Goal: Communication & Community: Share content

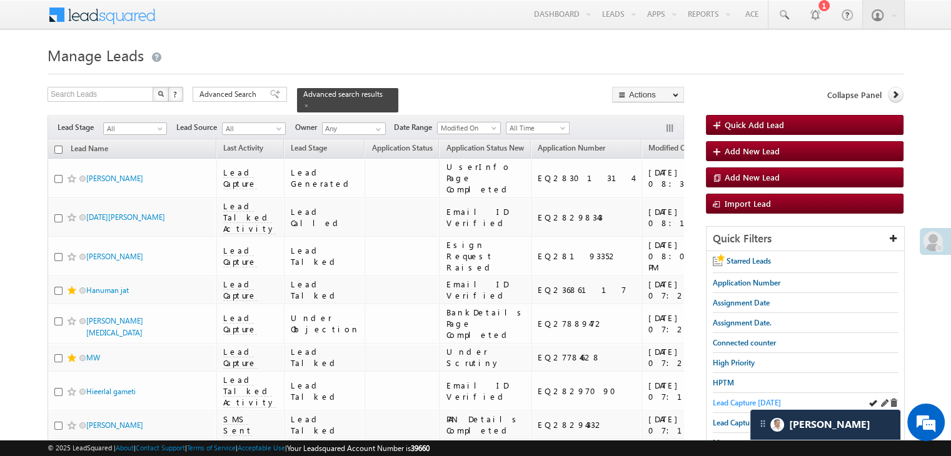
click at [721, 405] on span "Lead Capture [DATE]" at bounding box center [747, 402] width 68 height 9
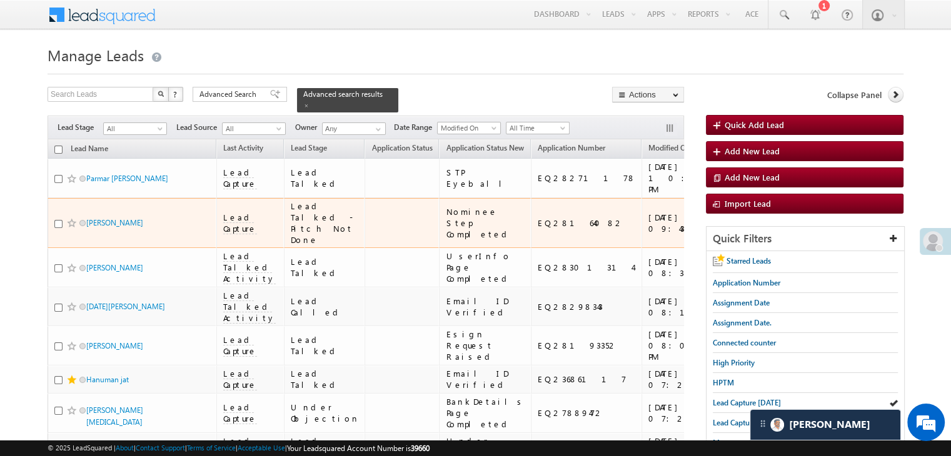
click at [69, 228] on span at bounding box center [72, 223] width 10 height 10
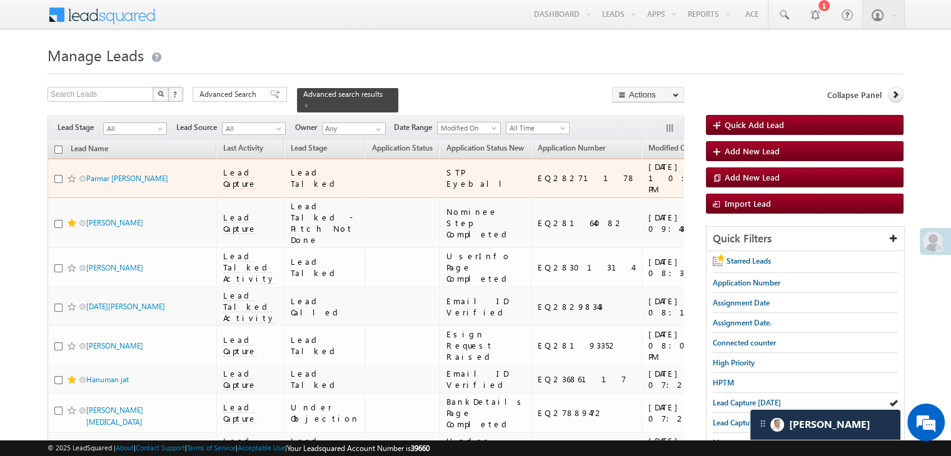
click at [71, 183] on span at bounding box center [72, 179] width 10 height 10
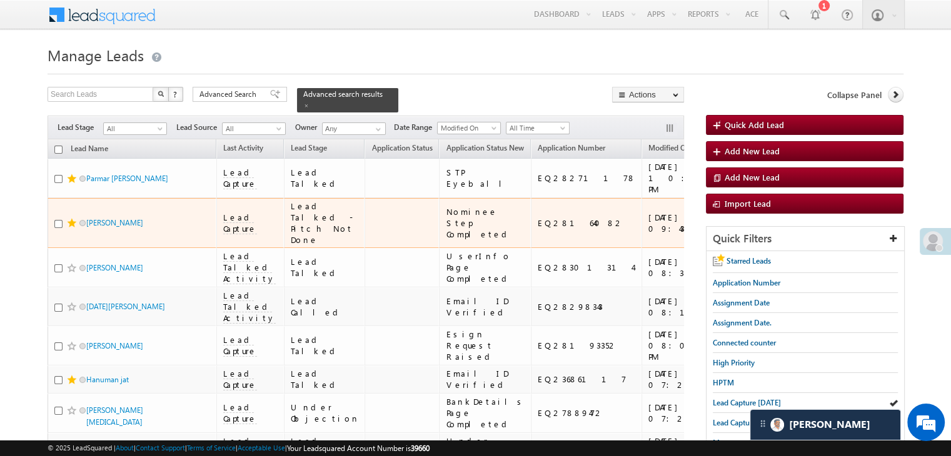
click at [736, 234] on div "[URL][DOMAIN_NAME]" at bounding box center [774, 223] width 76 height 23
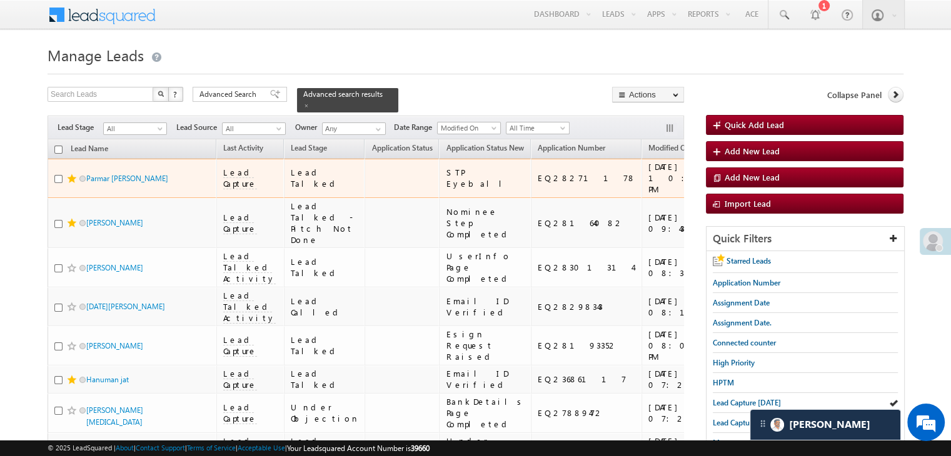
click at [736, 189] on div "[URL][DOMAIN_NAME]" at bounding box center [774, 178] width 76 height 23
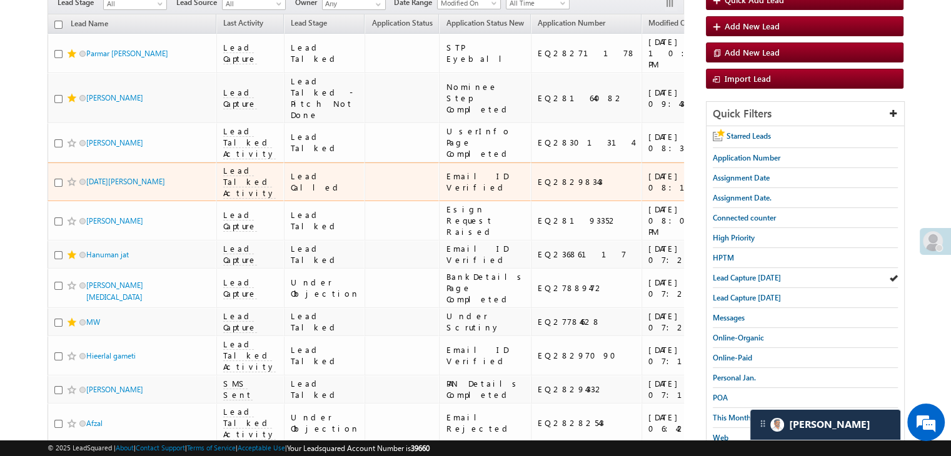
scroll to position [250, 0]
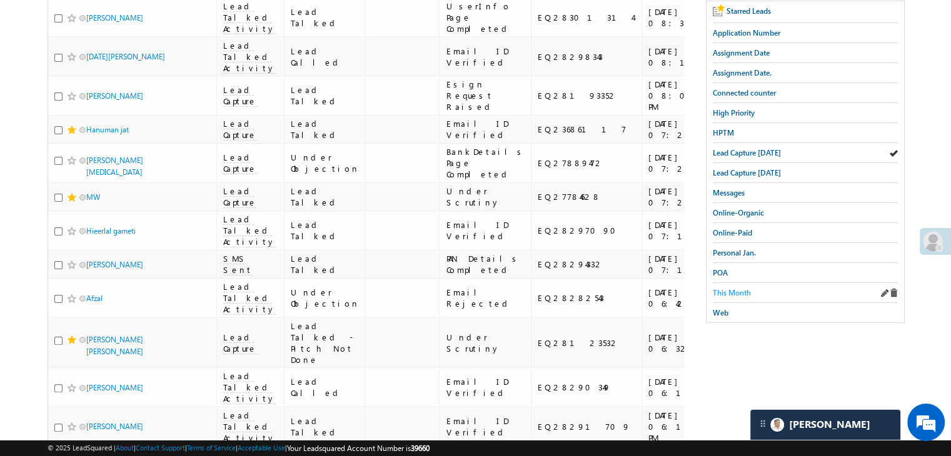
click at [726, 289] on span "This Month" at bounding box center [732, 292] width 38 height 9
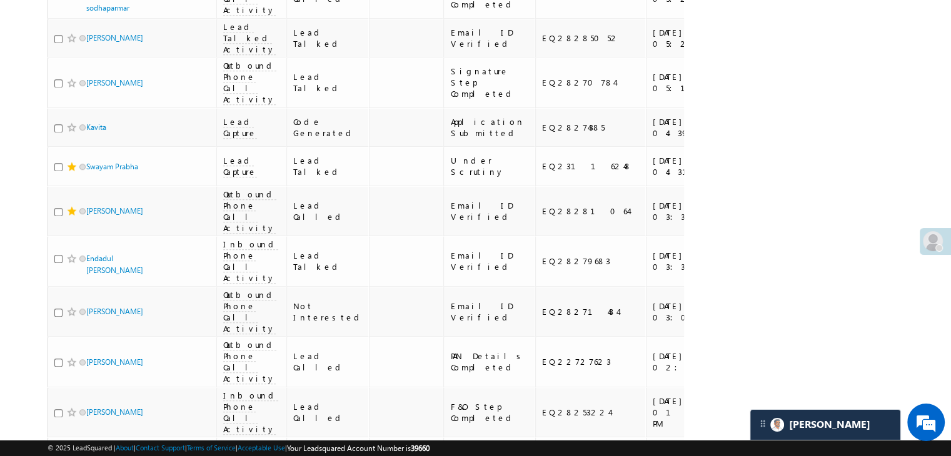
scroll to position [875, 0]
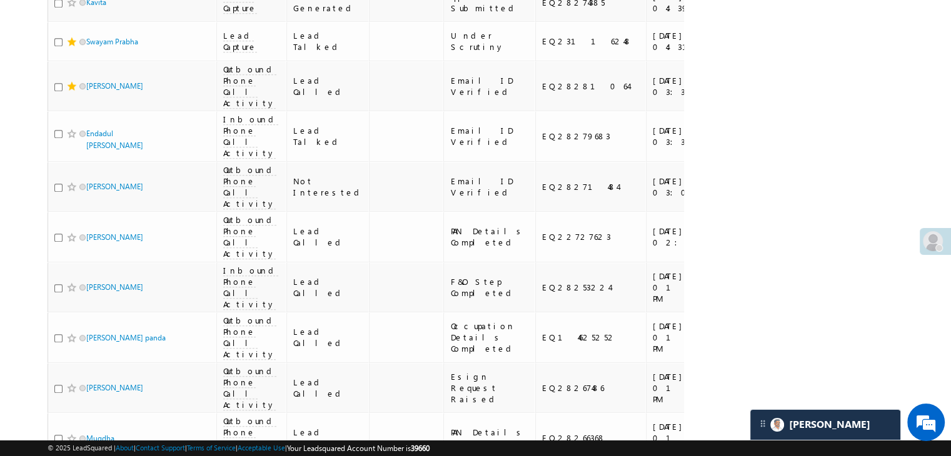
drag, startPoint x: 643, startPoint y: 182, endPoint x: 735, endPoint y: 98, distance: 124.8
click at [735, 98] on div "Search Leads X ? 38 results found Advanced Search Advanced Search Advanced sear…" at bounding box center [476, 132] width 856 height 1841
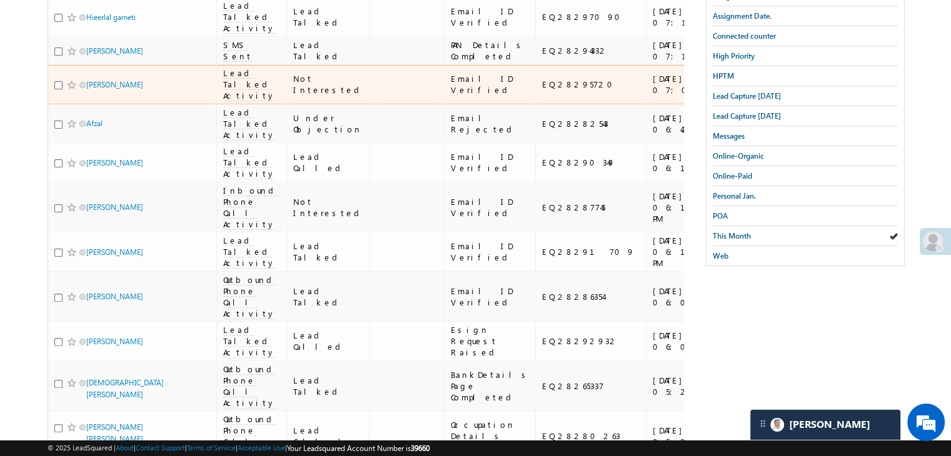
scroll to position [188, 0]
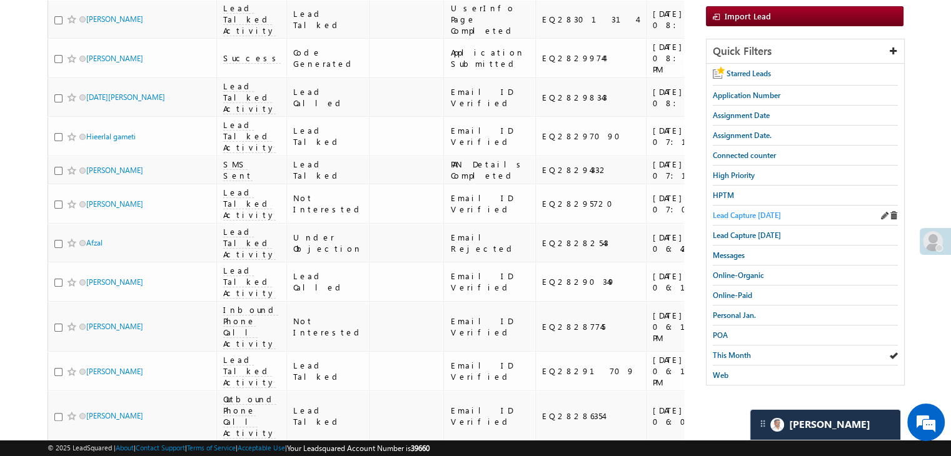
click at [751, 213] on span "Lead Capture [DATE]" at bounding box center [747, 215] width 68 height 9
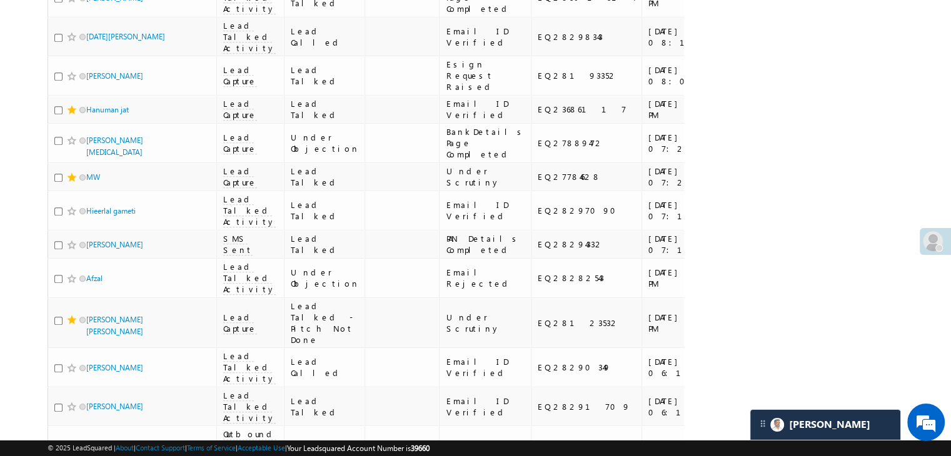
scroll to position [688, 0]
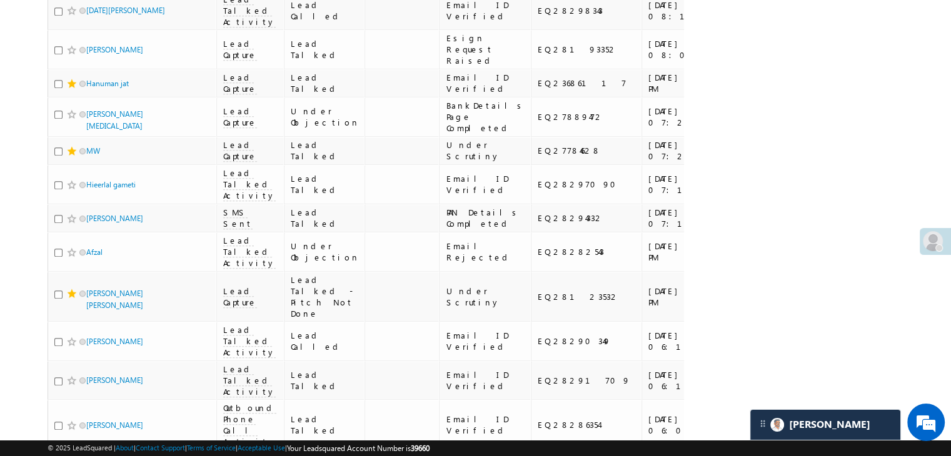
copy div "EQ28164082"
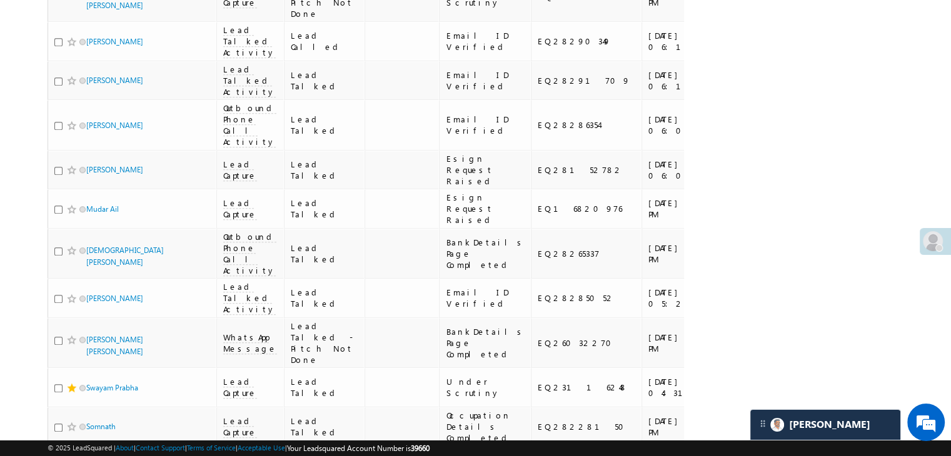
scroll to position [1063, 0]
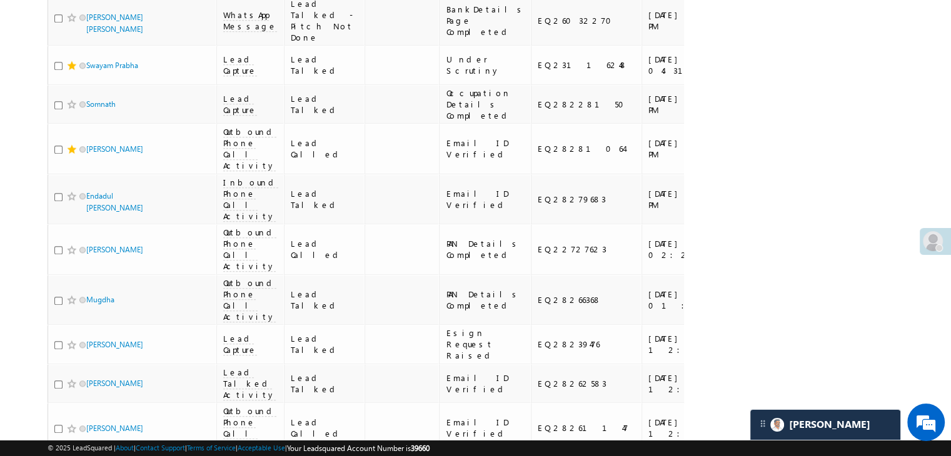
scroll to position [1375, 0]
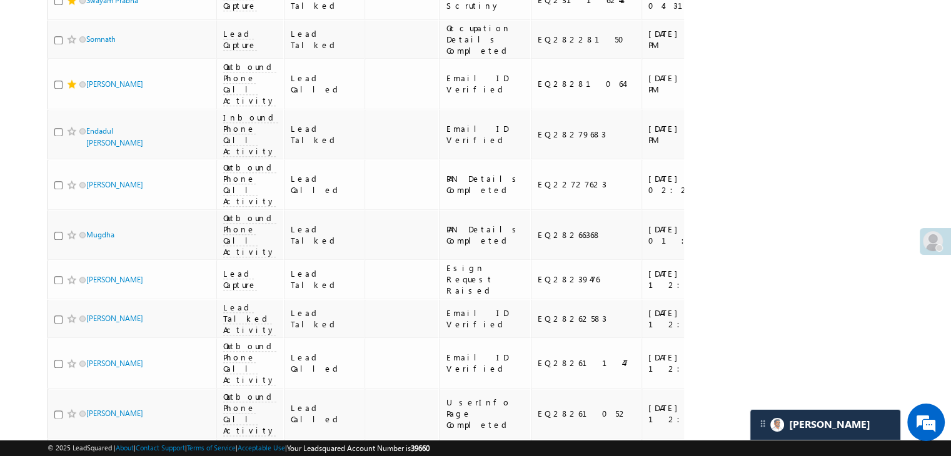
copy div "EQ28123532"
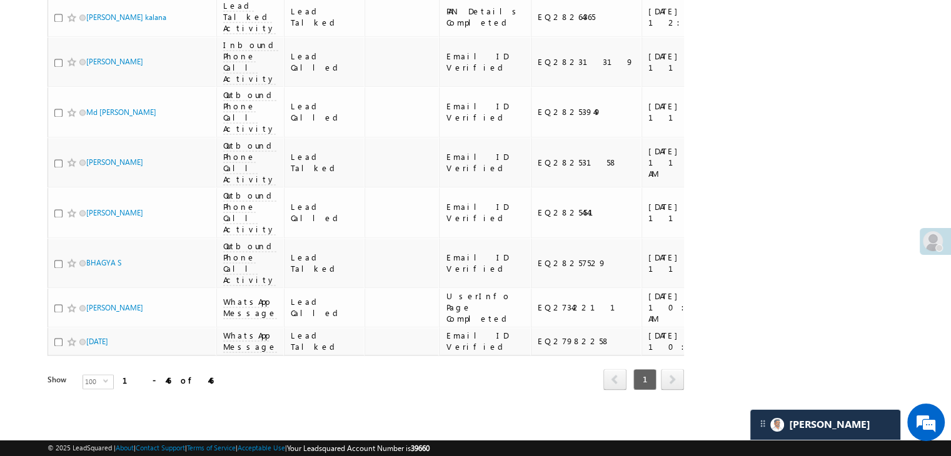
scroll to position [1892, 0]
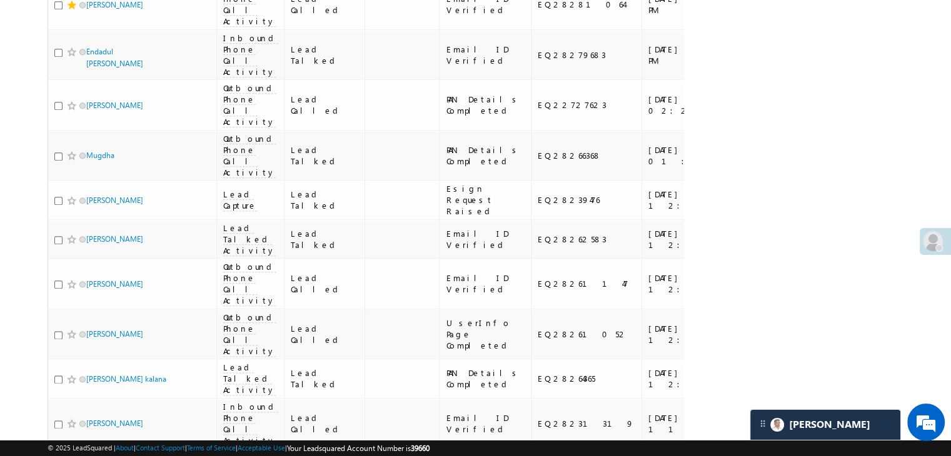
scroll to position [1330, 0]
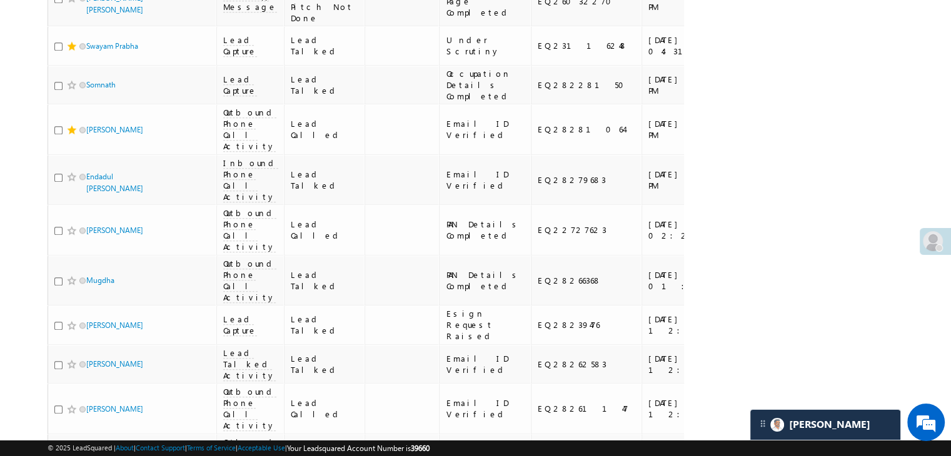
copy div "EQ28123532"
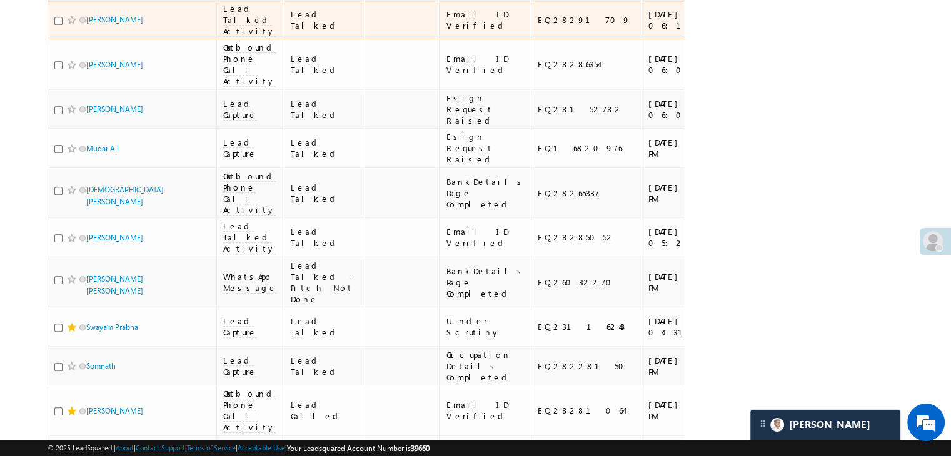
scroll to position [1017, 0]
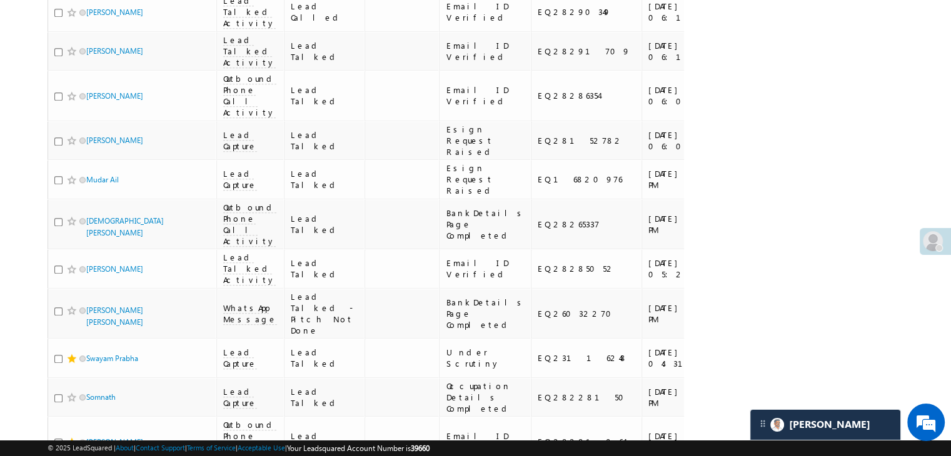
copy div "EQ27784628"
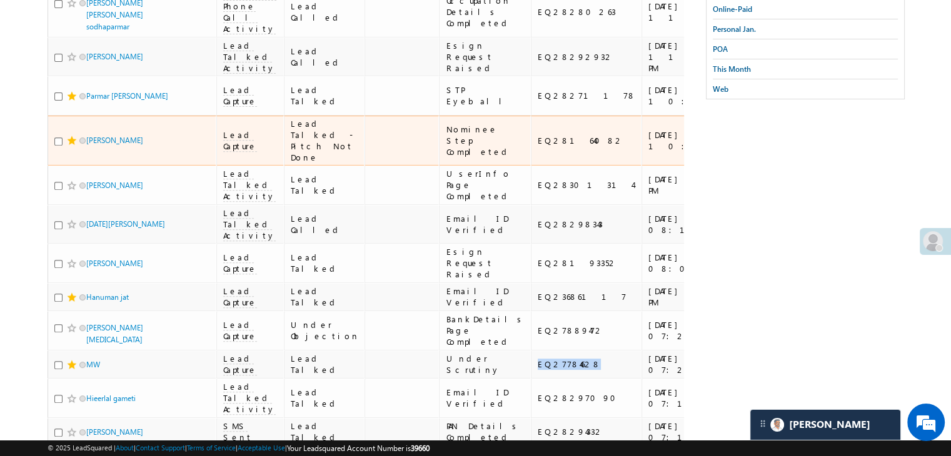
scroll to position [455, 0]
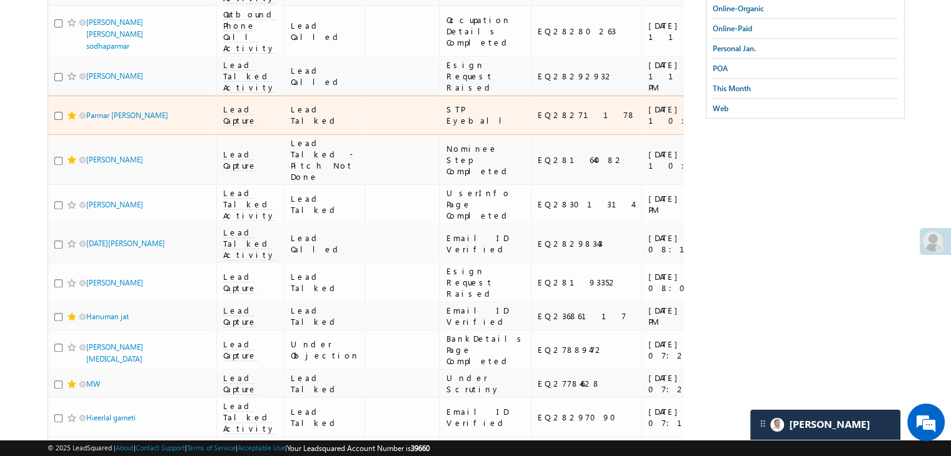
click at [538, 121] on div "EQ28271178" at bounding box center [587, 114] width 98 height 11
copy div "EQ28271178"
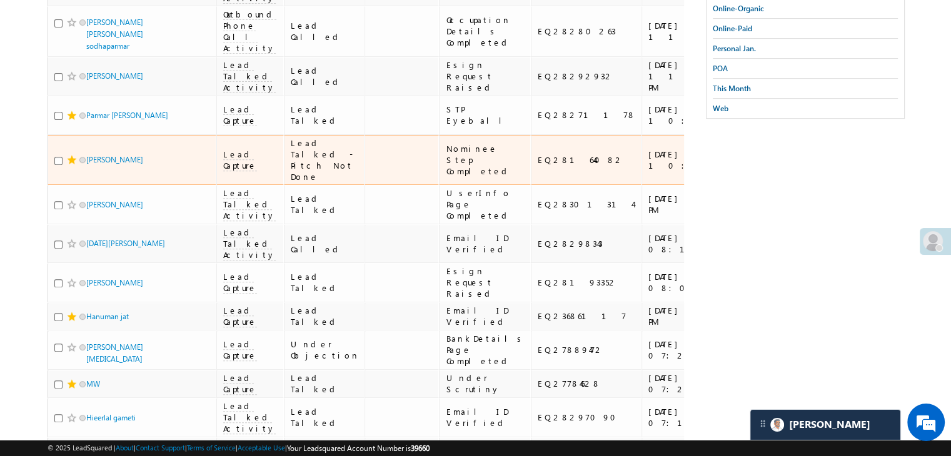
click at [538, 166] on div "EQ28164082" at bounding box center [587, 159] width 98 height 11
copy div "EQ28164082"
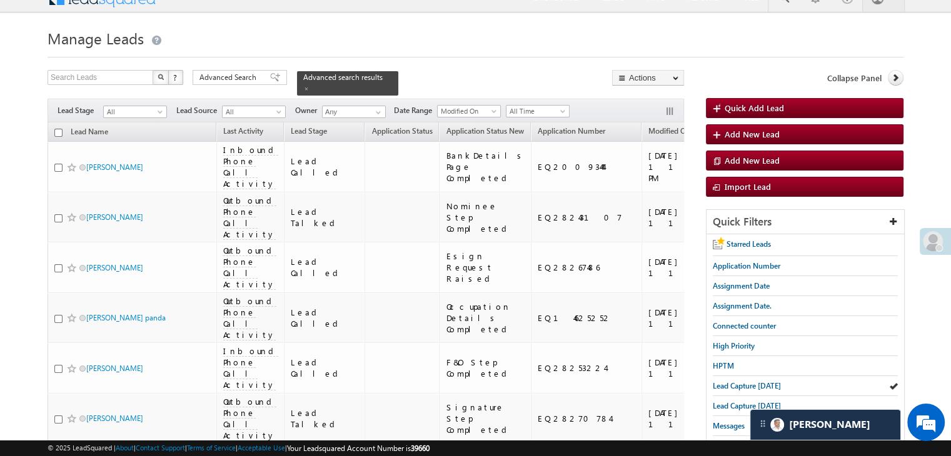
scroll to position [0, 0]
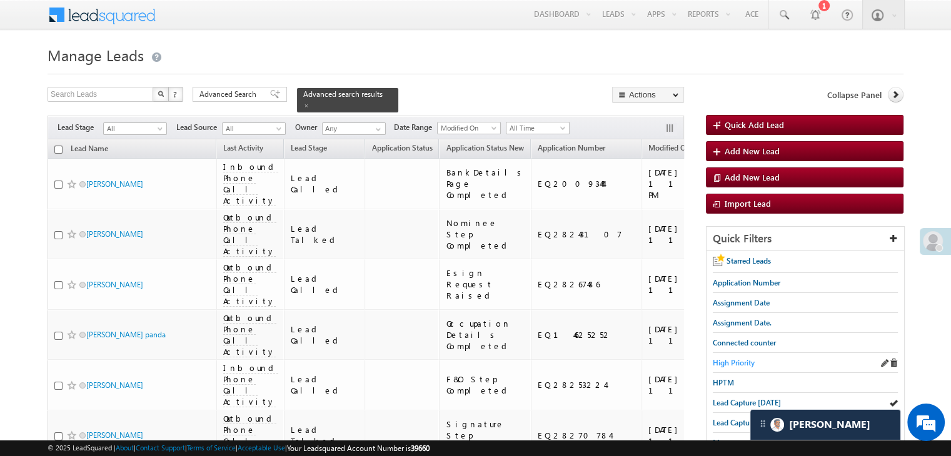
click at [735, 364] on span "High Priority" at bounding box center [734, 362] width 42 height 9
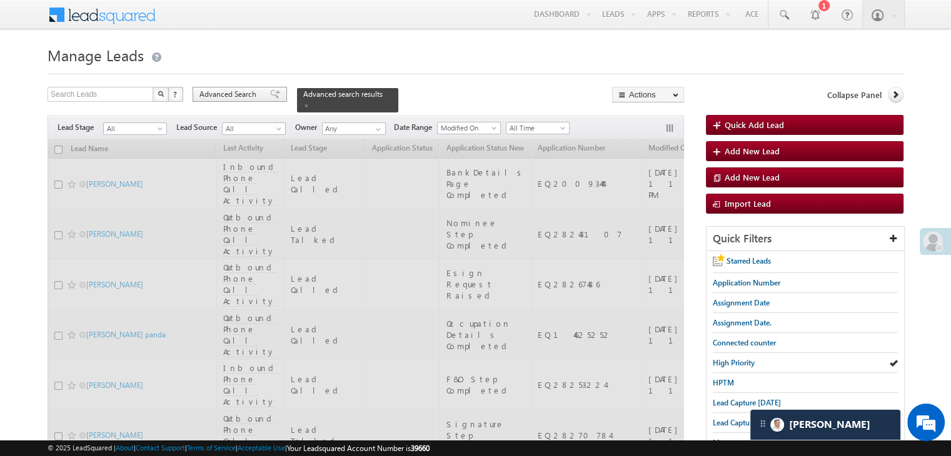
click at [242, 98] on span "Advanced Search" at bounding box center [229, 94] width 61 height 11
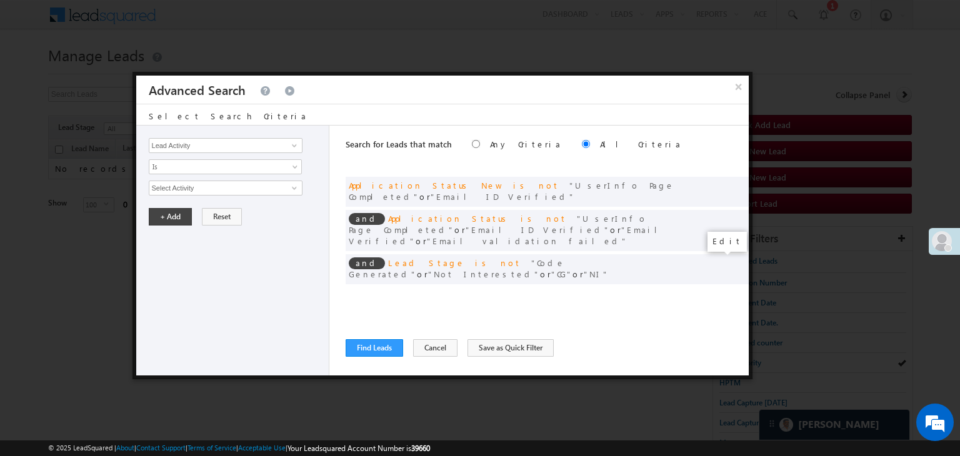
click at [718, 291] on span at bounding box center [720, 295] width 9 height 9
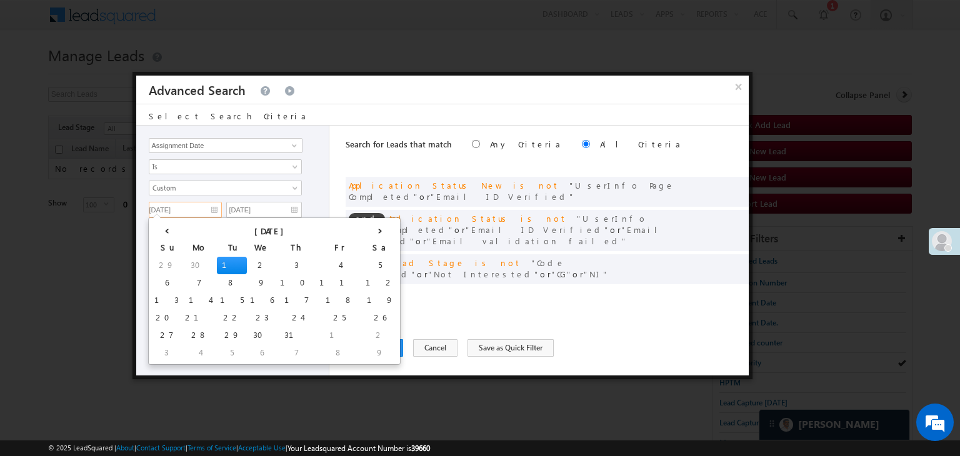
click at [191, 211] on input "[DATE]" at bounding box center [185, 210] width 73 height 16
click at [363, 231] on th "›" at bounding box center [380, 230] width 35 height 19
click at [368, 231] on th "›" at bounding box center [383, 230] width 30 height 19
click at [186, 264] on td "1" at bounding box center [201, 266] width 30 height 18
type input "[DATE]"
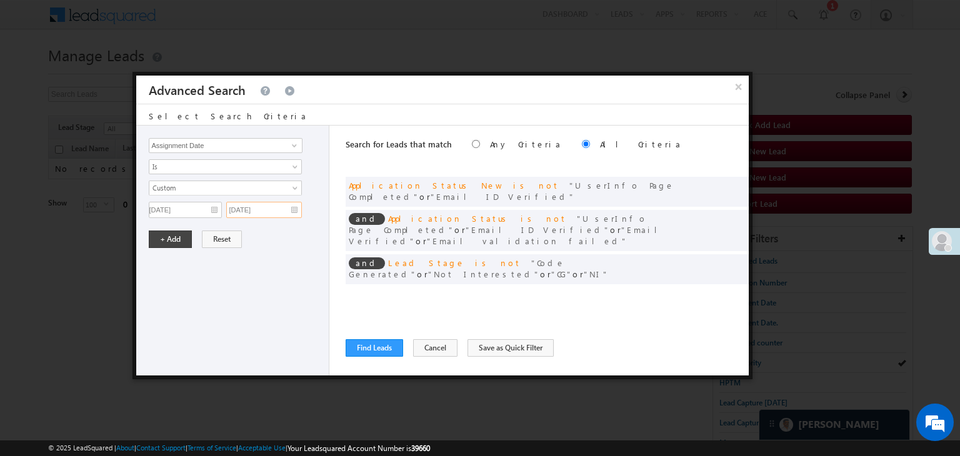
click at [278, 206] on input "[DATE]" at bounding box center [264, 210] width 76 height 16
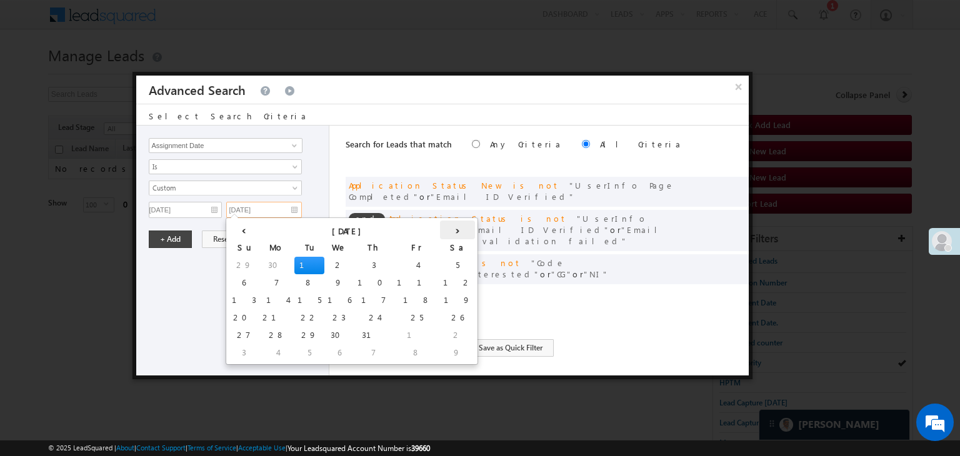
click at [440, 228] on th "›" at bounding box center [457, 230] width 35 height 19
click at [445, 228] on th "›" at bounding box center [460, 230] width 30 height 19
click at [264, 263] on td "1" at bounding box center [279, 266] width 30 height 18
type input "[DATE]"
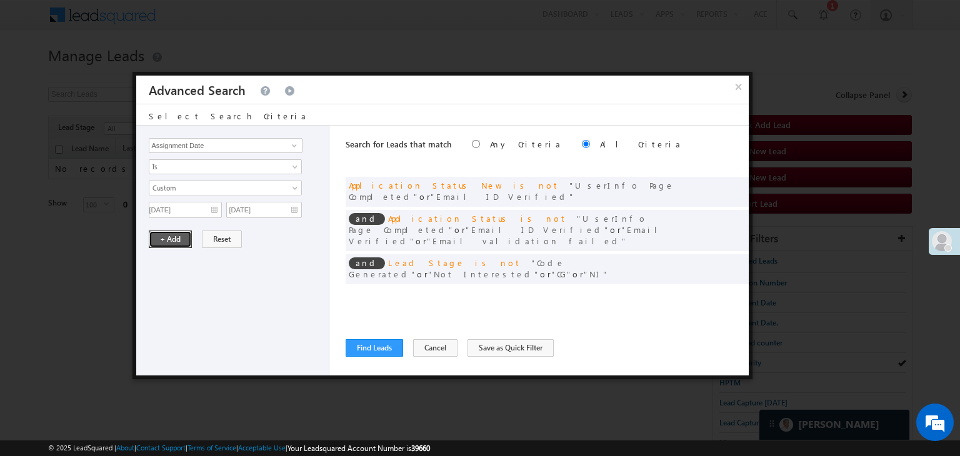
click at [174, 236] on button "+ Add" at bounding box center [170, 240] width 43 height 18
click at [381, 347] on button "Find Leads" at bounding box center [375, 348] width 58 height 18
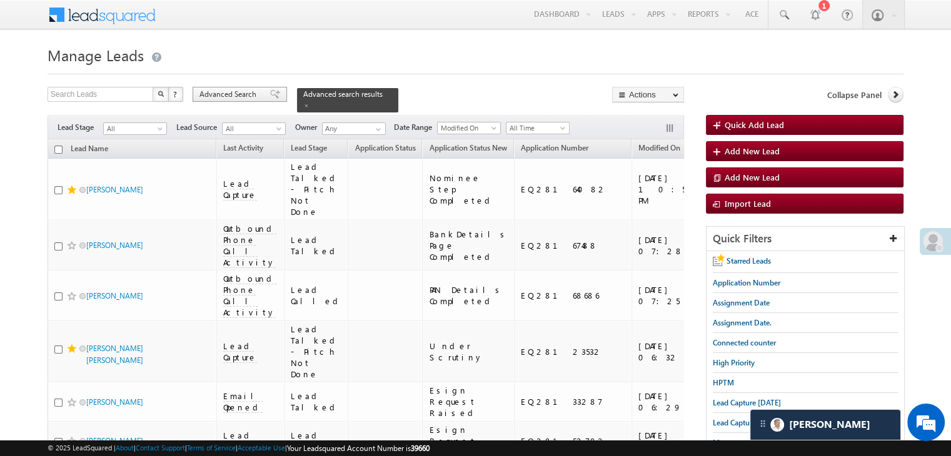
click at [256, 97] on span "Advanced Search" at bounding box center [229, 94] width 61 height 11
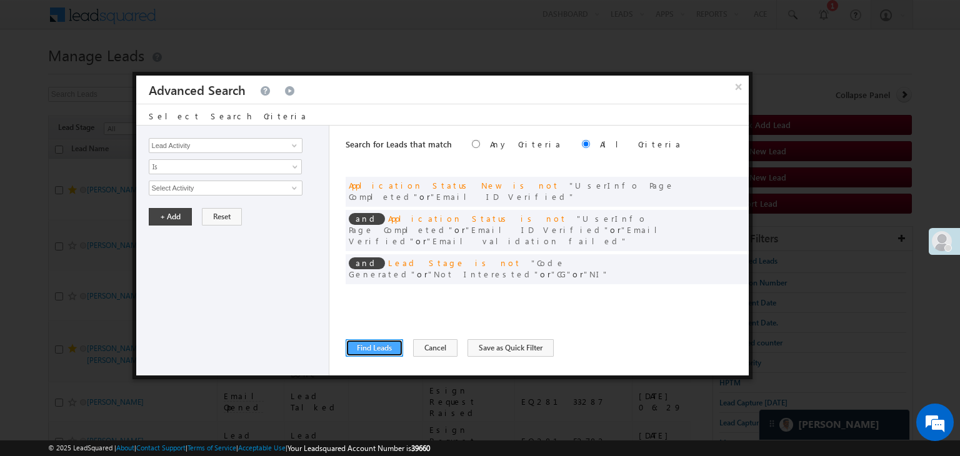
click at [382, 343] on button "Find Leads" at bounding box center [375, 348] width 58 height 18
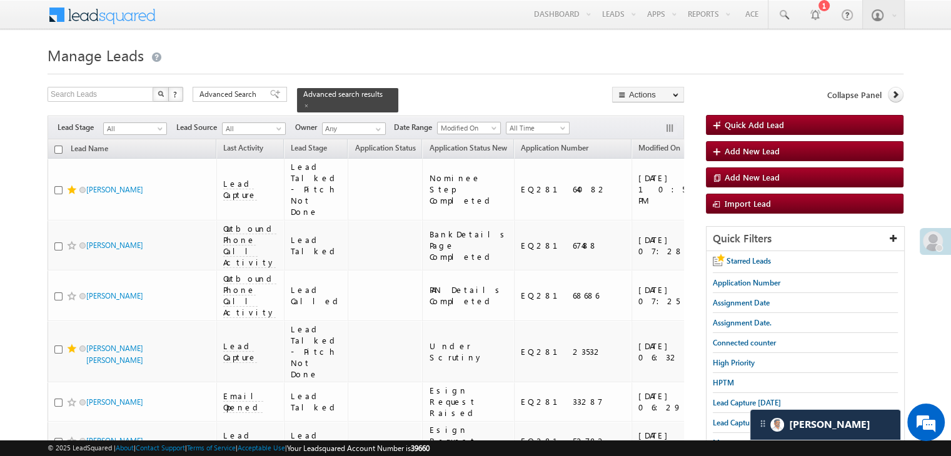
drag, startPoint x: 272, startPoint y: 98, endPoint x: 286, endPoint y: 108, distance: 16.6
click at [272, 98] on div "Advanced Search" at bounding box center [240, 94] width 94 height 15
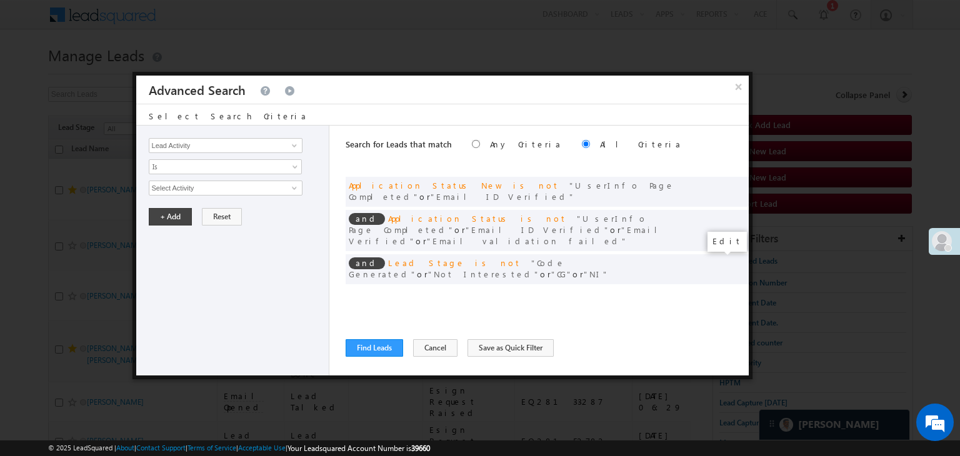
click at [719, 291] on span at bounding box center [720, 295] width 9 height 9
click at [196, 207] on input "[DATE]" at bounding box center [185, 210] width 73 height 16
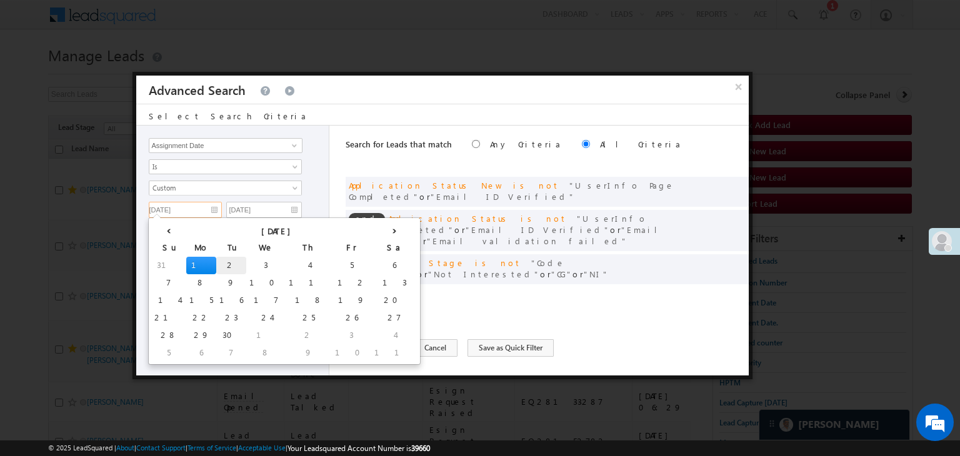
click at [216, 264] on td "2" at bounding box center [231, 266] width 30 height 18
type input "[DATE]"
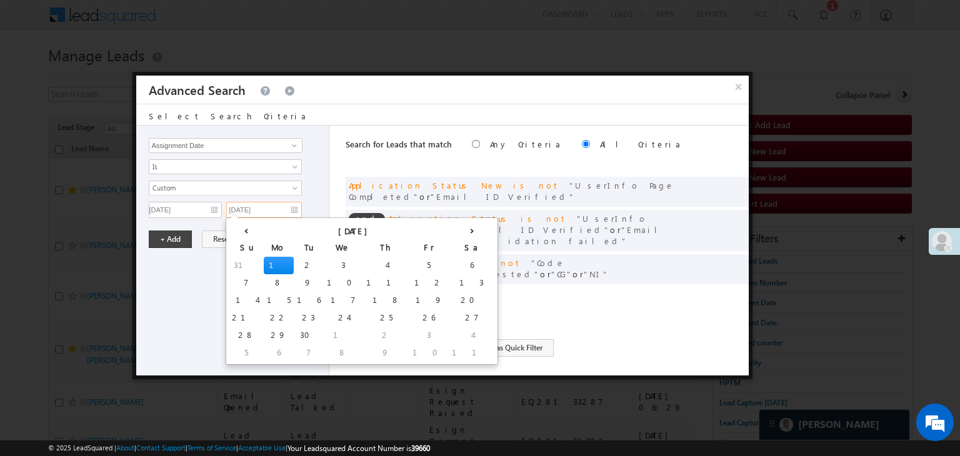
click at [269, 206] on input "[DATE]" at bounding box center [264, 210] width 76 height 16
click at [294, 266] on td "2" at bounding box center [309, 266] width 30 height 18
type input "[DATE]"
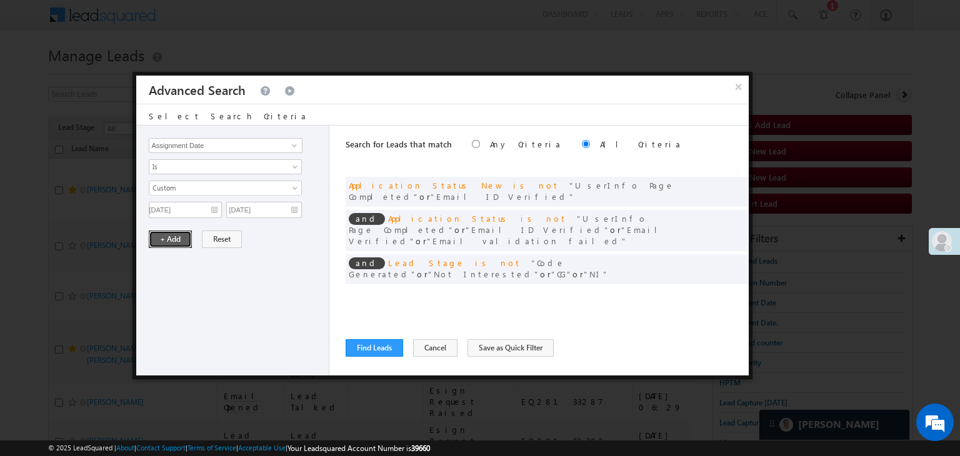
click at [168, 243] on button "+ Add" at bounding box center [170, 240] width 43 height 18
click at [365, 348] on button "Find Leads" at bounding box center [375, 348] width 58 height 18
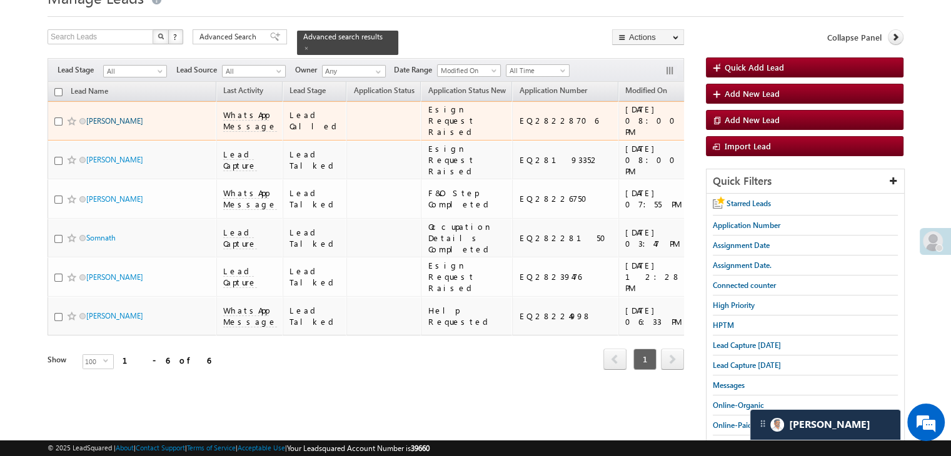
scroll to position [125, 0]
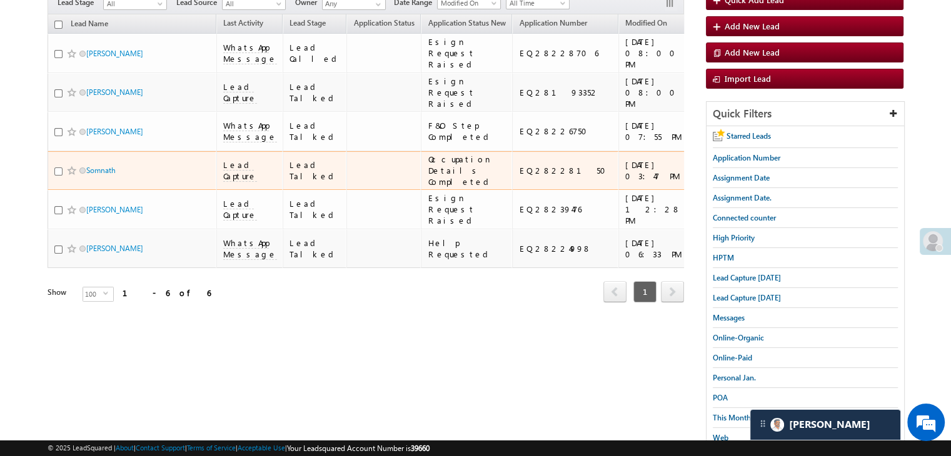
click at [58, 176] on input "checkbox" at bounding box center [58, 172] width 8 height 8
checkbox input "true"
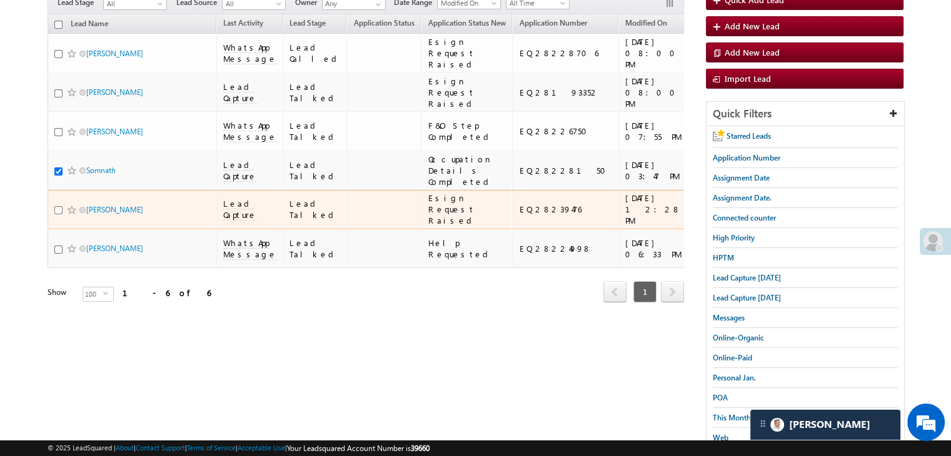
click at [59, 214] on input "checkbox" at bounding box center [58, 210] width 8 height 8
checkbox input "true"
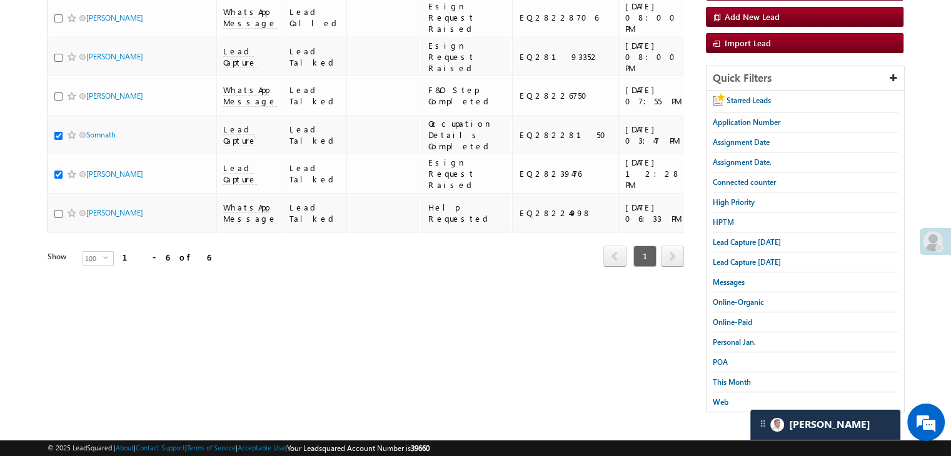
scroll to position [0, 0]
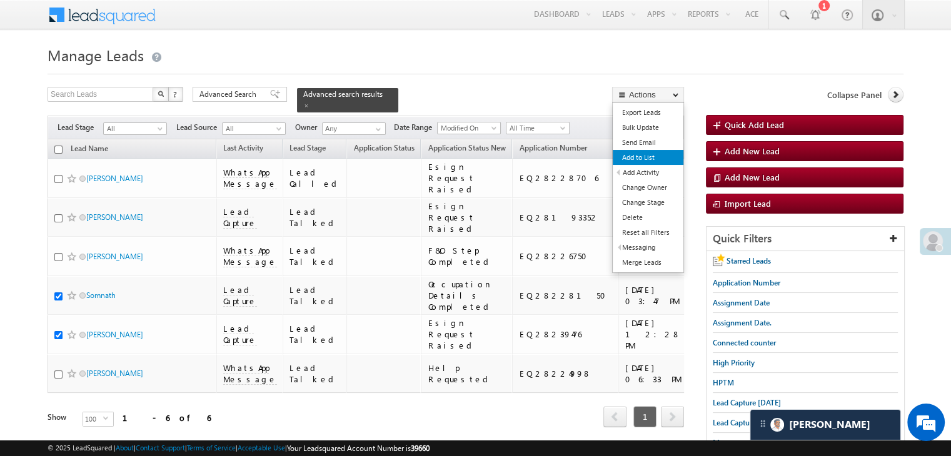
click at [642, 161] on link "Add to List" at bounding box center [648, 157] width 71 height 15
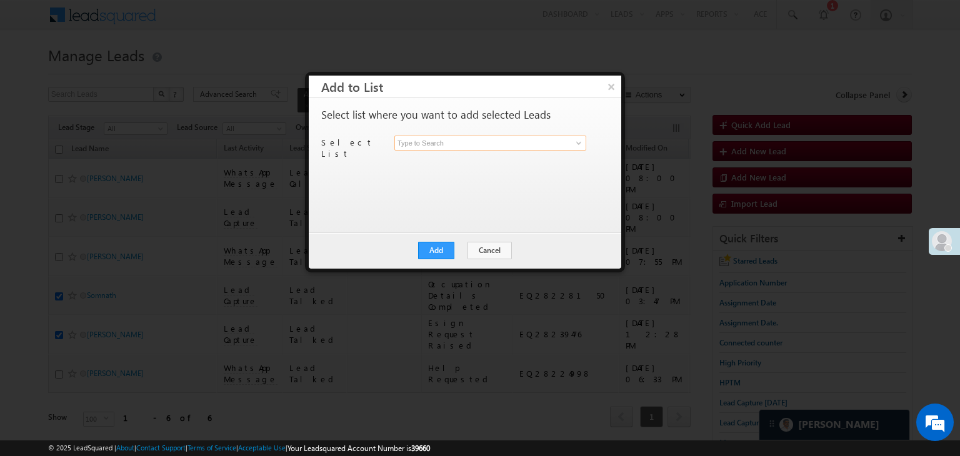
click at [489, 141] on input at bounding box center [490, 143] width 192 height 15
click at [610, 86] on button "×" at bounding box center [611, 87] width 21 height 22
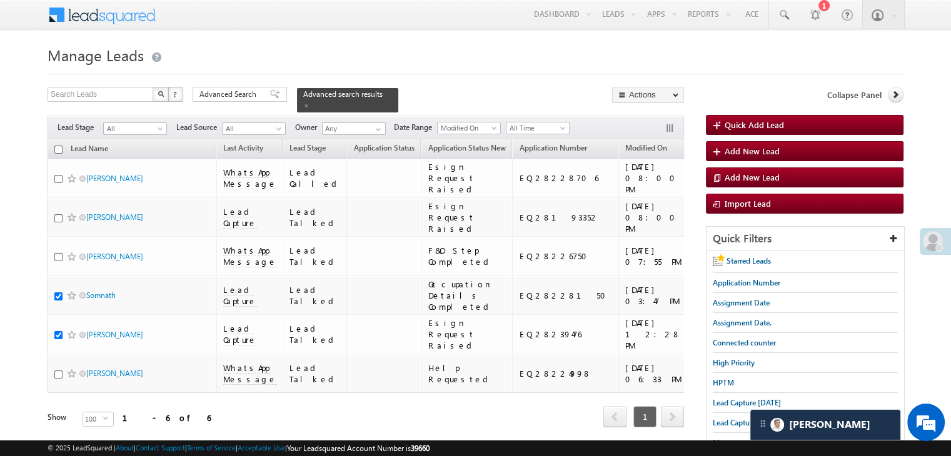
click at [56, 146] on input "checkbox" at bounding box center [58, 150] width 8 height 8
checkbox input "true"
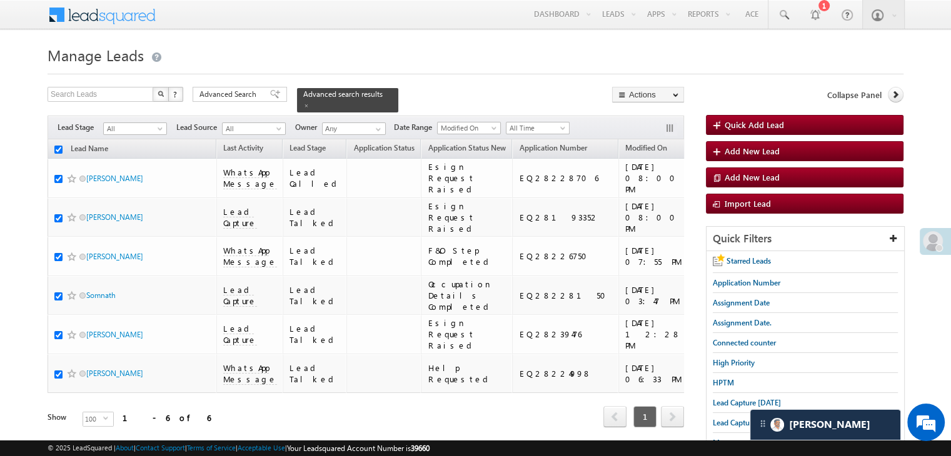
checkbox input "true"
click at [56, 146] on input "checkbox" at bounding box center [58, 150] width 8 height 8
checkbox input "false"
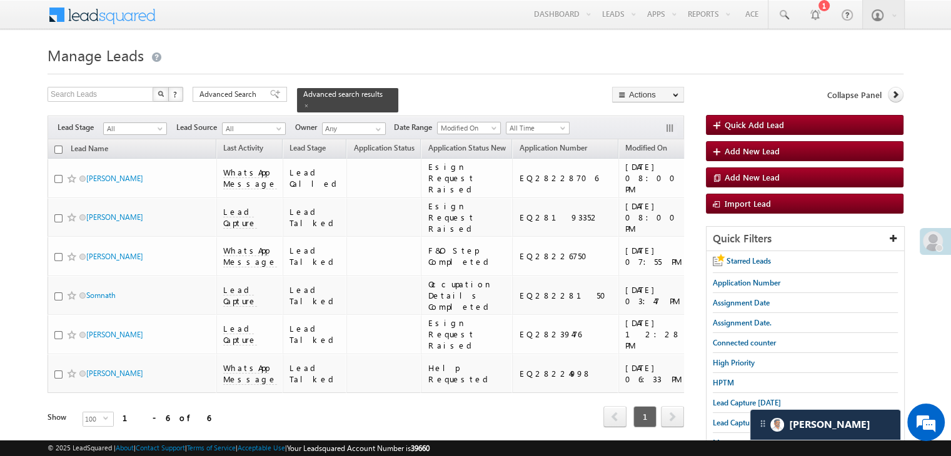
checkbox input "false"
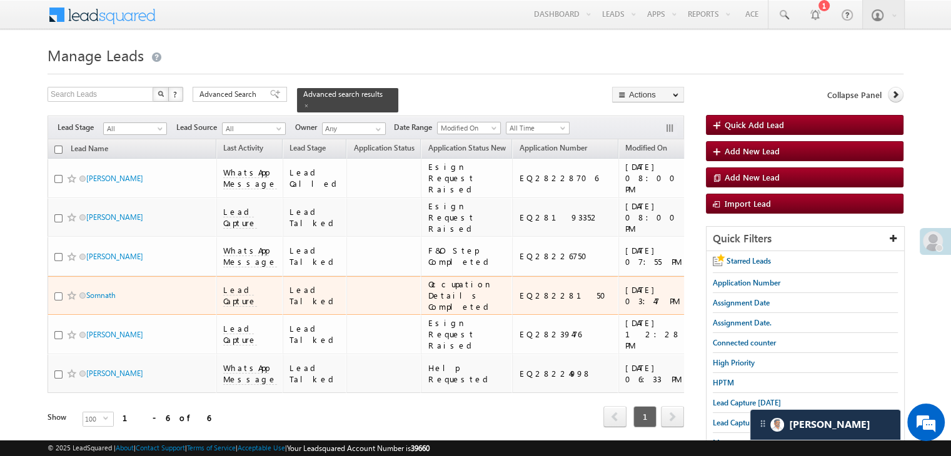
click at [58, 301] on input "checkbox" at bounding box center [58, 297] width 8 height 8
checkbox input "true"
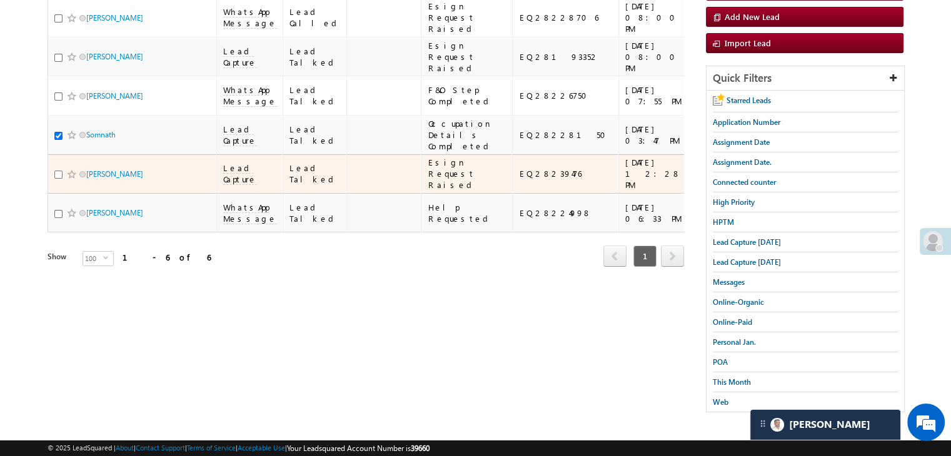
click at [57, 179] on input "checkbox" at bounding box center [58, 175] width 8 height 8
checkbox input "true"
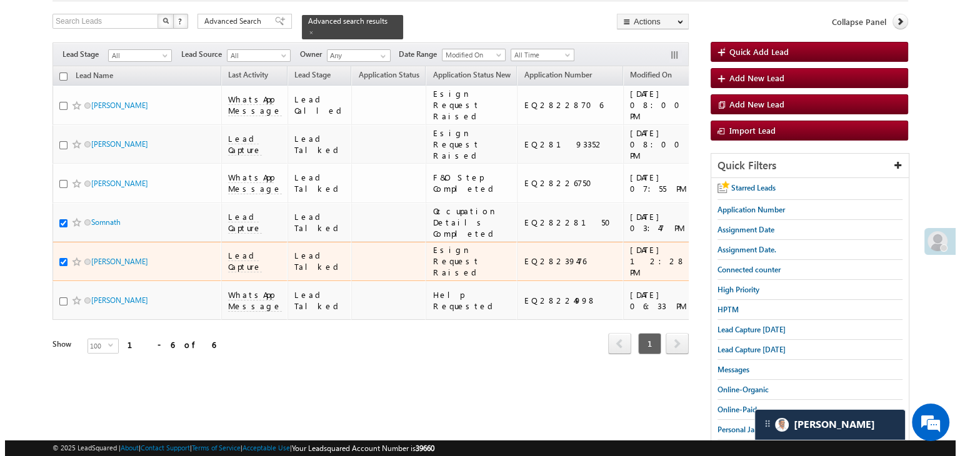
scroll to position [0, 0]
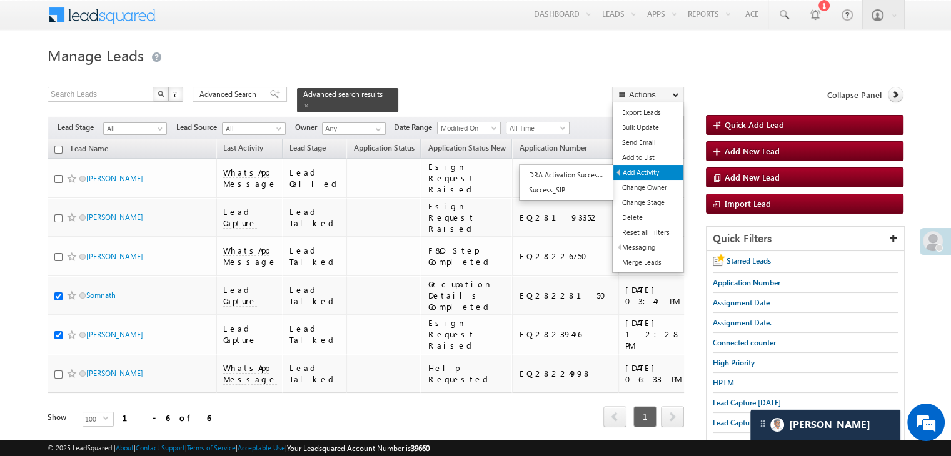
click at [648, 172] on link "Add Activity" at bounding box center [648, 172] width 70 height 15
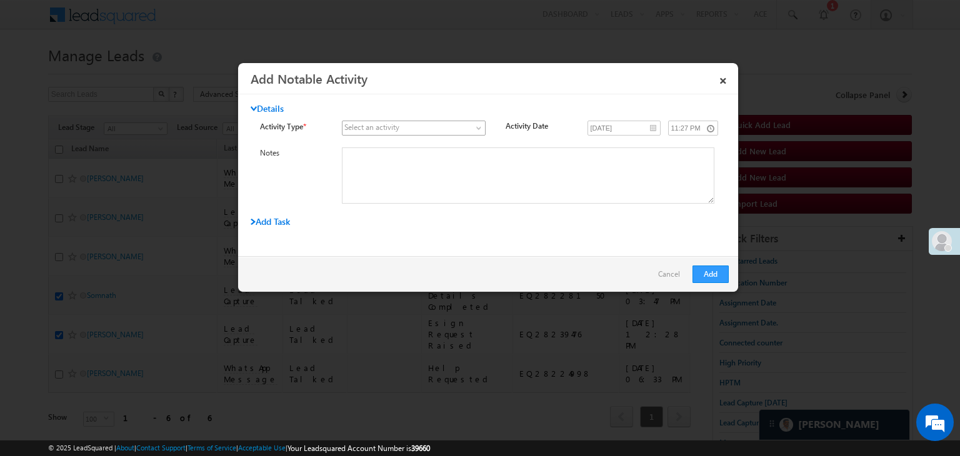
drag, startPoint x: 443, startPoint y: 129, endPoint x: 443, endPoint y: 140, distance: 11.3
click at [443, 129] on span at bounding box center [407, 128] width 128 height 11
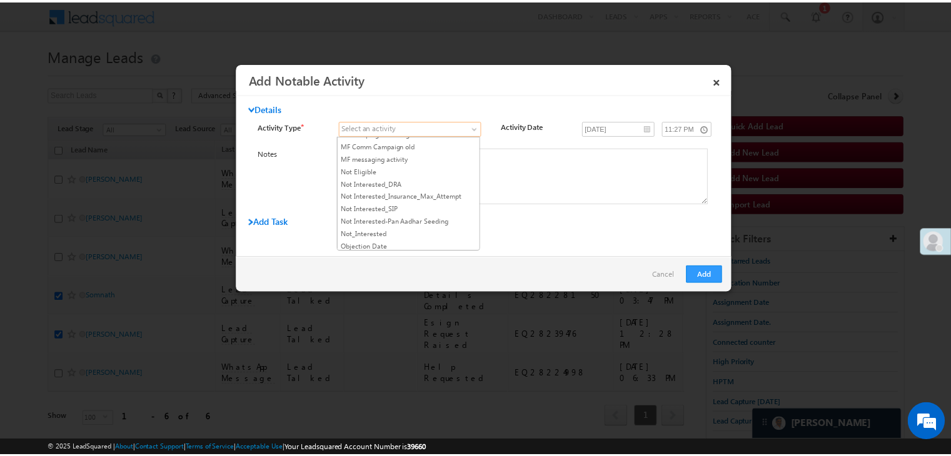
scroll to position [813, 0]
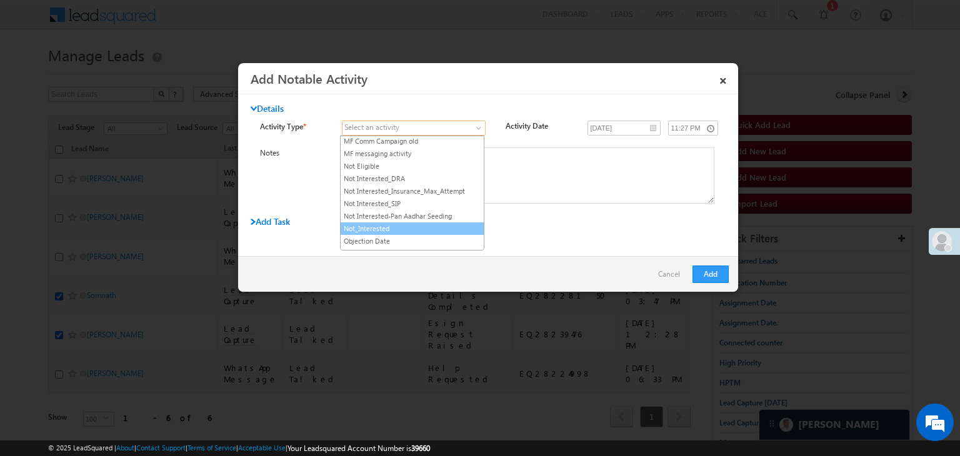
click at [418, 223] on link "Not_Interested" at bounding box center [412, 228] width 143 height 11
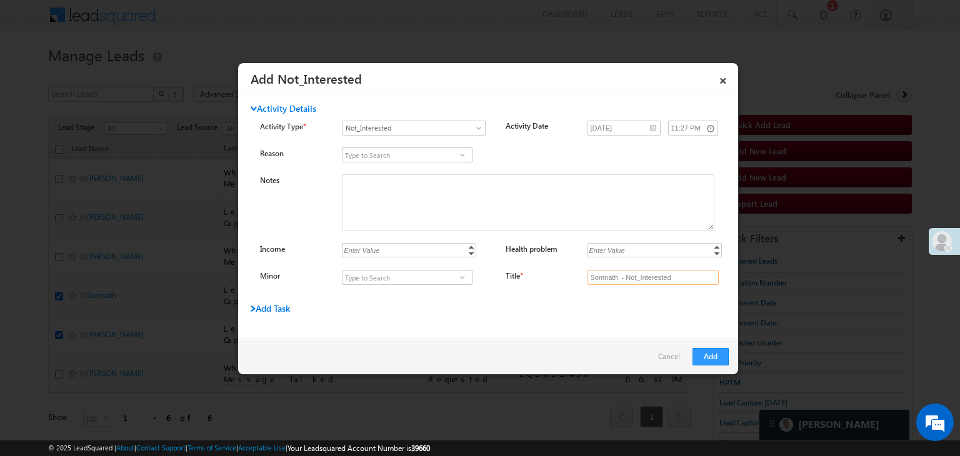
click at [638, 279] on input "Somnath - Not_Interested" at bounding box center [653, 277] width 131 height 15
click at [638, 279] on input "Title *" at bounding box center [653, 277] width 131 height 15
type input "na"
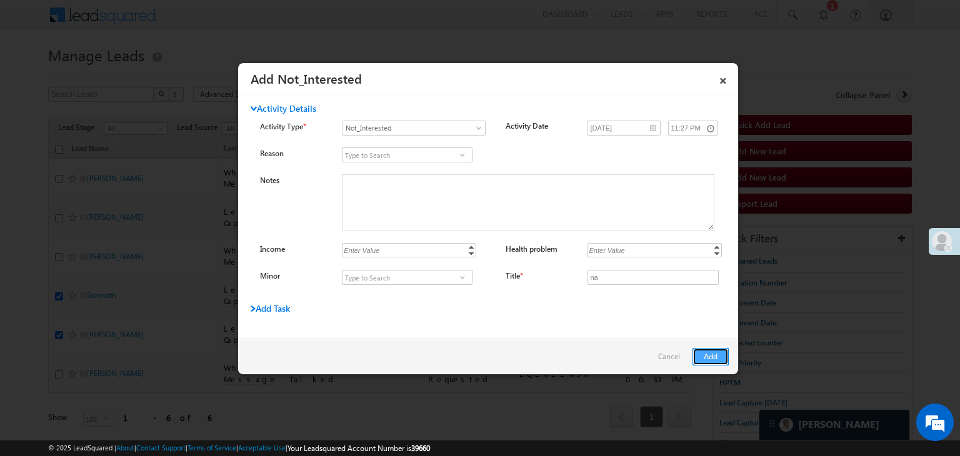
click at [707, 359] on button "Add" at bounding box center [711, 357] width 36 height 18
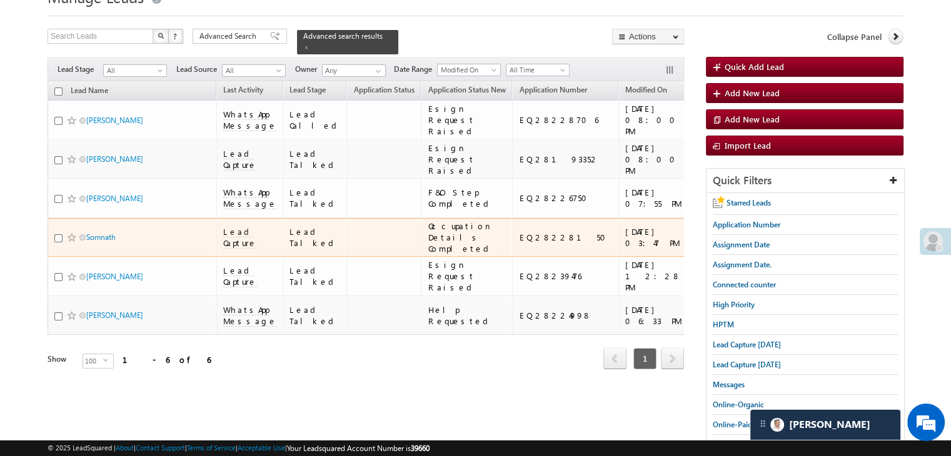
scroll to position [0, 0]
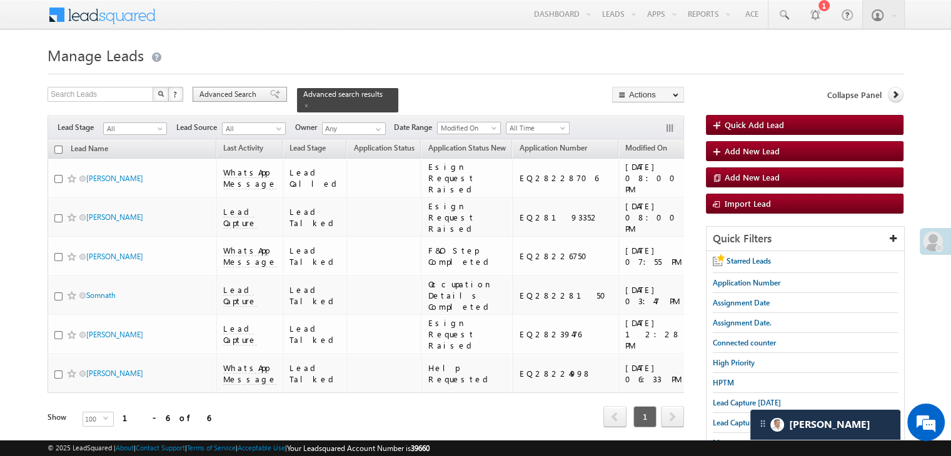
click at [227, 98] on span "Advanced Search" at bounding box center [229, 94] width 61 height 11
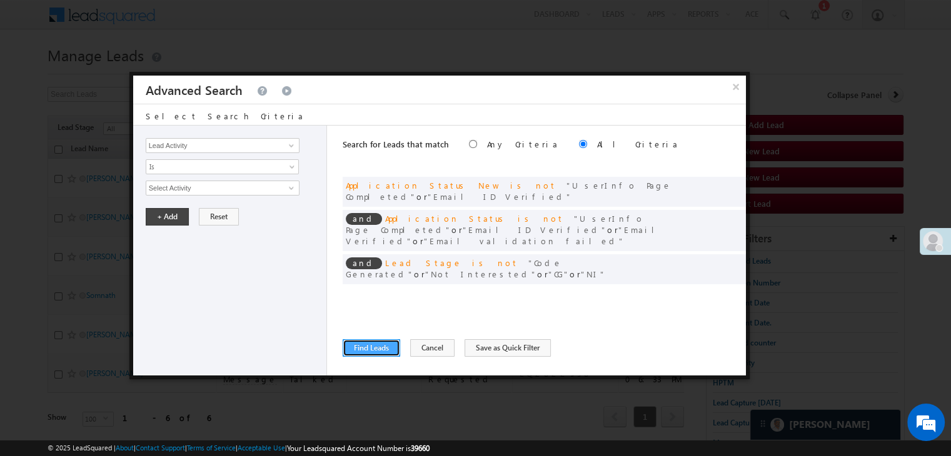
click at [363, 351] on button "Find Leads" at bounding box center [372, 348] width 58 height 18
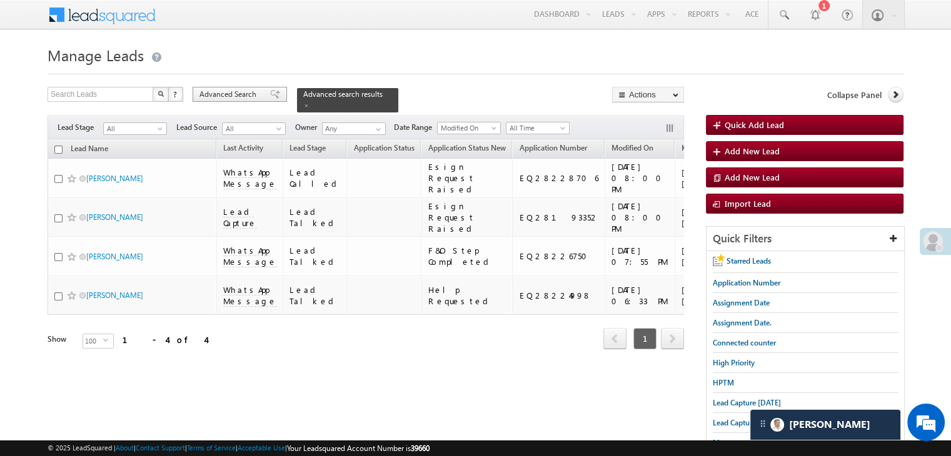
click at [270, 91] on span at bounding box center [275, 94] width 10 height 9
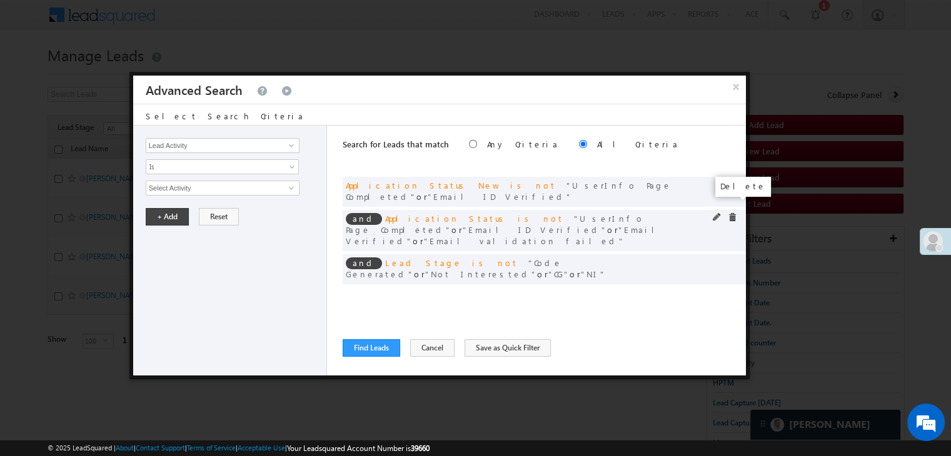
click at [733, 213] on span at bounding box center [732, 217] width 9 height 9
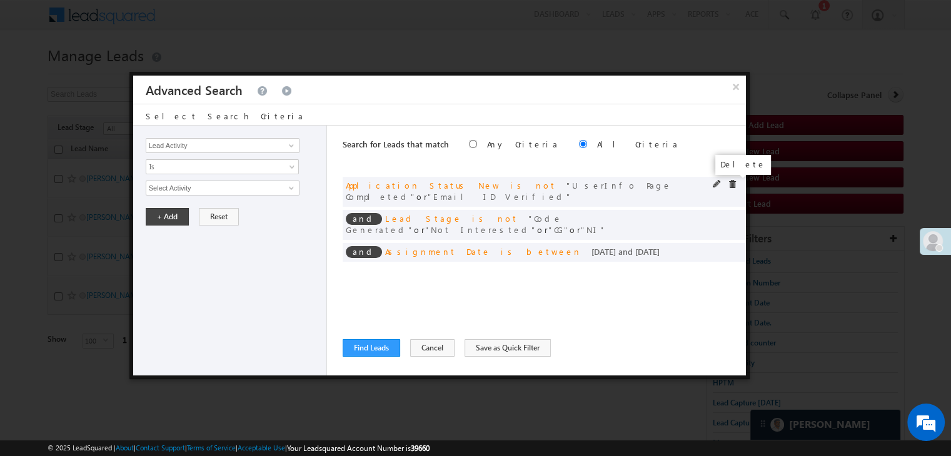
click at [732, 184] on span at bounding box center [732, 184] width 9 height 9
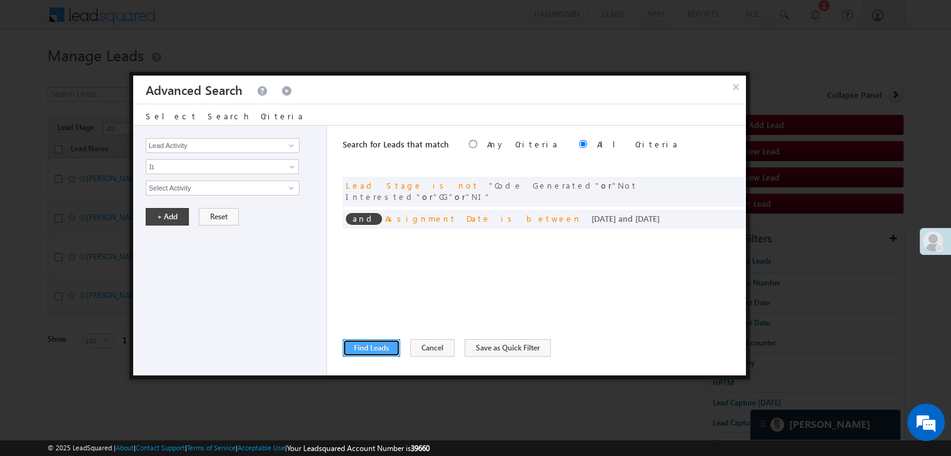
click at [358, 353] on button "Find Leads" at bounding box center [372, 348] width 58 height 18
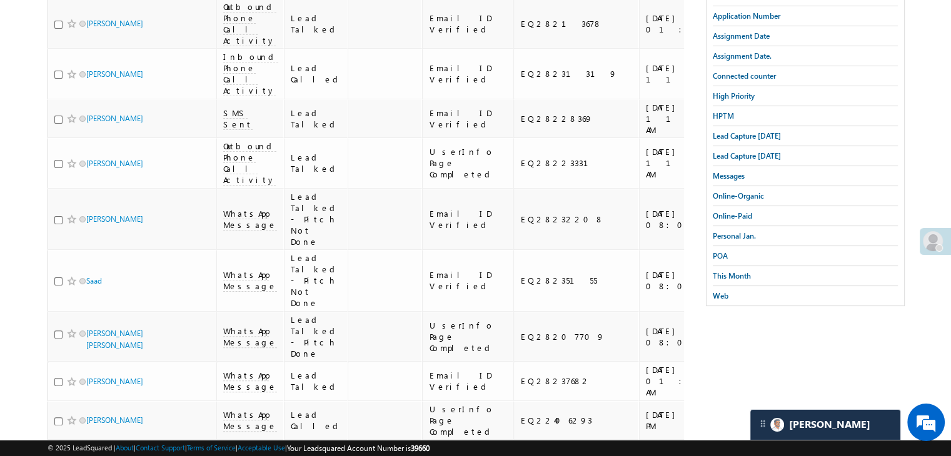
scroll to position [17, 0]
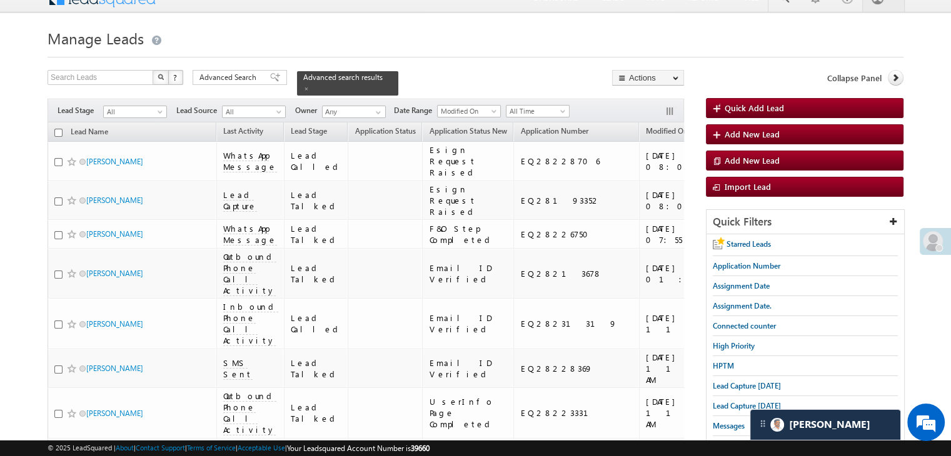
drag, startPoint x: 242, startPoint y: 73, endPoint x: 584, endPoint y: 241, distance: 380.8
click at [242, 73] on span "Advanced Search" at bounding box center [229, 77] width 61 height 11
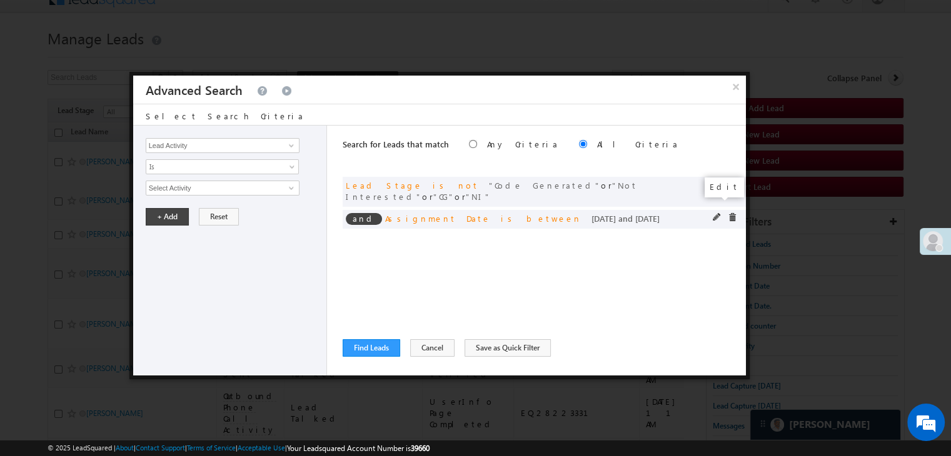
click at [716, 213] on span at bounding box center [717, 217] width 9 height 9
click at [206, 207] on input "[DATE]" at bounding box center [182, 210] width 73 height 16
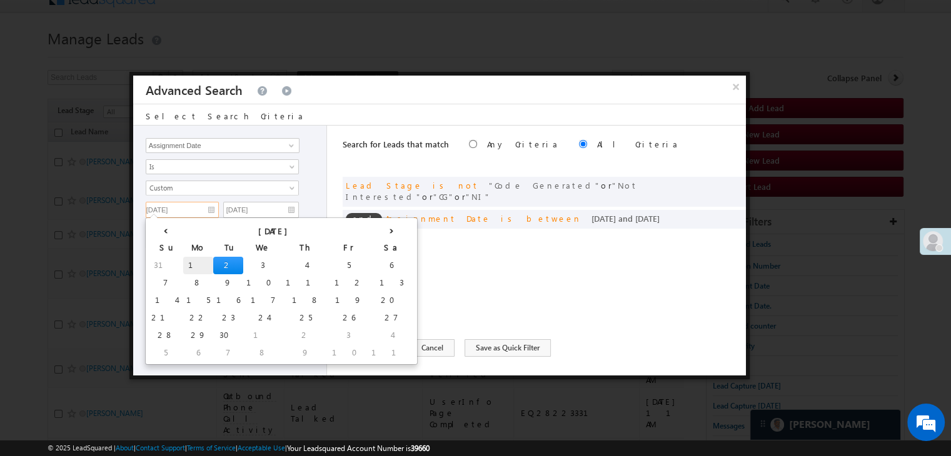
click at [183, 267] on td "1" at bounding box center [198, 266] width 30 height 18
type input "[DATE]"
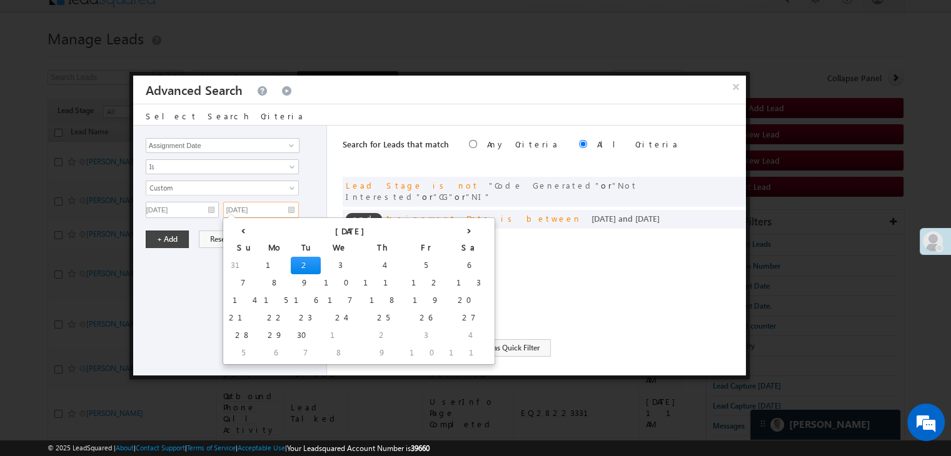
click at [262, 209] on input "[DATE]" at bounding box center [261, 210] width 76 height 16
click at [261, 258] on td "1" at bounding box center [276, 266] width 30 height 18
type input "[DATE]"
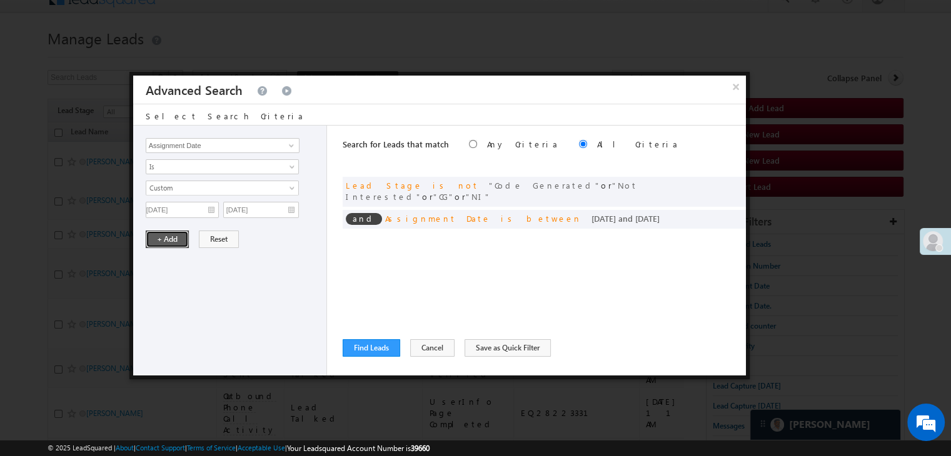
click at [149, 238] on button "+ Add" at bounding box center [167, 240] width 43 height 18
click at [369, 351] on button "Find Leads" at bounding box center [372, 348] width 58 height 18
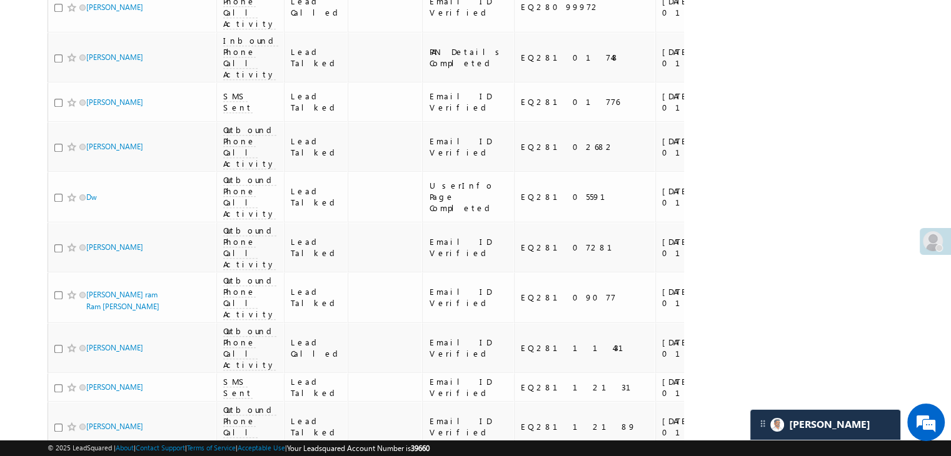
scroll to position [955, 0]
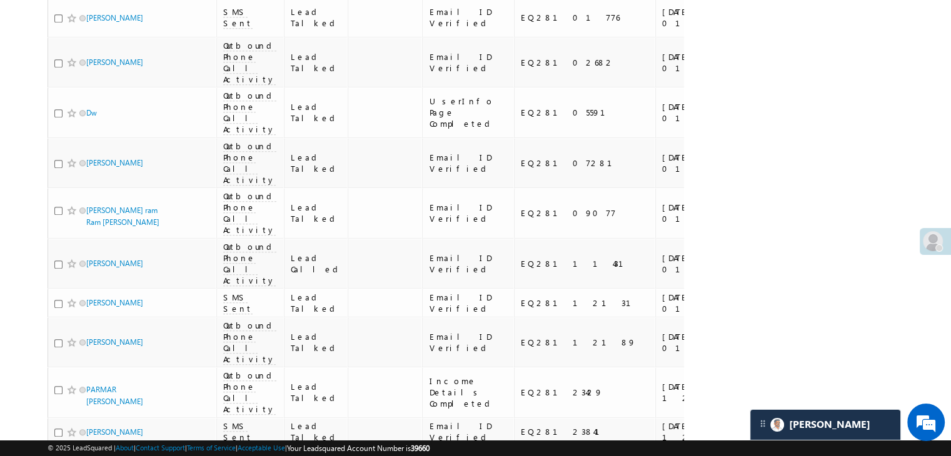
copy div "EQ28094818"
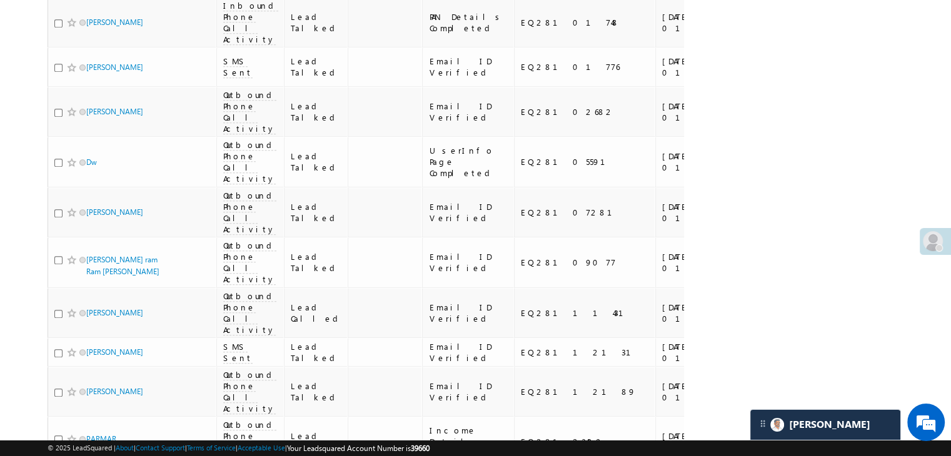
scroll to position [892, 0]
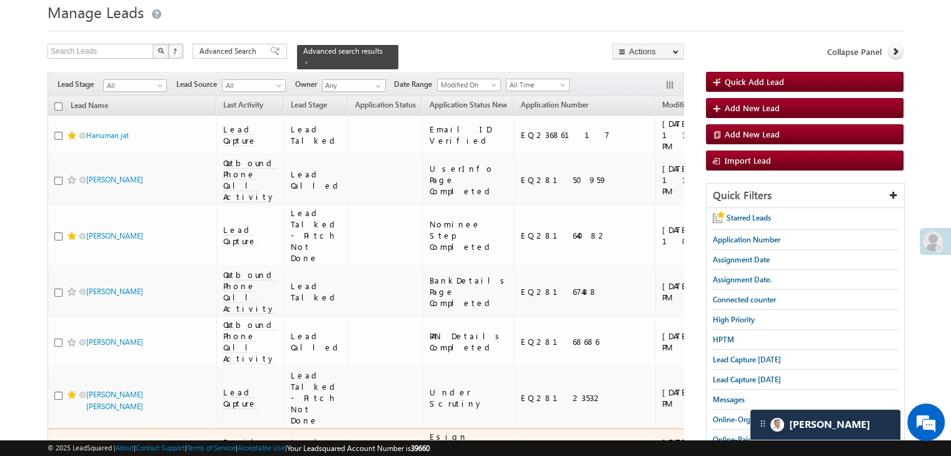
scroll to position [0, 0]
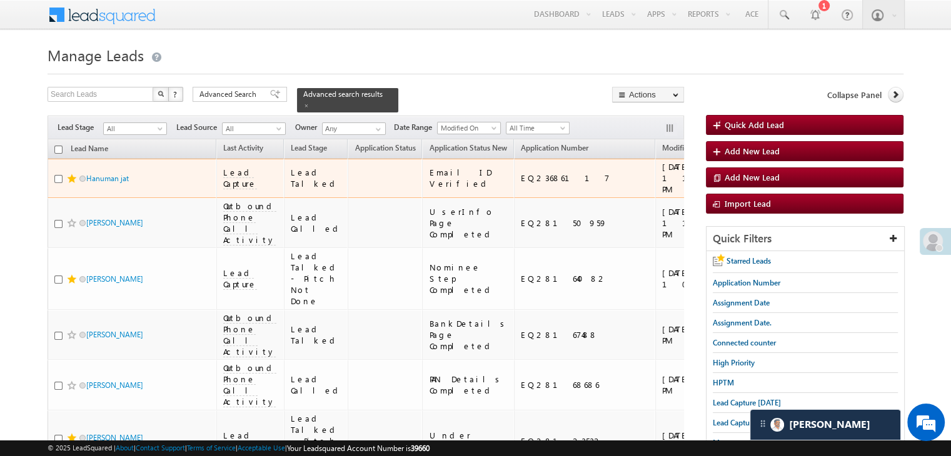
click at [514, 195] on td "EQ23686117" at bounding box center [584, 178] width 141 height 39
copy div "EQ23686117"
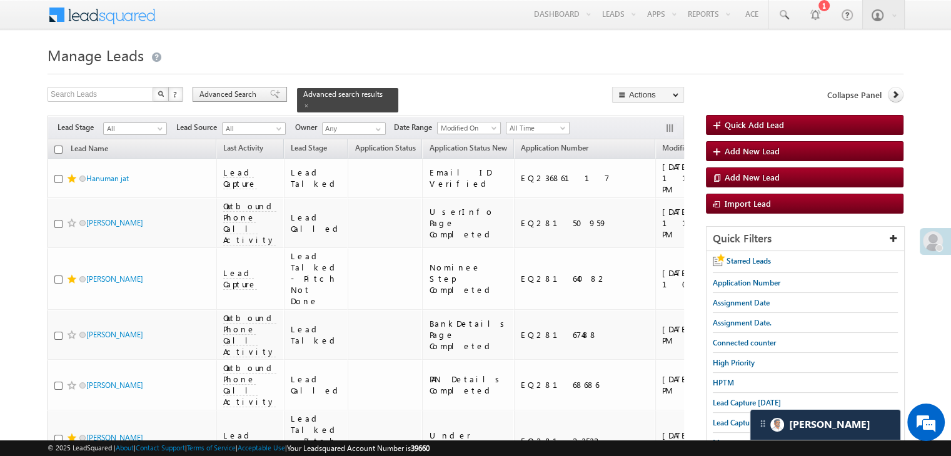
click at [248, 101] on div "Advanced Search" at bounding box center [240, 94] width 94 height 15
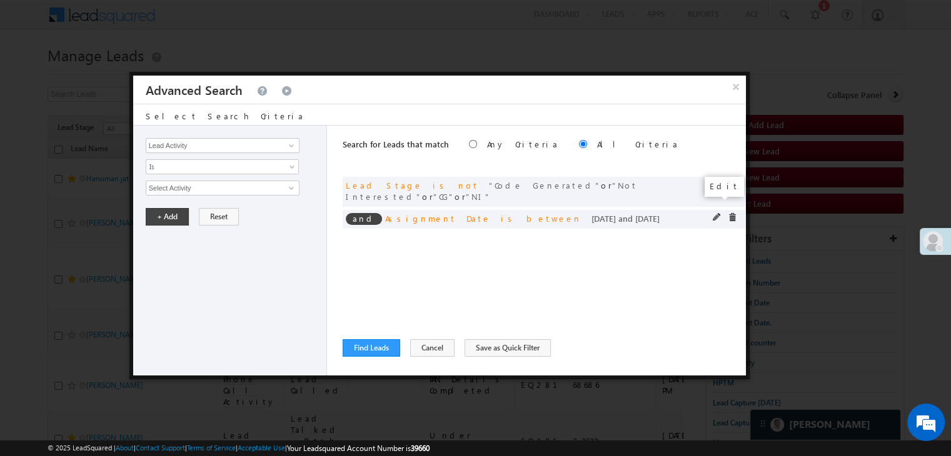
click at [715, 213] on span at bounding box center [717, 217] width 9 height 9
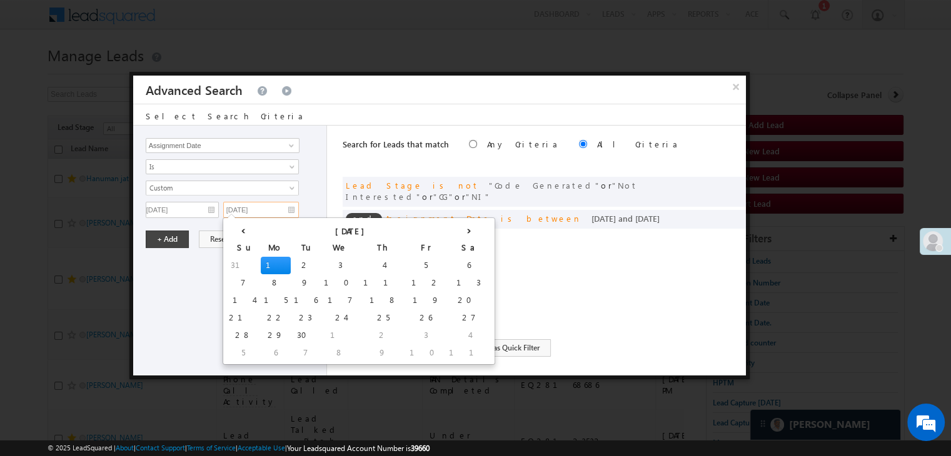
click at [264, 211] on input "[DATE]" at bounding box center [261, 210] width 76 height 16
click at [291, 259] on td "2" at bounding box center [306, 266] width 30 height 18
type input "[DATE]"
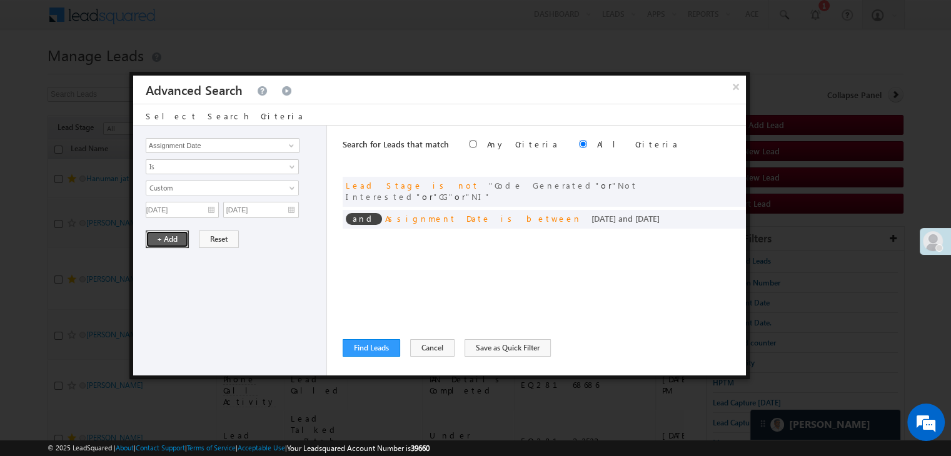
click at [153, 240] on button "+ Add" at bounding box center [167, 240] width 43 height 18
click at [0, 0] on span at bounding box center [0, 0] width 0 height 0
click at [212, 168] on span "Is Not" at bounding box center [214, 166] width 136 height 11
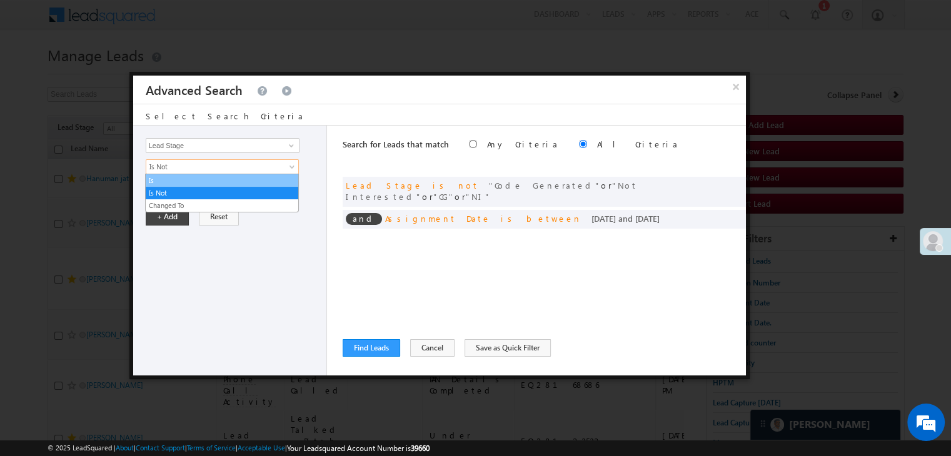
click at [209, 179] on link "Is" at bounding box center [222, 180] width 153 height 11
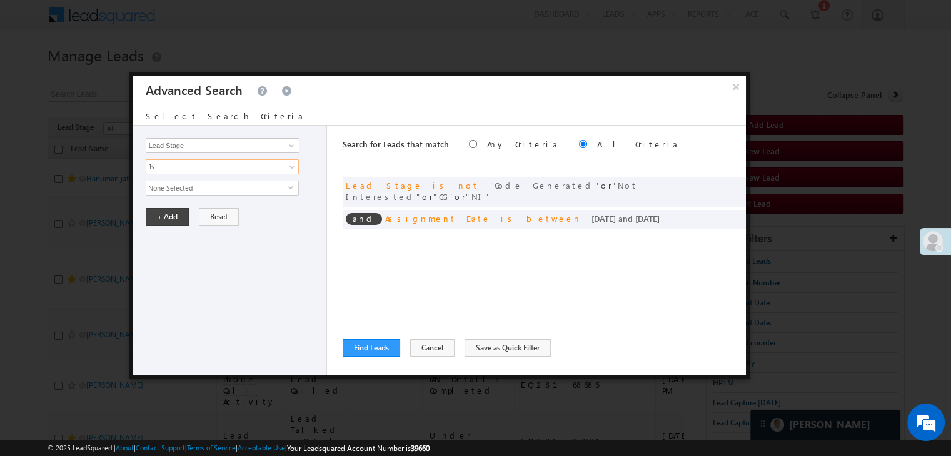
click at [209, 188] on span "None Selected" at bounding box center [217, 188] width 142 height 14
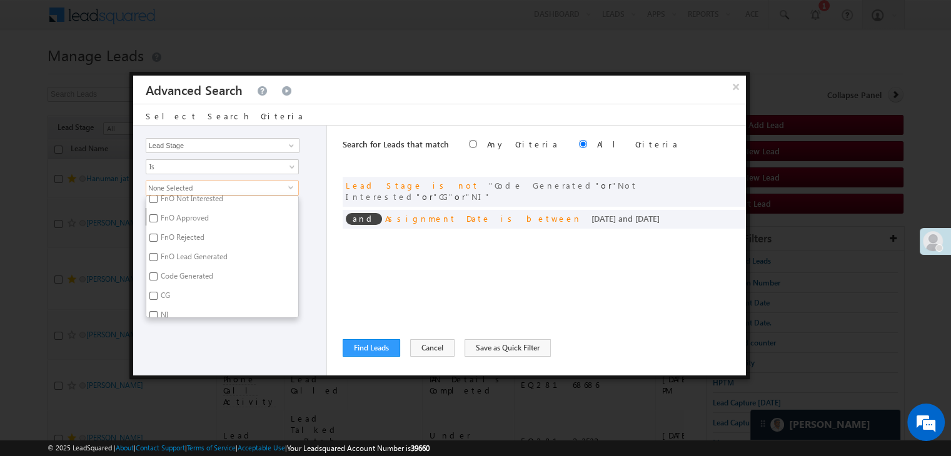
scroll to position [306, 0]
click at [158, 309] on label "NI" at bounding box center [163, 308] width 34 height 19
click at [158, 309] on input "NI" at bounding box center [153, 307] width 8 height 8
checkbox input "true"
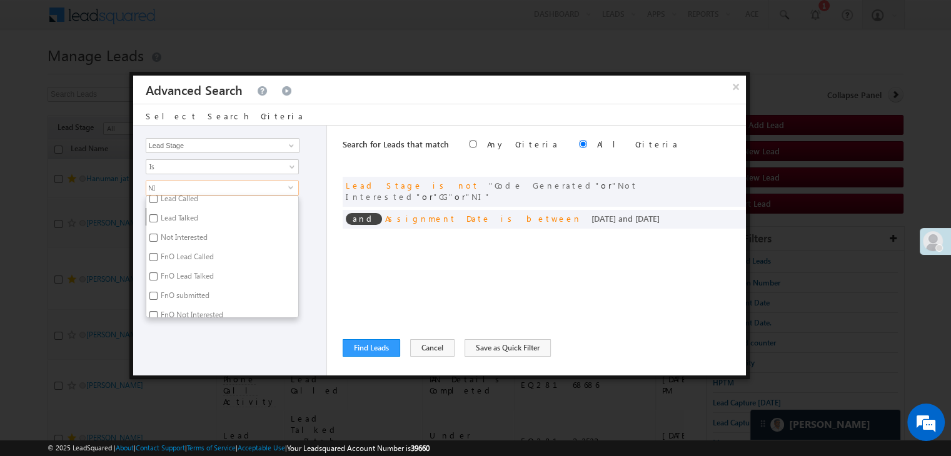
click at [179, 236] on label "Not Interested" at bounding box center [183, 239] width 74 height 19
click at [158, 236] on input "Not Interested" at bounding box center [153, 238] width 8 height 8
checkbox input "true"
drag, startPoint x: 181, startPoint y: 346, endPoint x: 174, endPoint y: 294, distance: 53.0
click at [181, 346] on div "Lead Activity Task Sales Group Prospect Id WA Last Message Timestamp 4th Day Di…" at bounding box center [230, 251] width 194 height 250
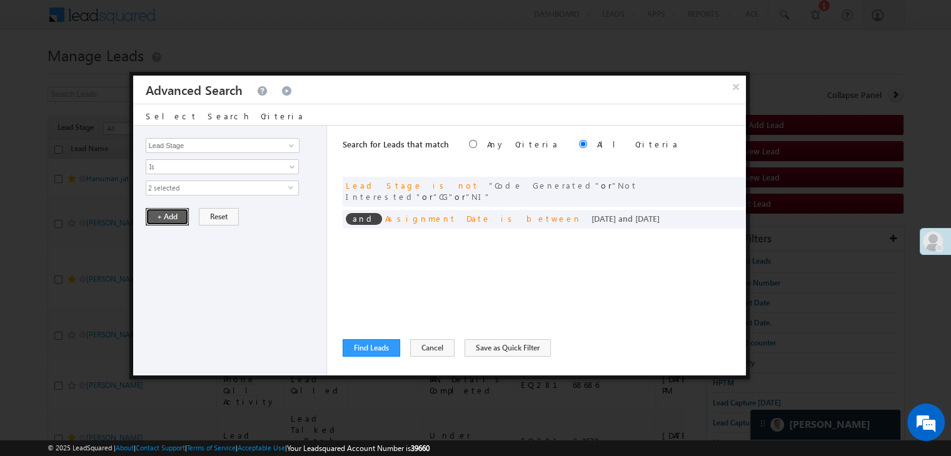
click at [170, 216] on button "+ Add" at bounding box center [167, 217] width 43 height 18
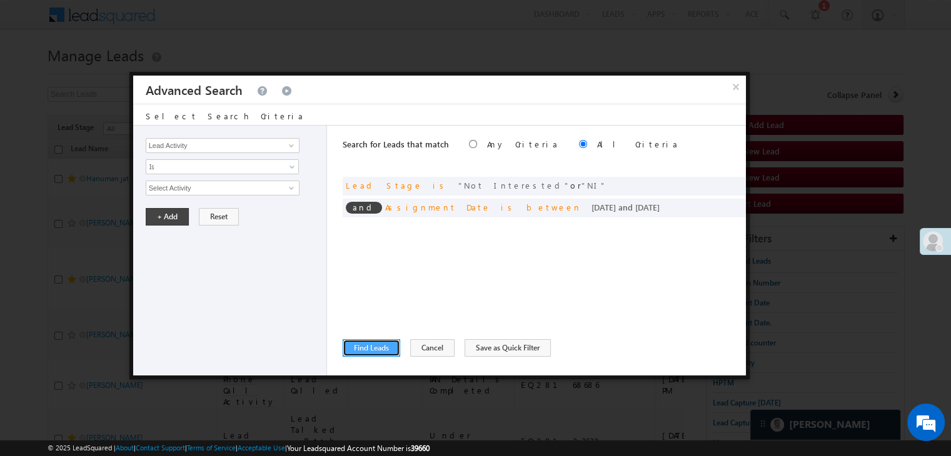
click at [390, 350] on button "Find Leads" at bounding box center [372, 348] width 58 height 18
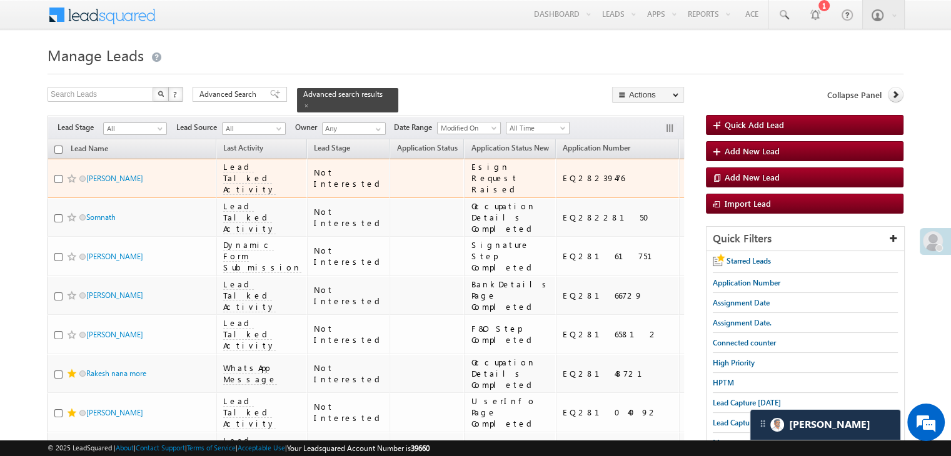
click at [563, 183] on div "EQ28239476" at bounding box center [618, 178] width 111 height 11
copy div "EQ28239476"
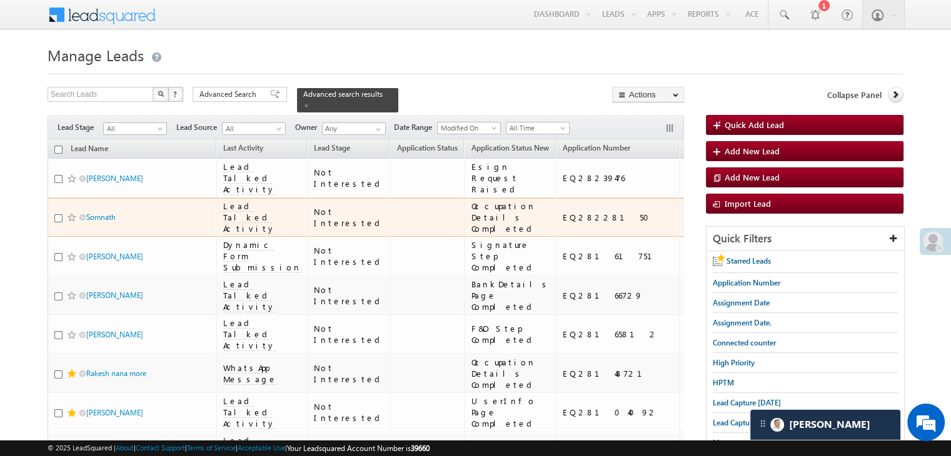
click at [556, 238] on td "EQ28228150" at bounding box center [617, 217] width 123 height 39
copy div "EQ28228150"
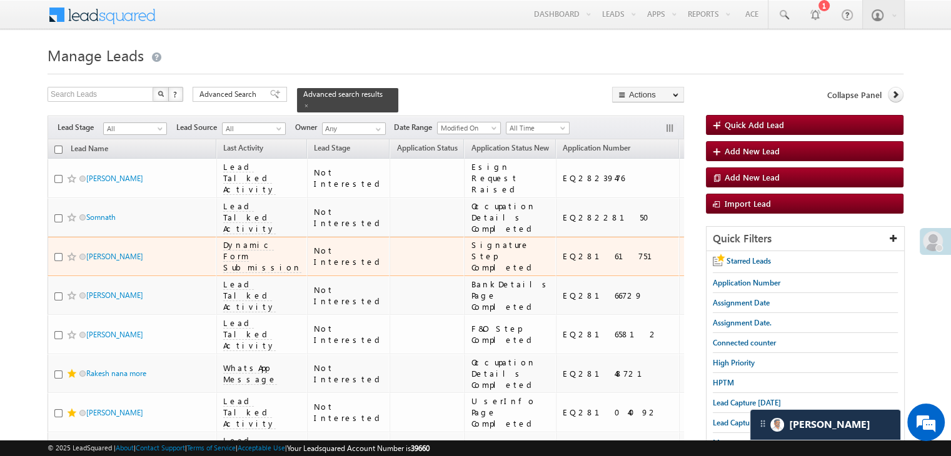
click at [563, 262] on div "EQ28161751" at bounding box center [618, 256] width 111 height 11
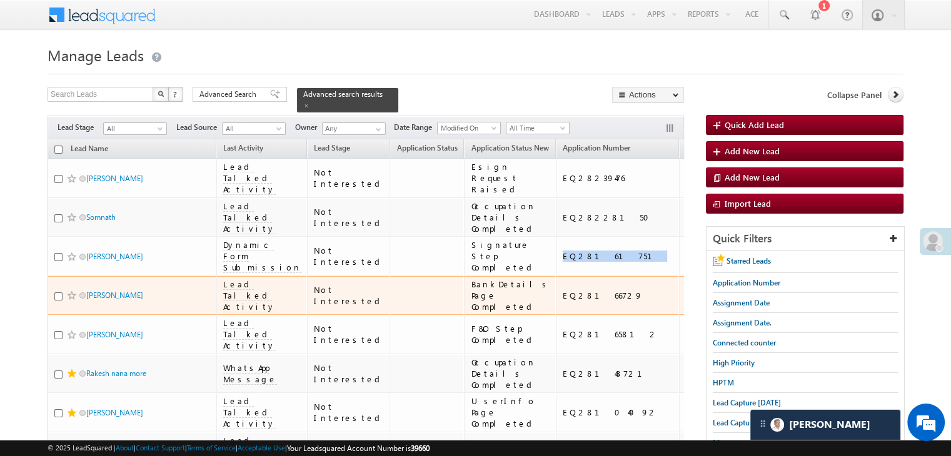
scroll to position [188, 0]
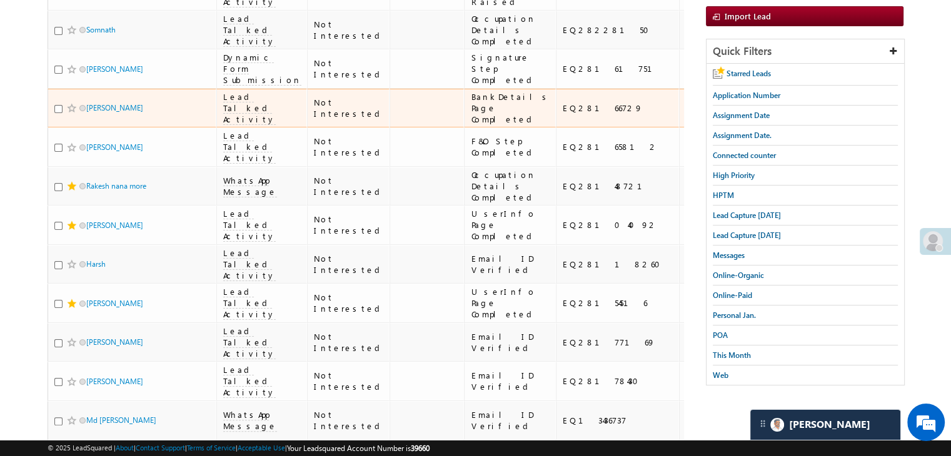
click at [563, 114] on div "EQ28166729" at bounding box center [618, 108] width 111 height 11
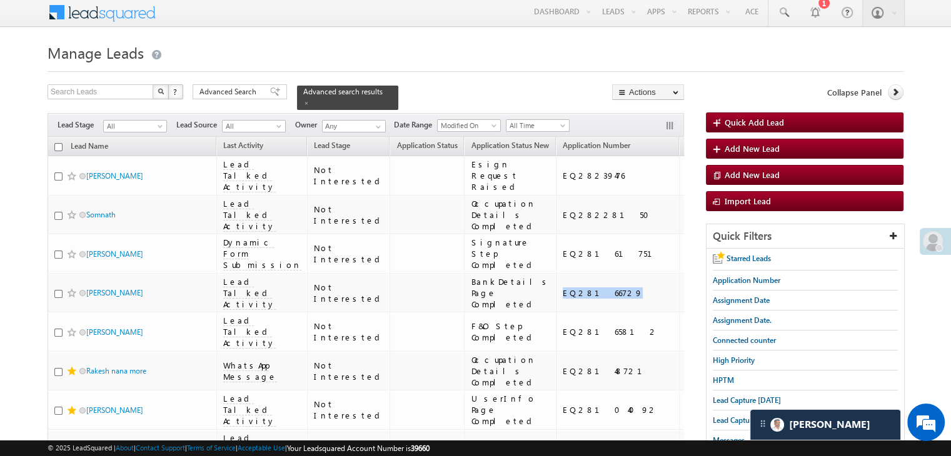
scroll to position [0, 0]
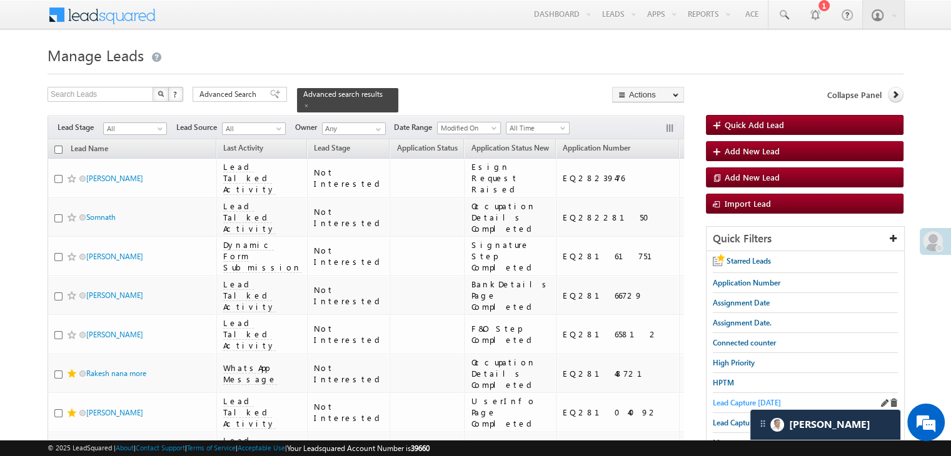
click at [725, 400] on span "Lead Capture [DATE]" at bounding box center [747, 402] width 68 height 9
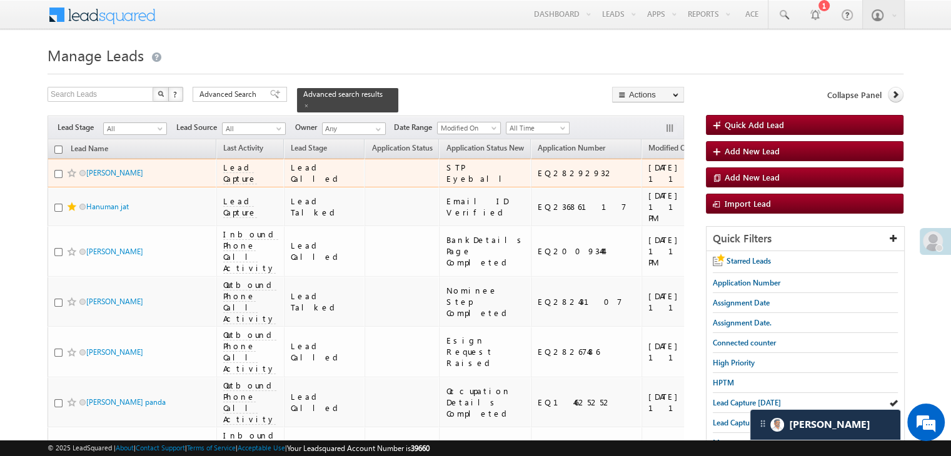
click at [751, 184] on div "[URL][DOMAIN_NAME]" at bounding box center [789, 173] width 76 height 23
click at [72, 178] on span at bounding box center [72, 173] width 10 height 10
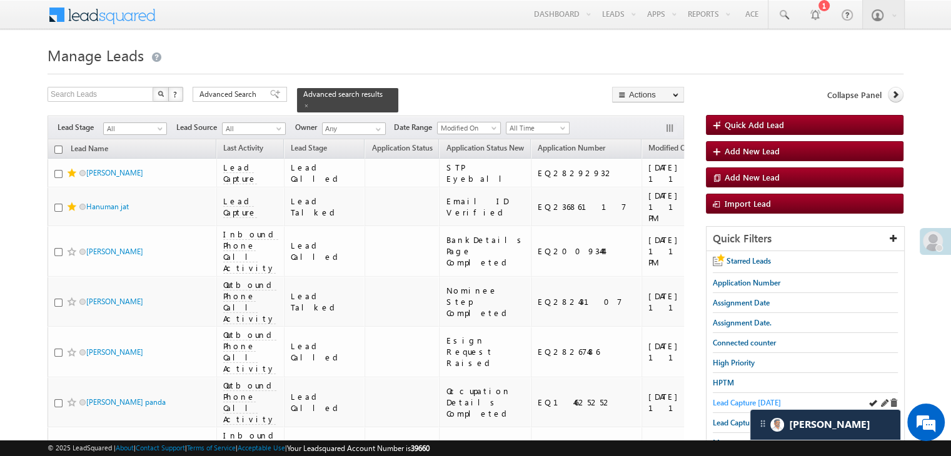
click at [728, 398] on span "Lead Capture [DATE]" at bounding box center [747, 402] width 68 height 9
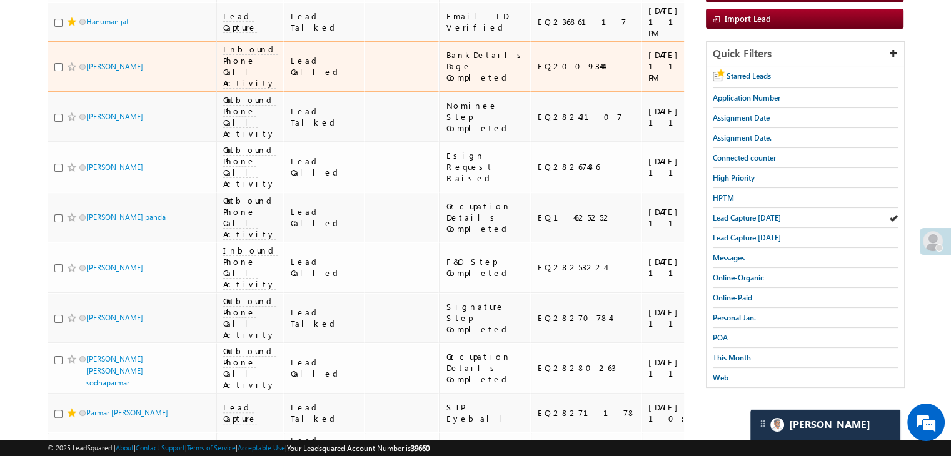
scroll to position [188, 0]
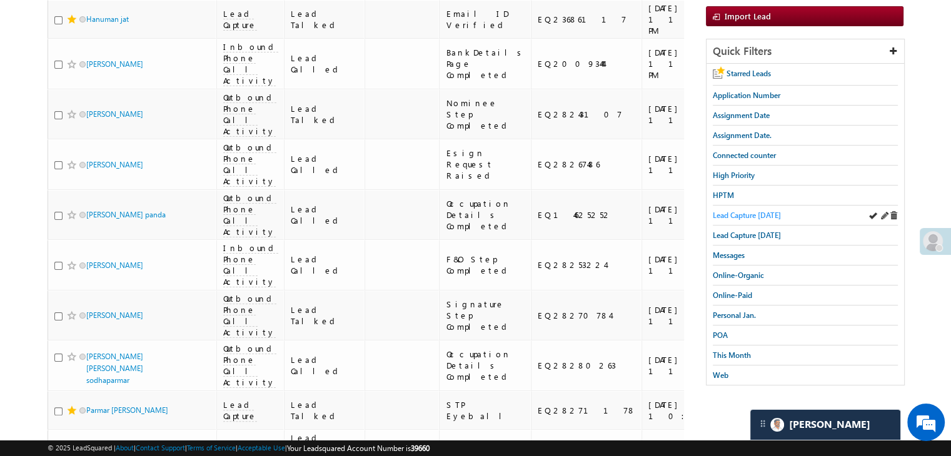
click at [730, 218] on link "Lead Capture [DATE]" at bounding box center [747, 215] width 68 height 12
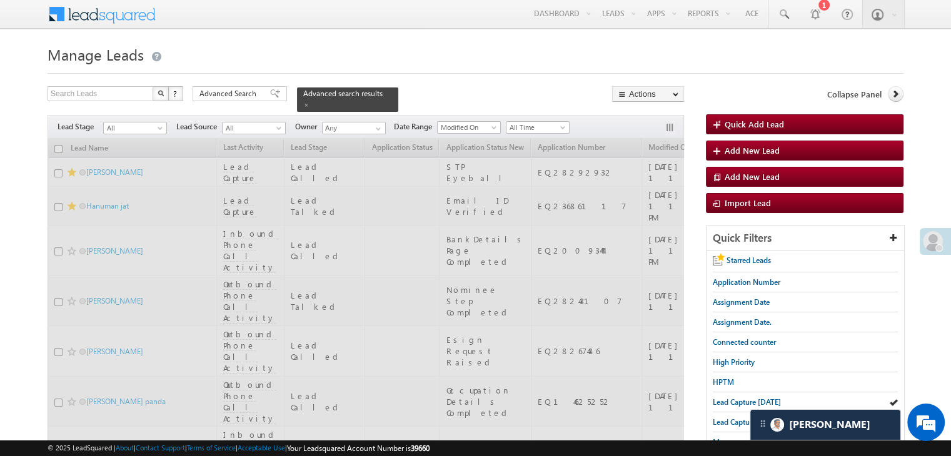
scroll to position [0, 0]
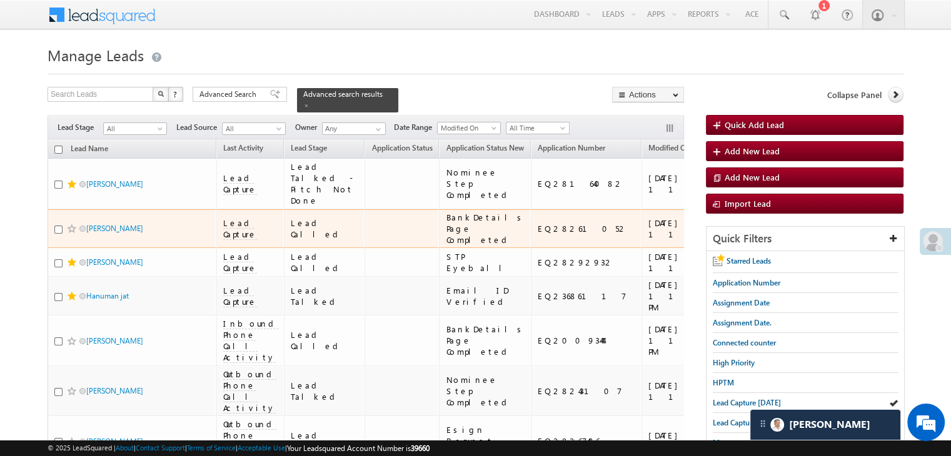
click at [751, 240] on div "[URL][DOMAIN_NAME]" at bounding box center [789, 229] width 76 height 23
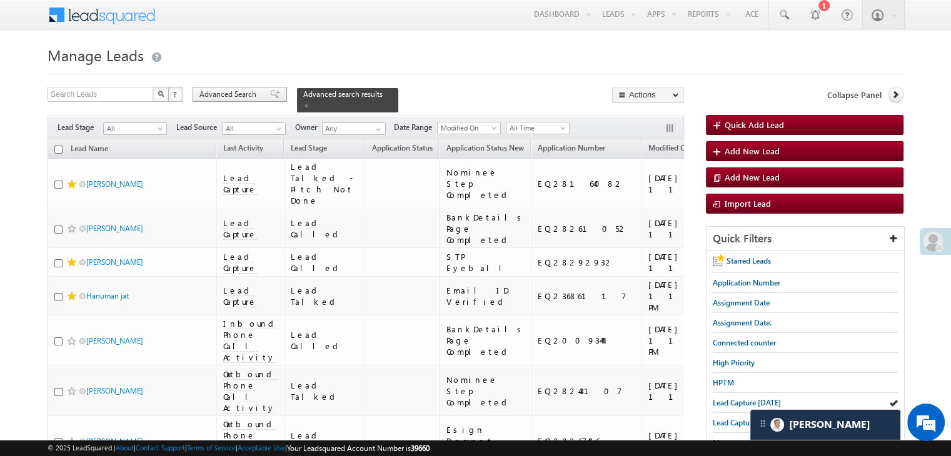
click at [254, 92] on span "Advanced Search" at bounding box center [229, 94] width 61 height 11
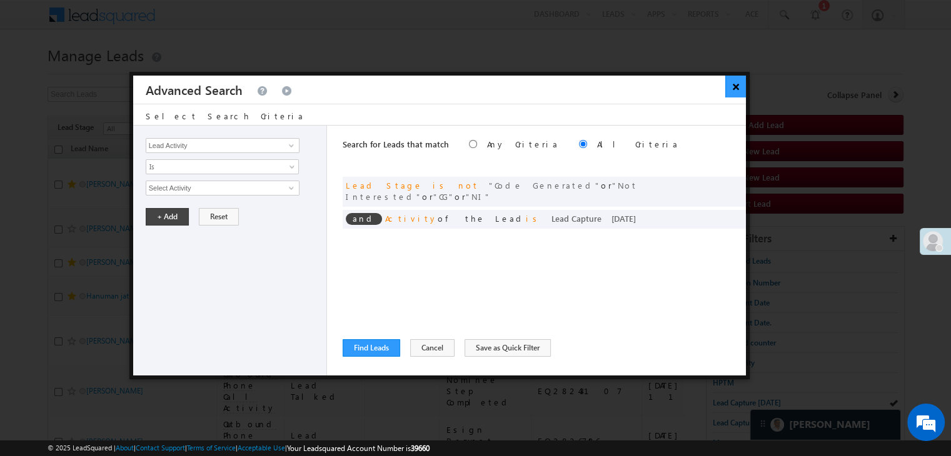
click at [735, 86] on button "×" at bounding box center [735, 87] width 21 height 22
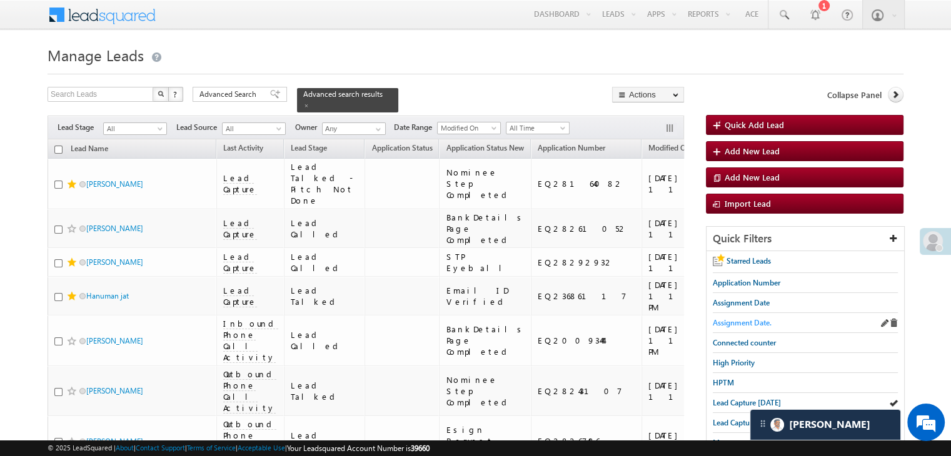
click at [745, 321] on span "Assignment Date." at bounding box center [742, 322] width 59 height 9
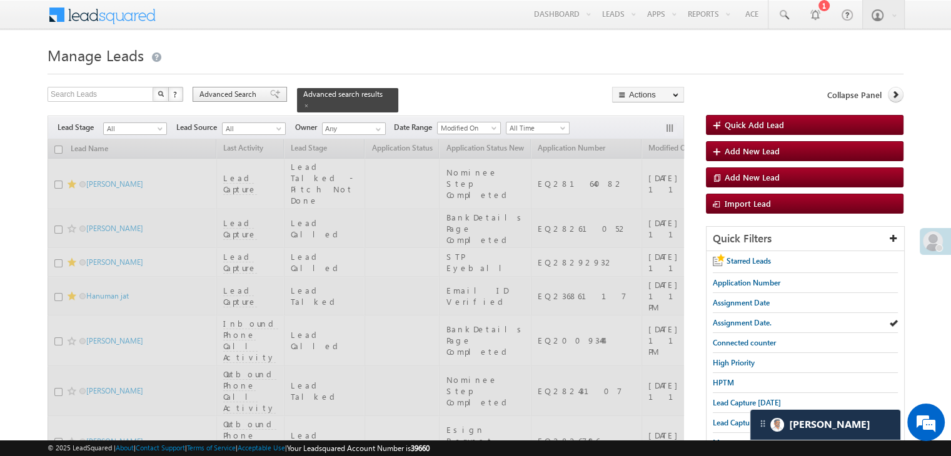
click at [246, 94] on span "Advanced Search" at bounding box center [229, 94] width 61 height 11
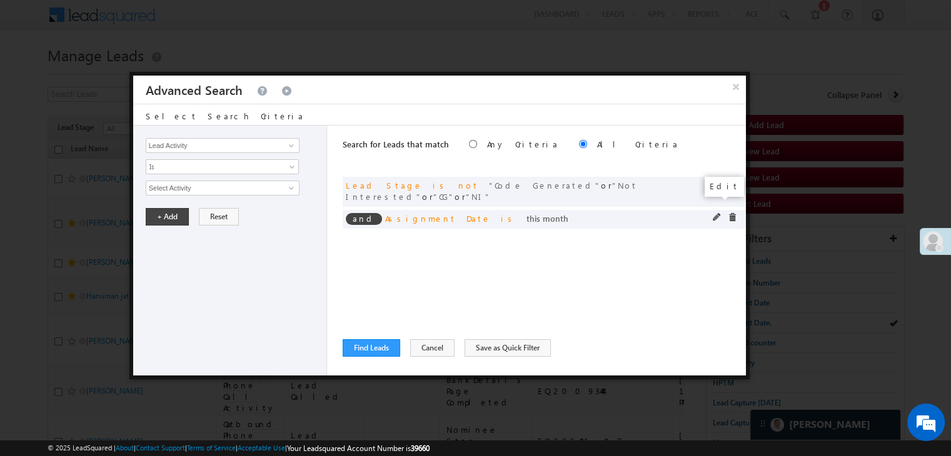
click at [718, 213] on span at bounding box center [717, 217] width 9 height 9
click at [728, 91] on button "×" at bounding box center [735, 87] width 21 height 22
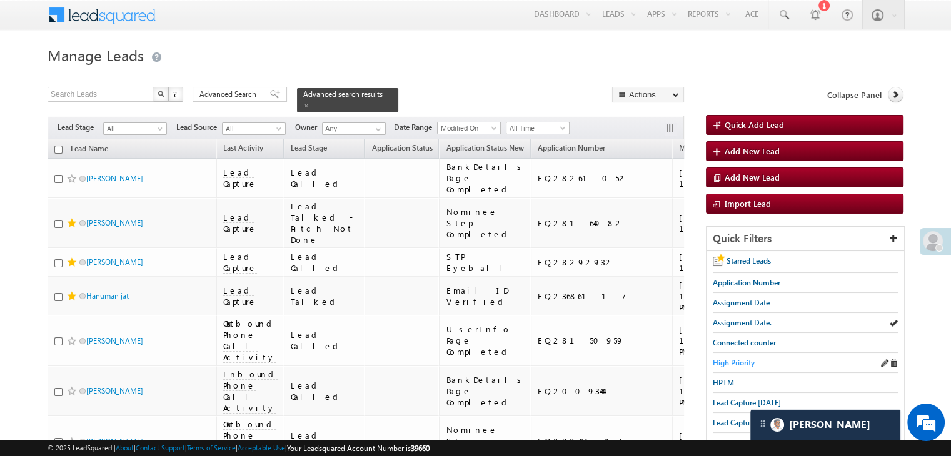
click at [738, 355] on div "High Priority" at bounding box center [805, 363] width 185 height 20
click at [738, 358] on span "High Priority" at bounding box center [734, 362] width 42 height 9
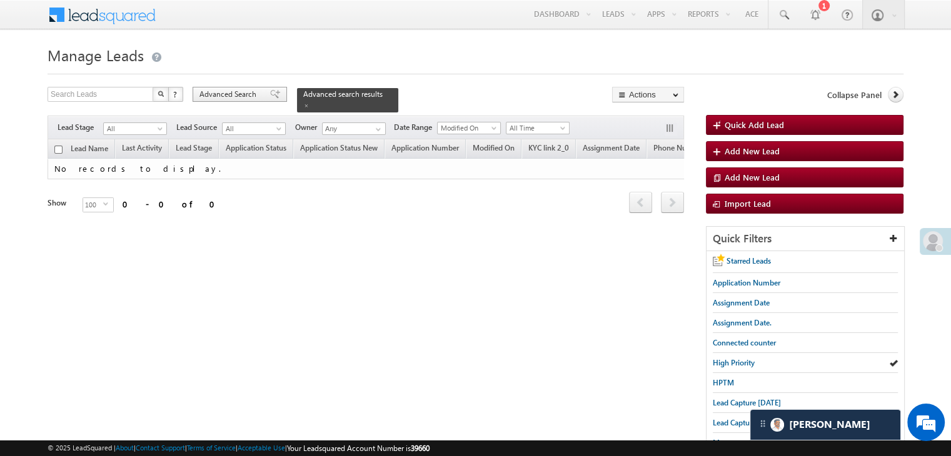
click at [255, 88] on div "Advanced Search" at bounding box center [240, 94] width 94 height 15
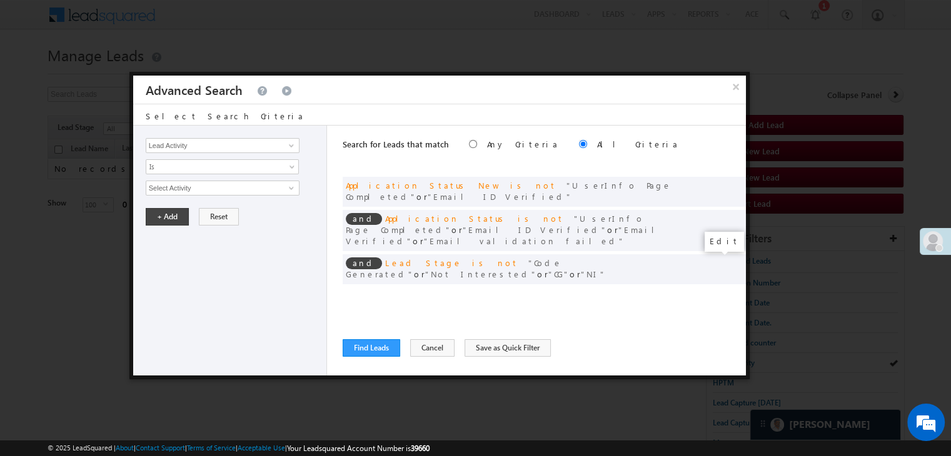
click at [716, 291] on span at bounding box center [717, 295] width 9 height 9
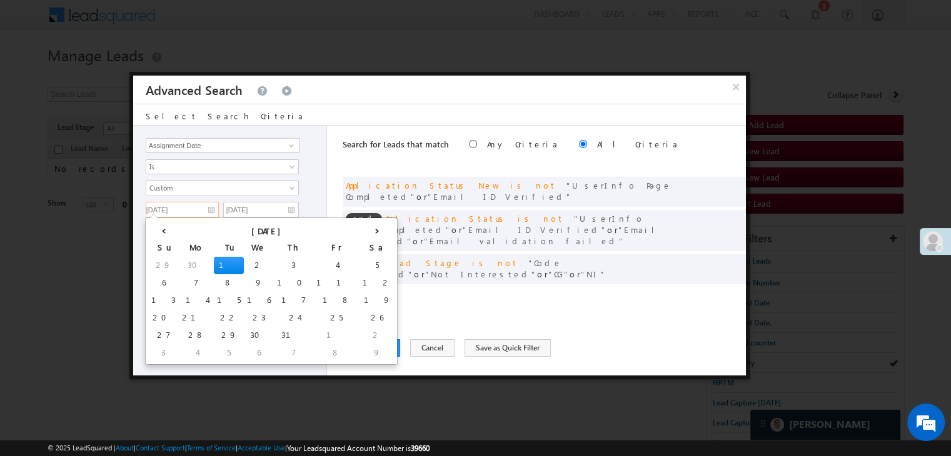
click at [206, 211] on input "[DATE]" at bounding box center [182, 210] width 73 height 16
click at [735, 84] on button "×" at bounding box center [735, 87] width 21 height 22
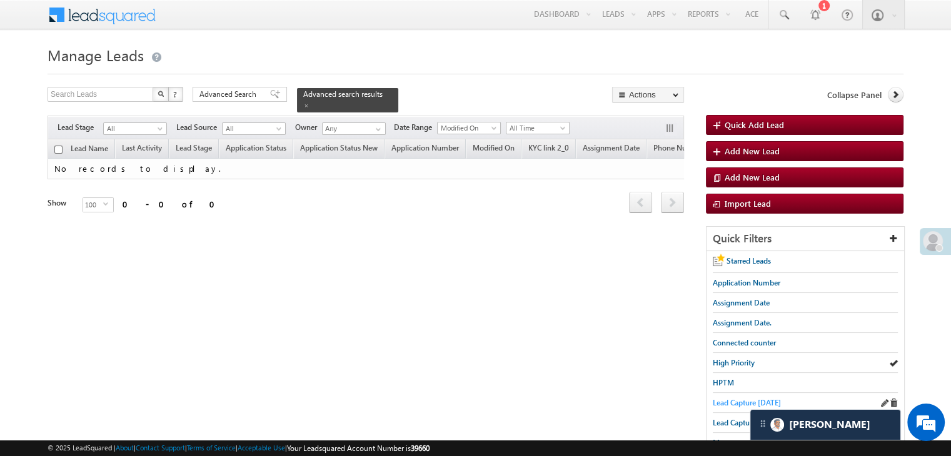
click at [731, 398] on span "Lead Capture [DATE]" at bounding box center [747, 402] width 68 height 9
click at [736, 401] on span "Lead Capture [DATE]" at bounding box center [747, 402] width 68 height 9
click at [730, 419] on span "Lead Capture [DATE]" at bounding box center [747, 422] width 68 height 9
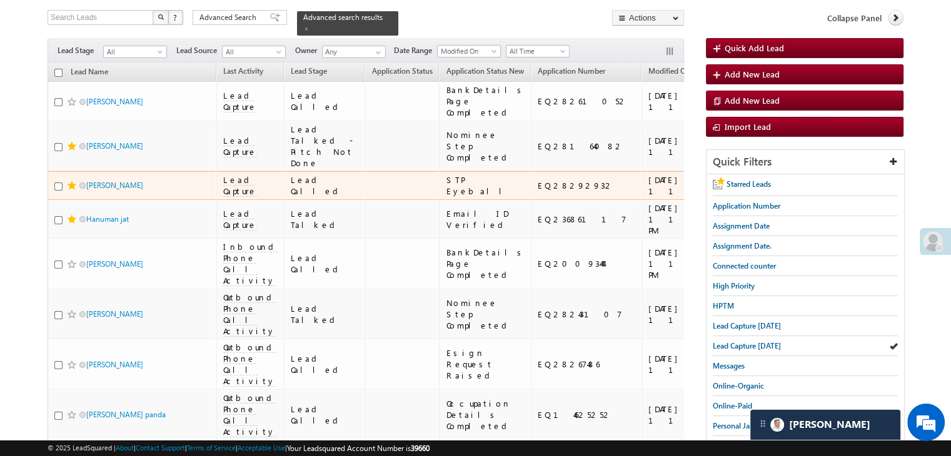
scroll to position [125, 0]
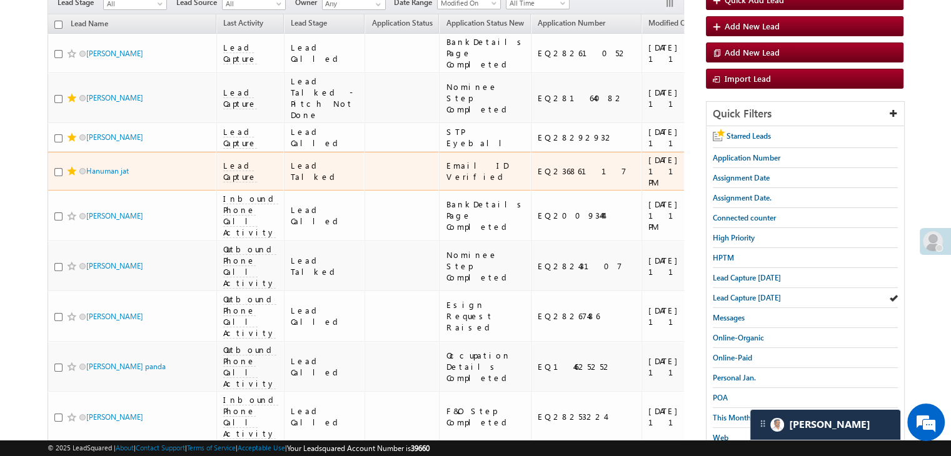
click at [72, 176] on span at bounding box center [72, 171] width 10 height 10
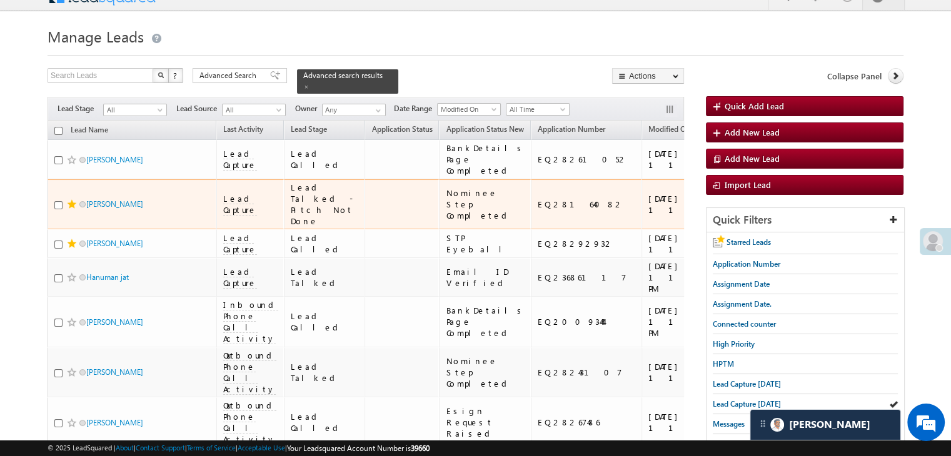
scroll to position [0, 0]
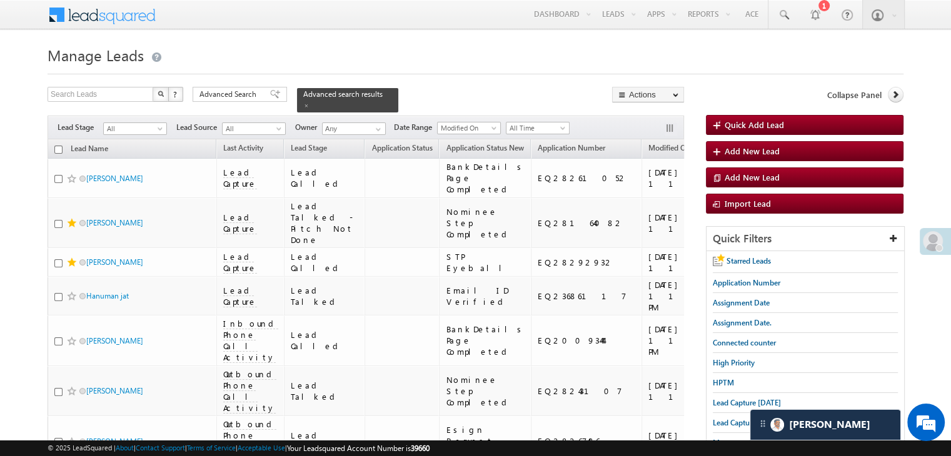
click at [58, 146] on input "checkbox" at bounding box center [58, 150] width 8 height 8
checkbox input "true"
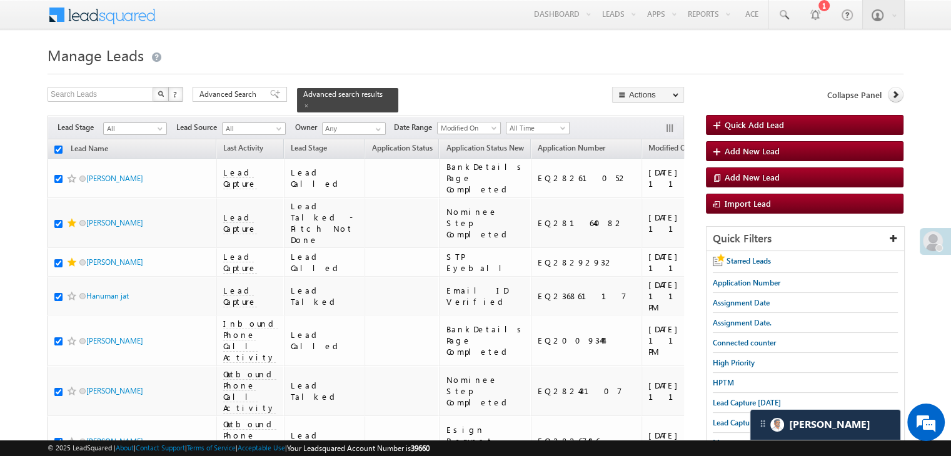
checkbox input "true"
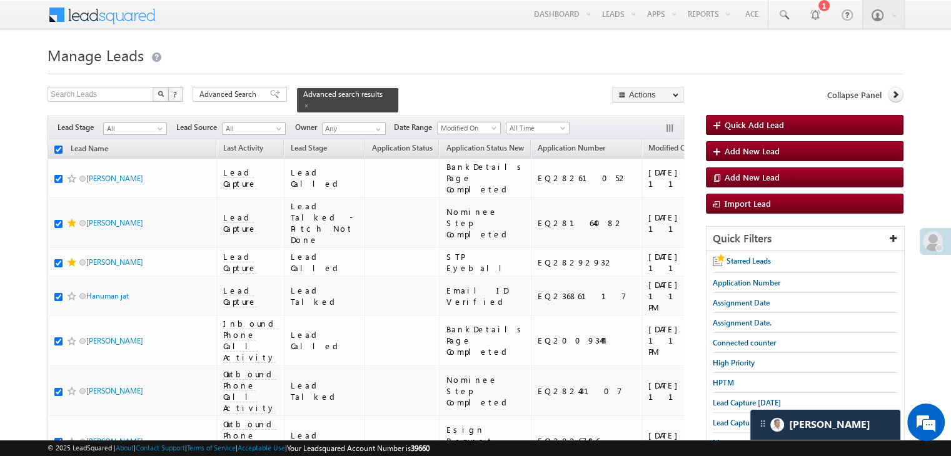
checkbox input "true"
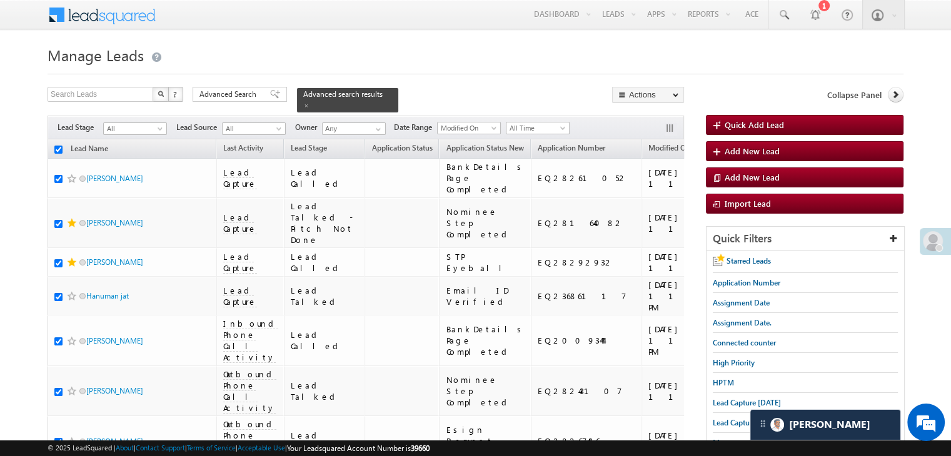
checkbox input "true"
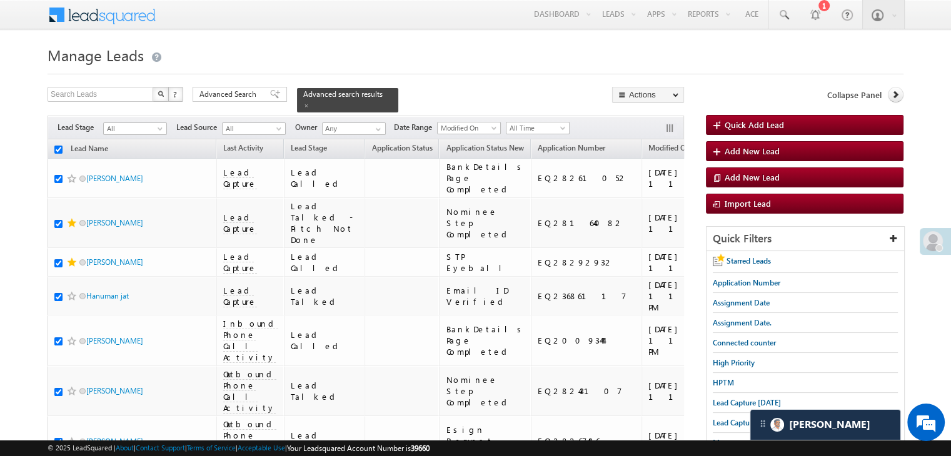
checkbox input "true"
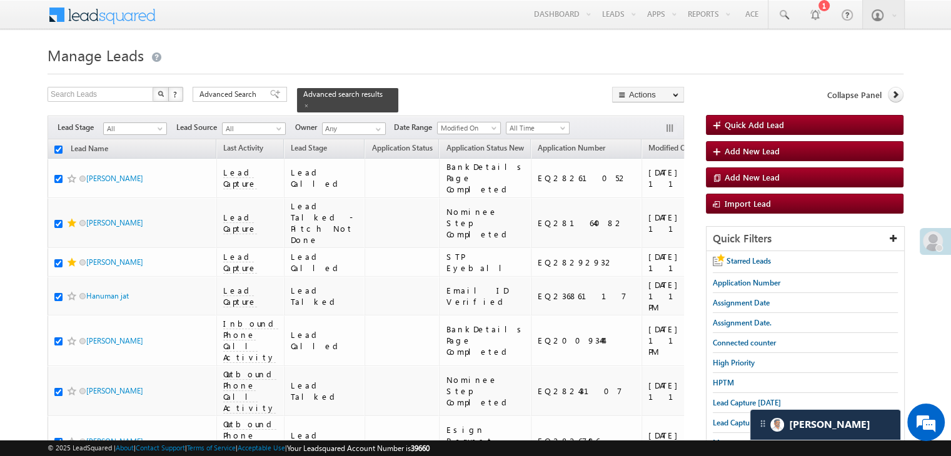
checkbox input "true"
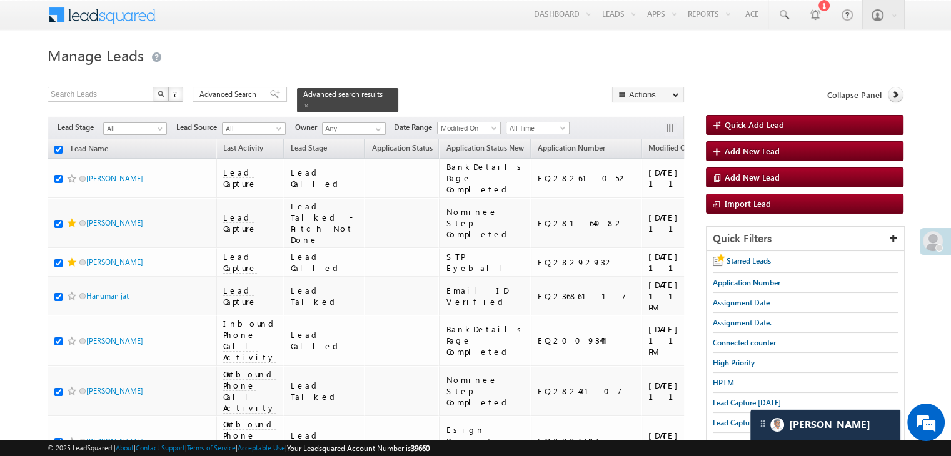
checkbox input "true"
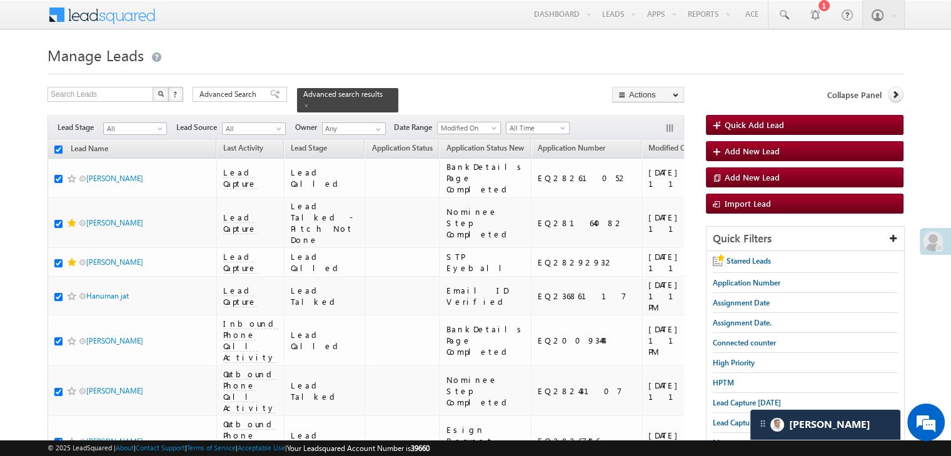
checkbox input "true"
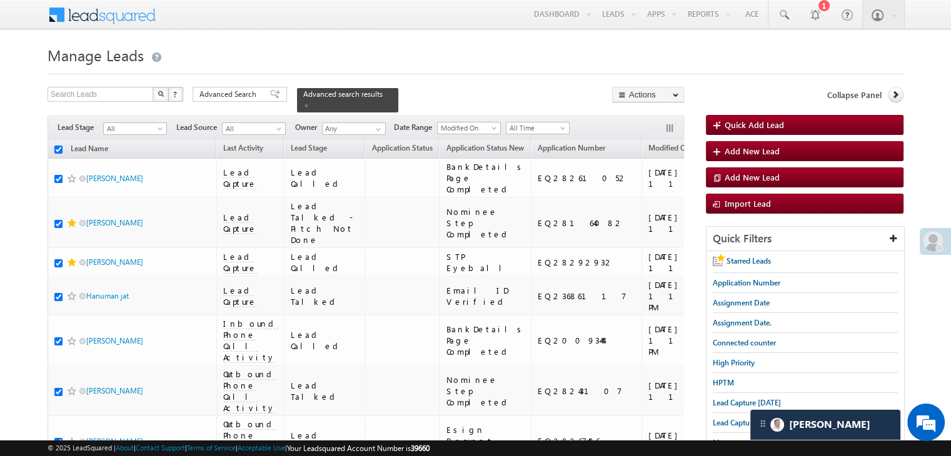
checkbox input "true"
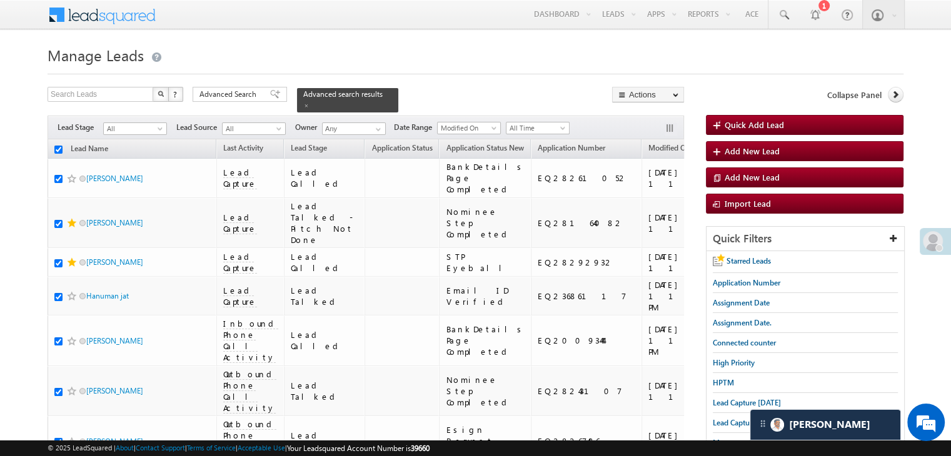
checkbox input "true"
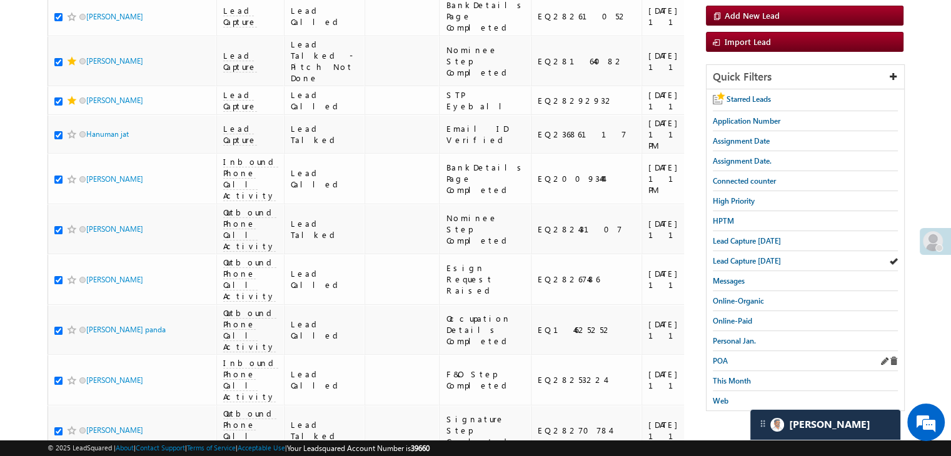
scroll to position [188, 0]
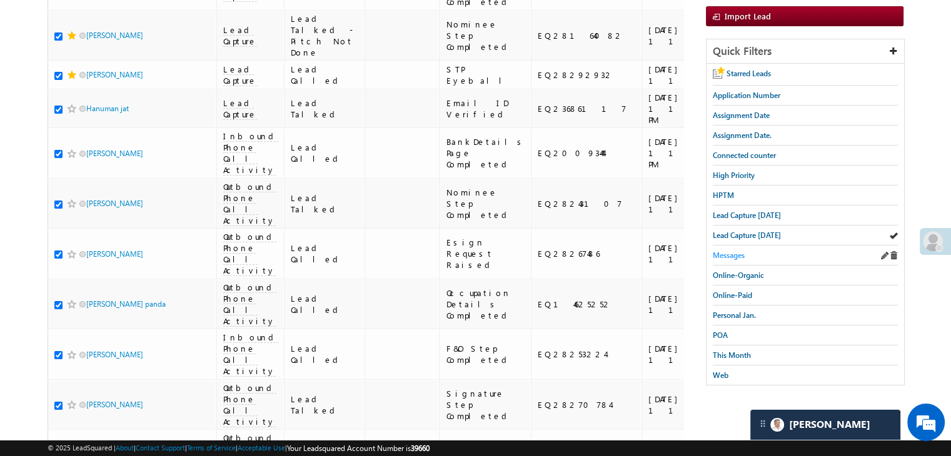
click at [733, 253] on span "Messages" at bounding box center [729, 255] width 32 height 9
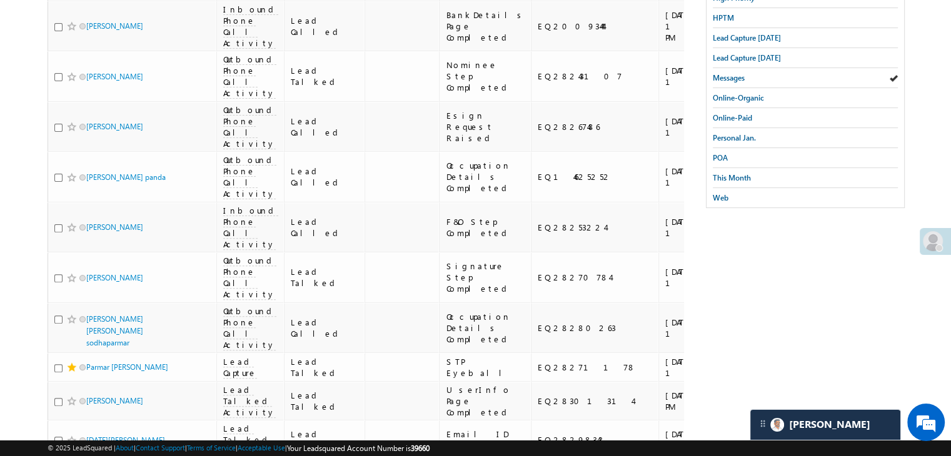
scroll to position [53, 0]
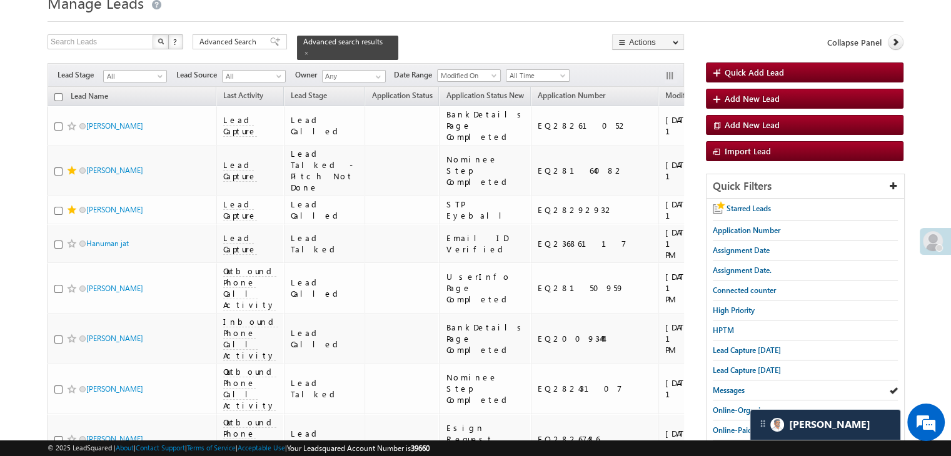
click at [59, 93] on input "checkbox" at bounding box center [58, 97] width 8 height 8
checkbox input "true"
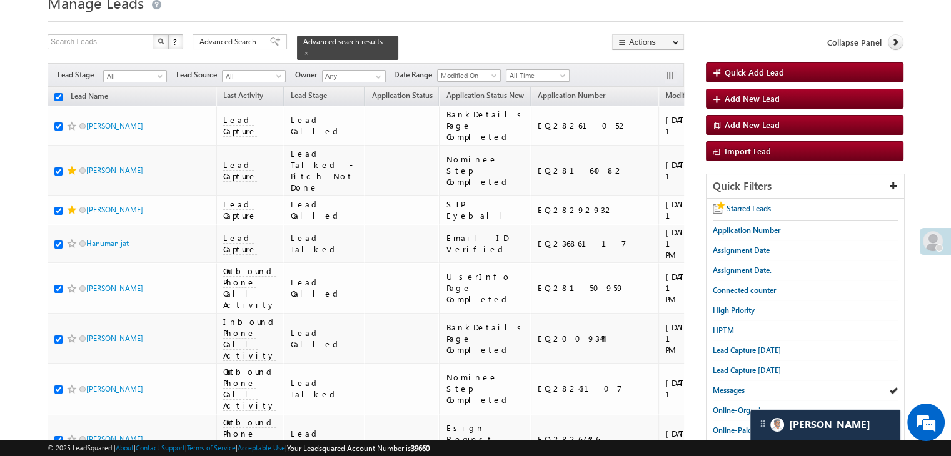
checkbox input "true"
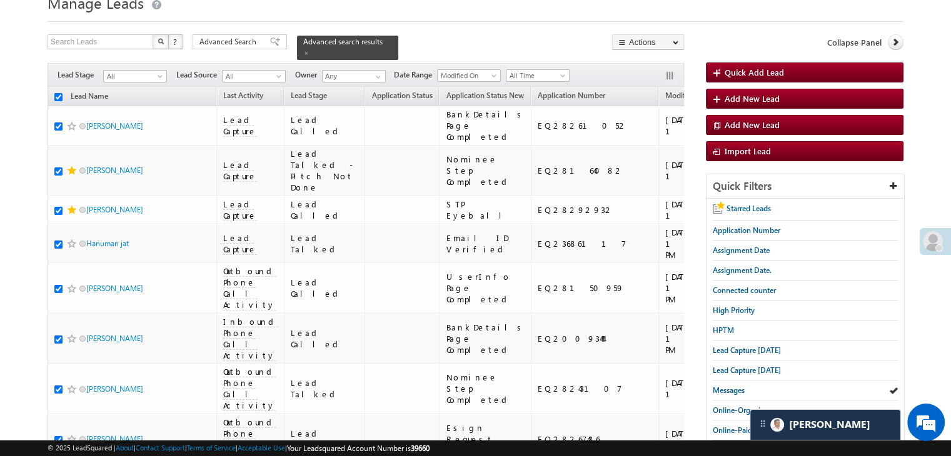
checkbox input "true"
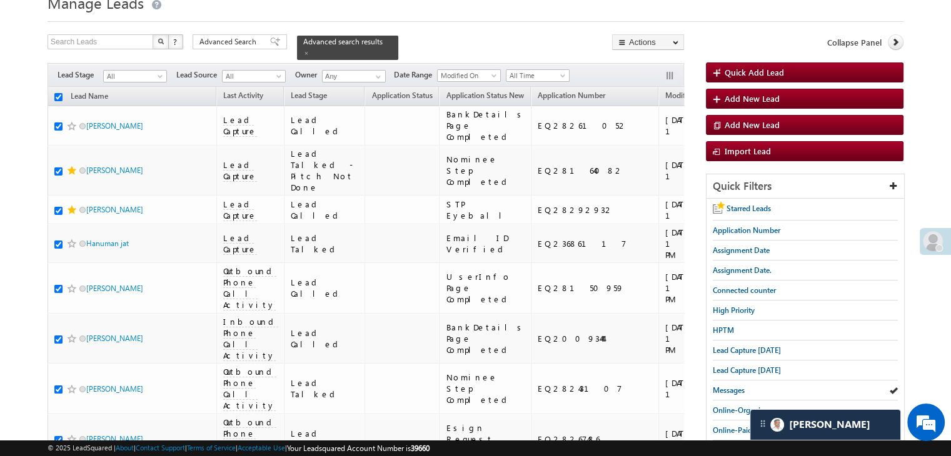
checkbox input "true"
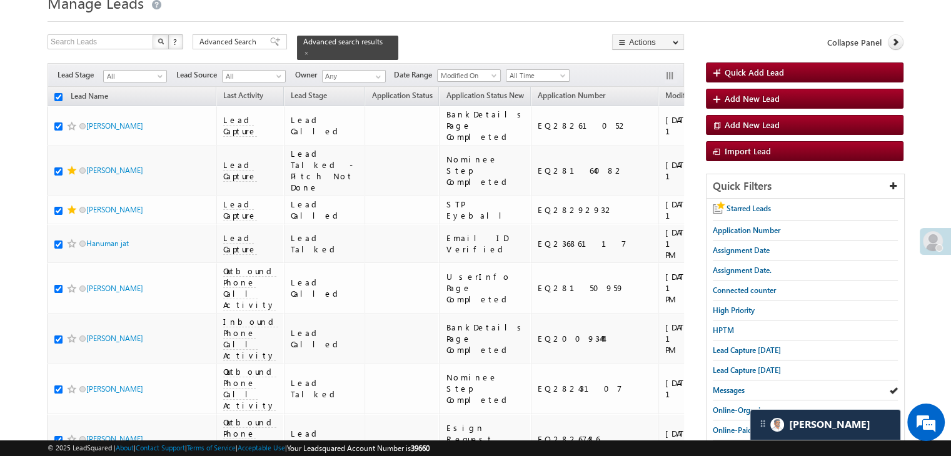
checkbox input "true"
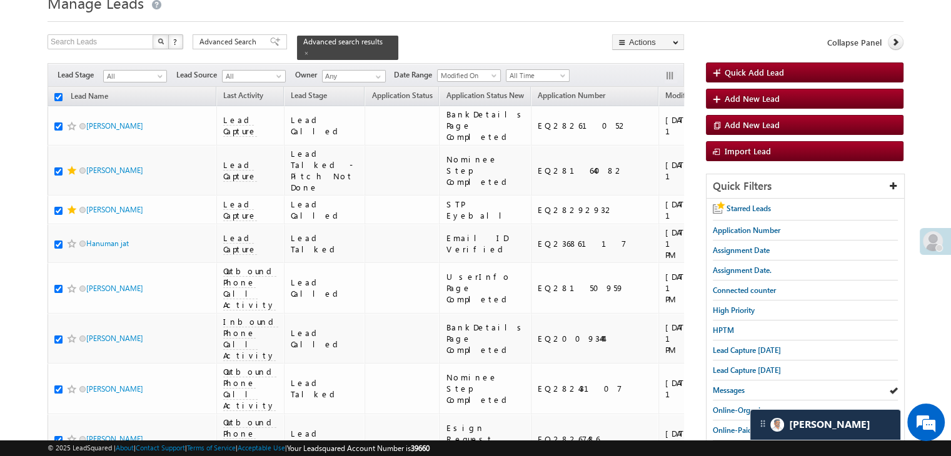
checkbox input "true"
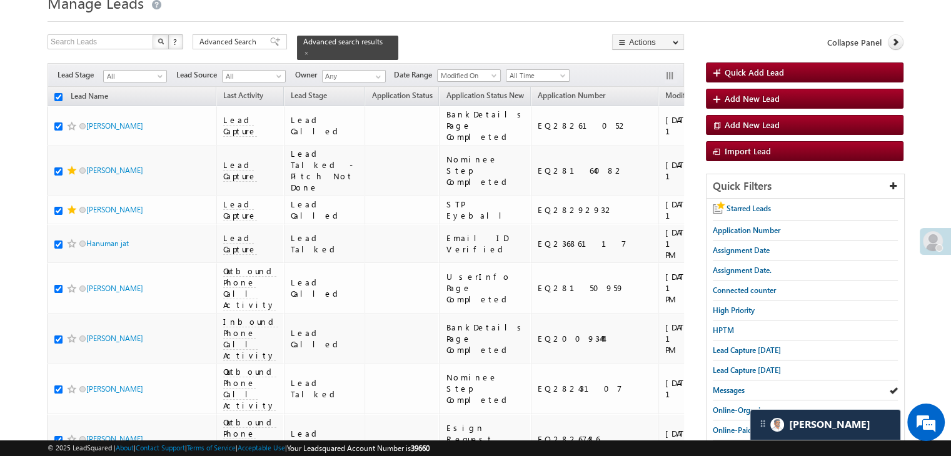
checkbox input "true"
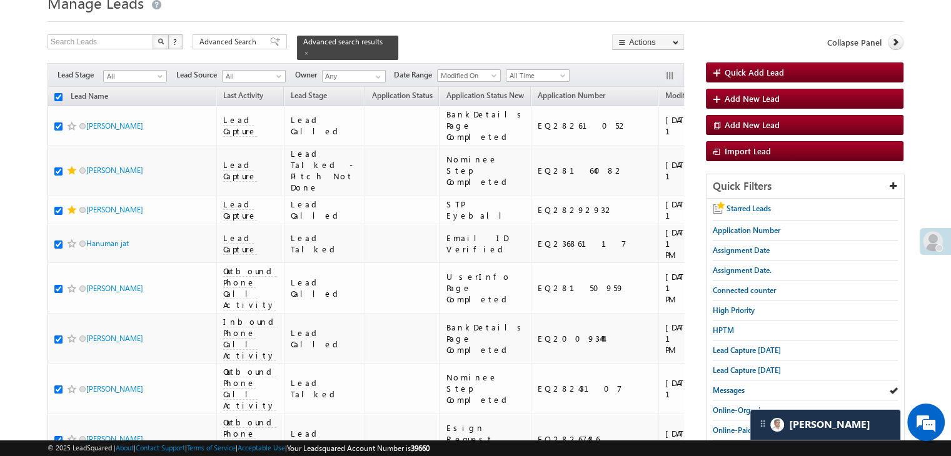
checkbox input "true"
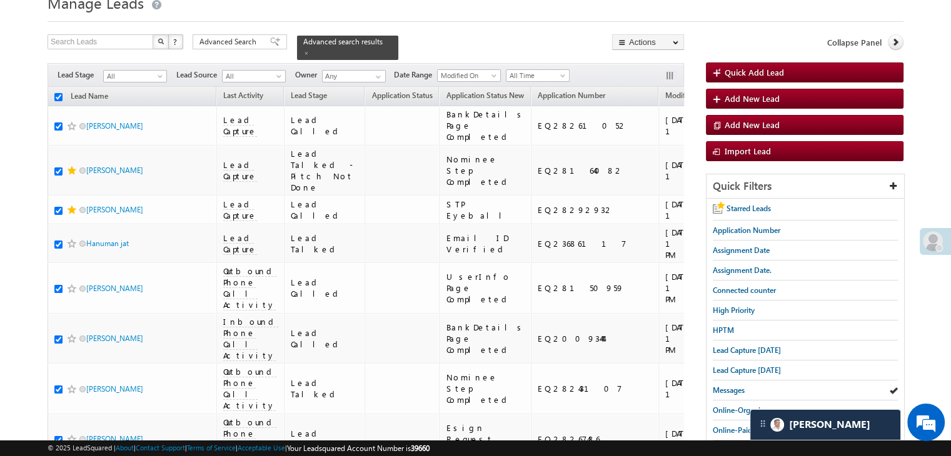
checkbox input "true"
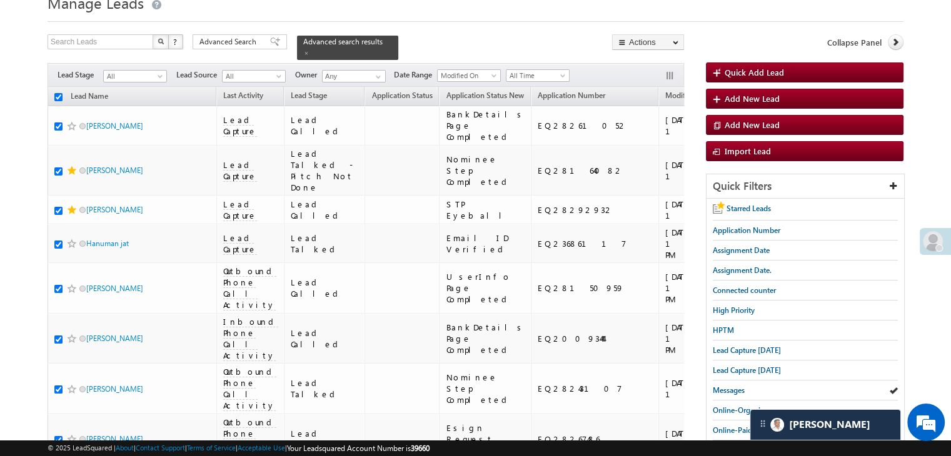
checkbox input "true"
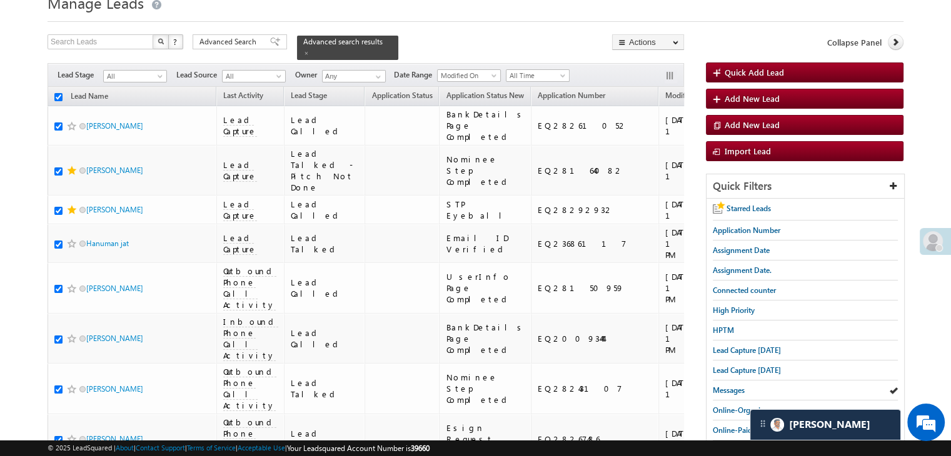
checkbox input "true"
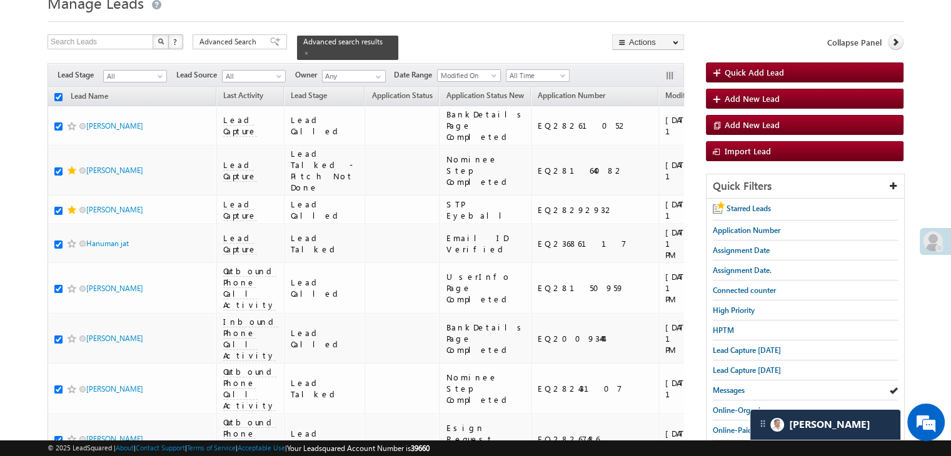
checkbox input "true"
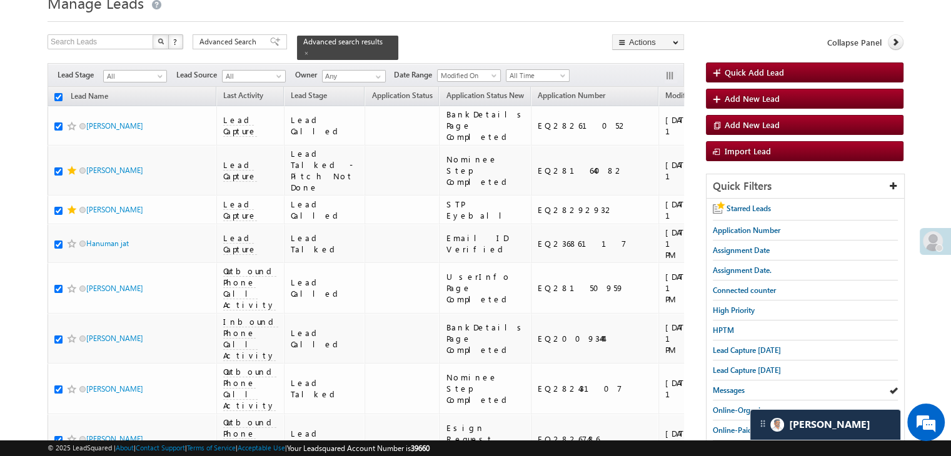
checkbox input "true"
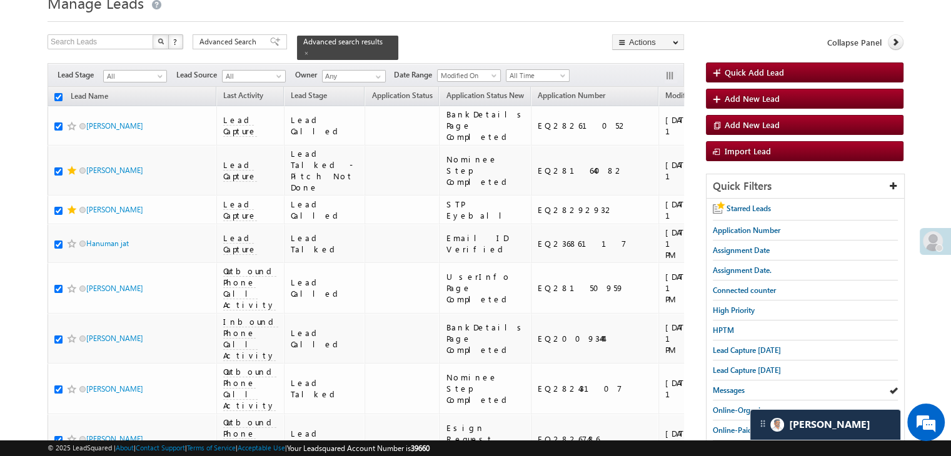
checkbox input "true"
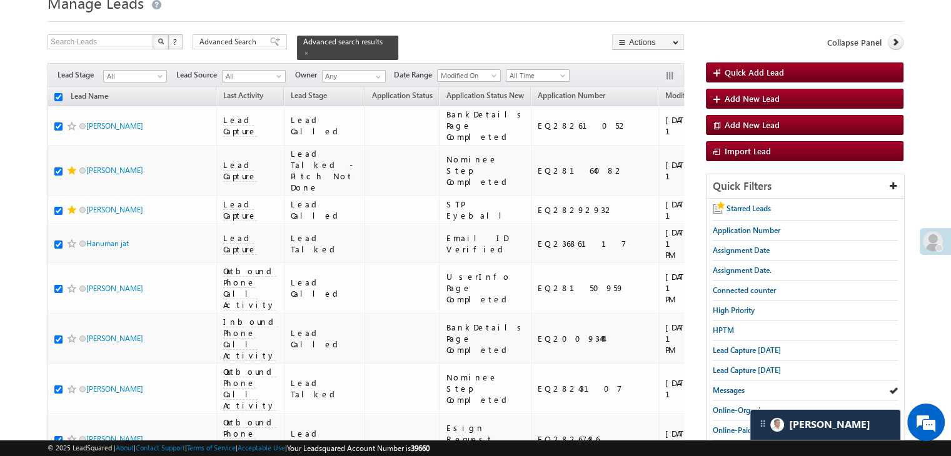
checkbox input "true"
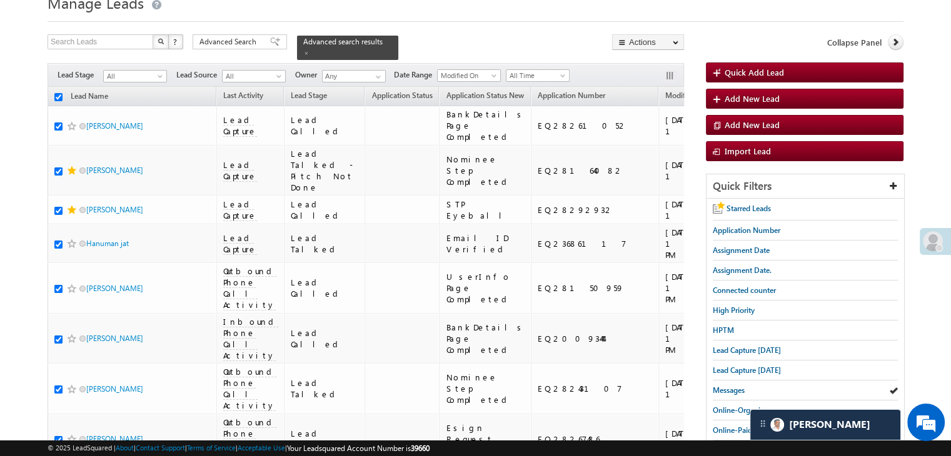
checkbox input "true"
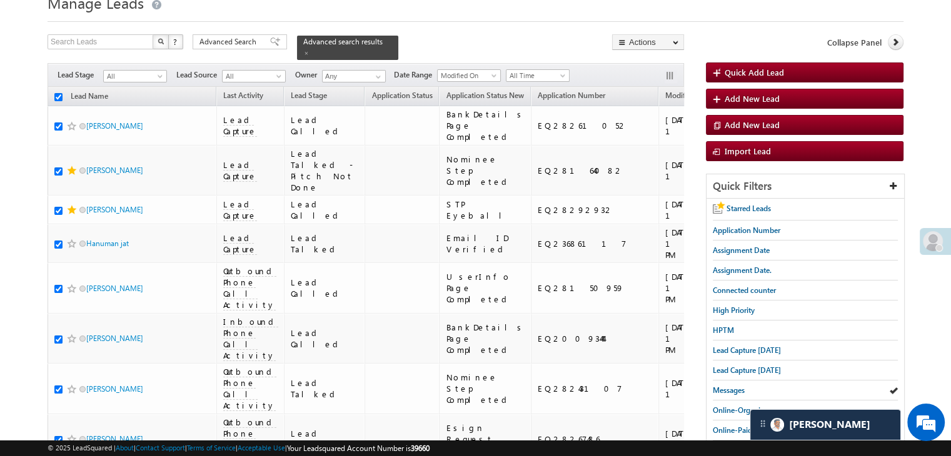
checkbox input "true"
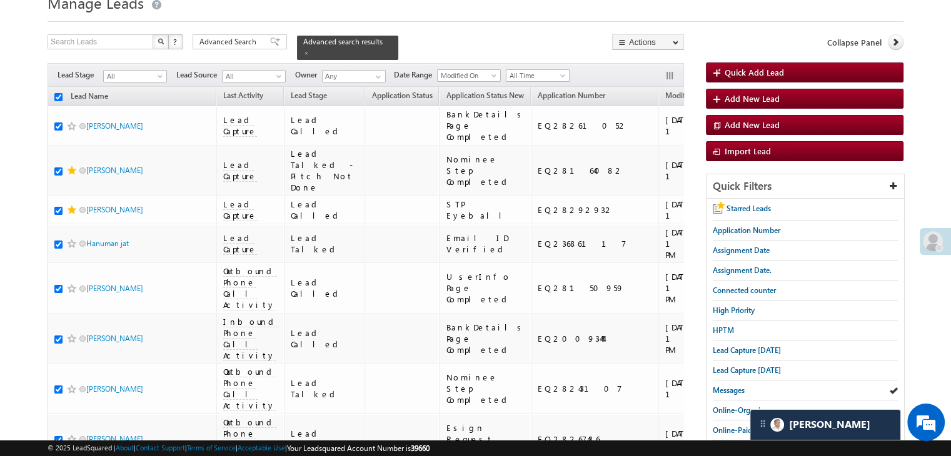
checkbox input "true"
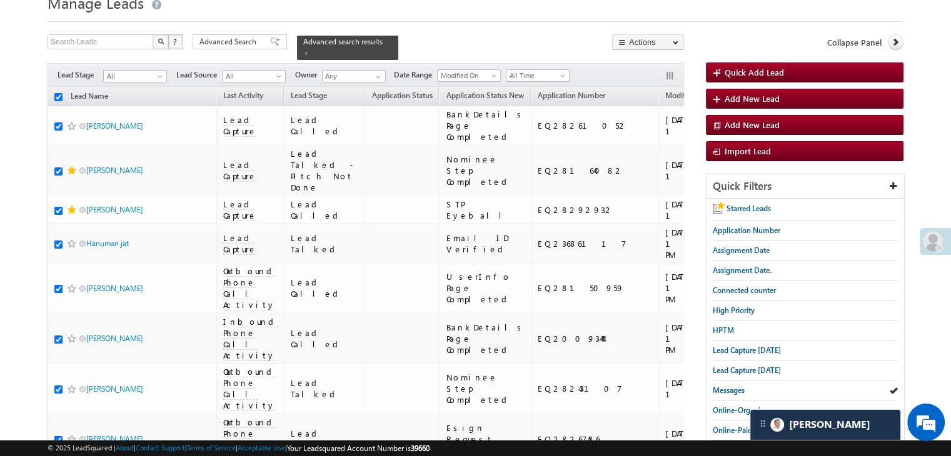
checkbox input "true"
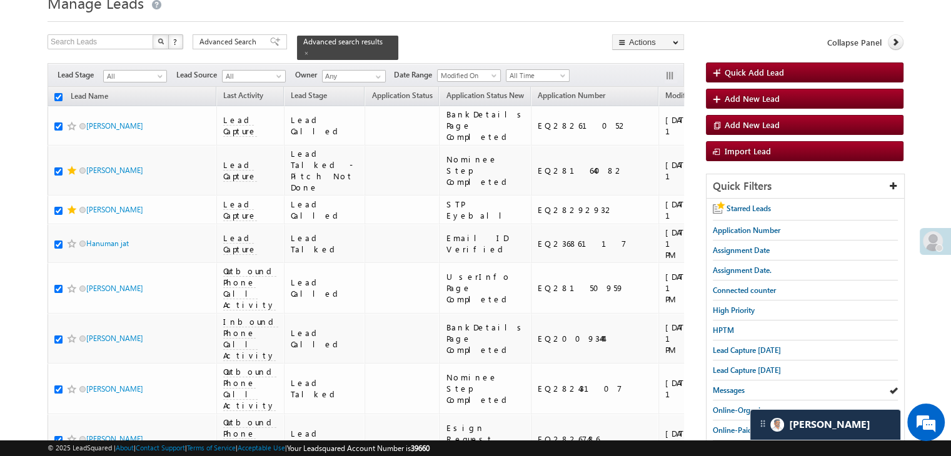
checkbox input "true"
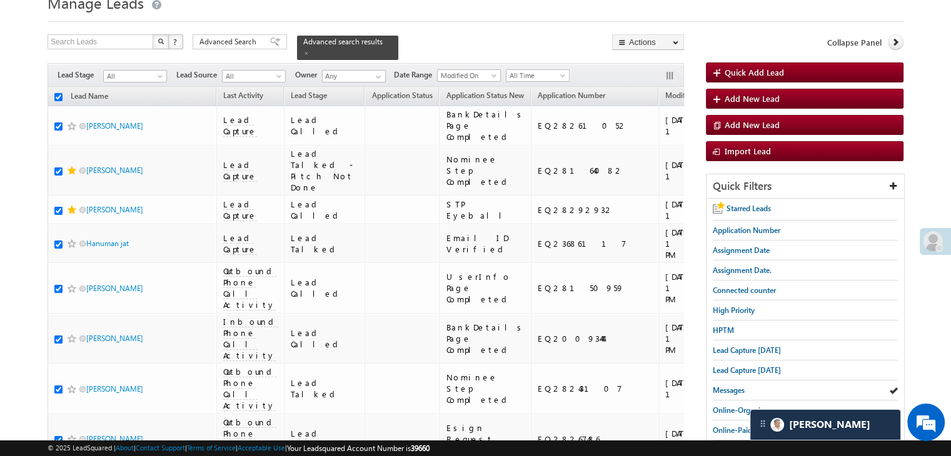
checkbox input "true"
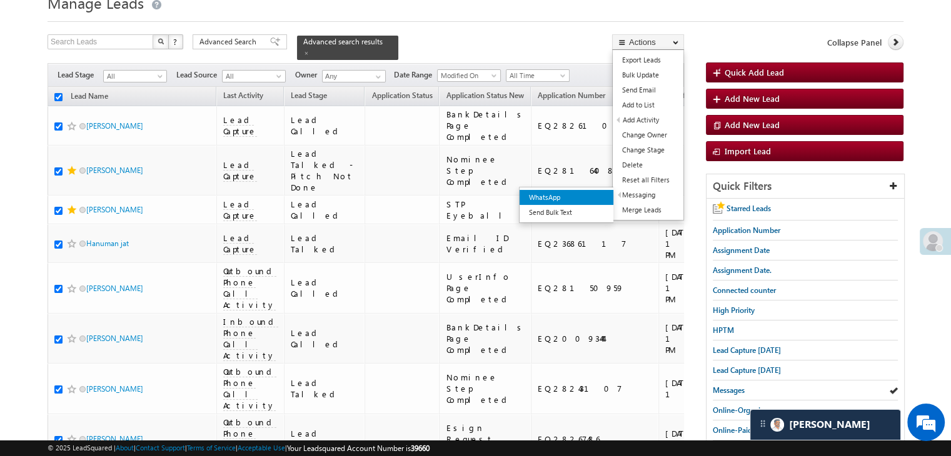
click at [587, 193] on link "WhatsApp" at bounding box center [567, 197] width 94 height 15
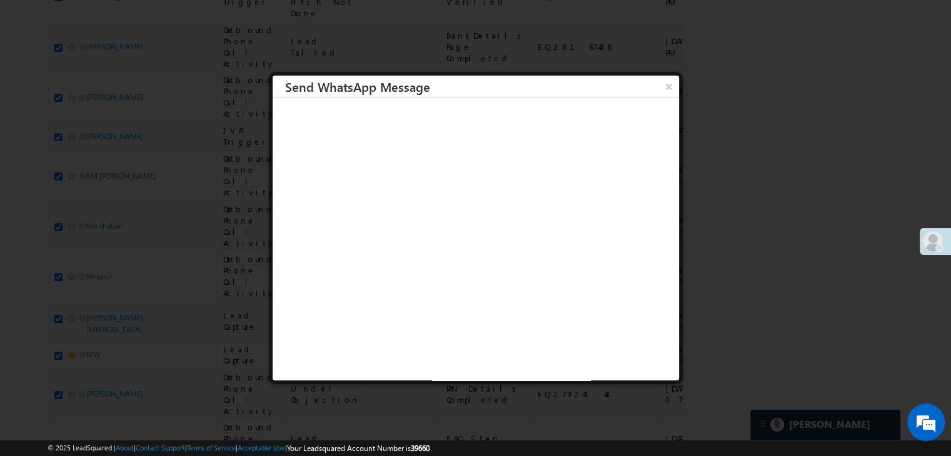
scroll to position [7062, 0]
click at [726, 134] on div at bounding box center [475, 228] width 951 height 456
click at [658, 91] on button "×" at bounding box center [668, 87] width 21 height 22
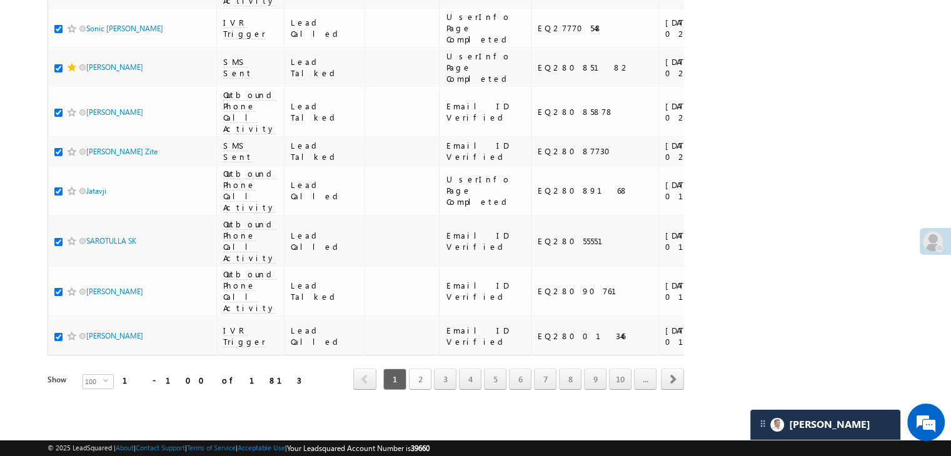
click at [416, 373] on link "2" at bounding box center [420, 379] width 23 height 21
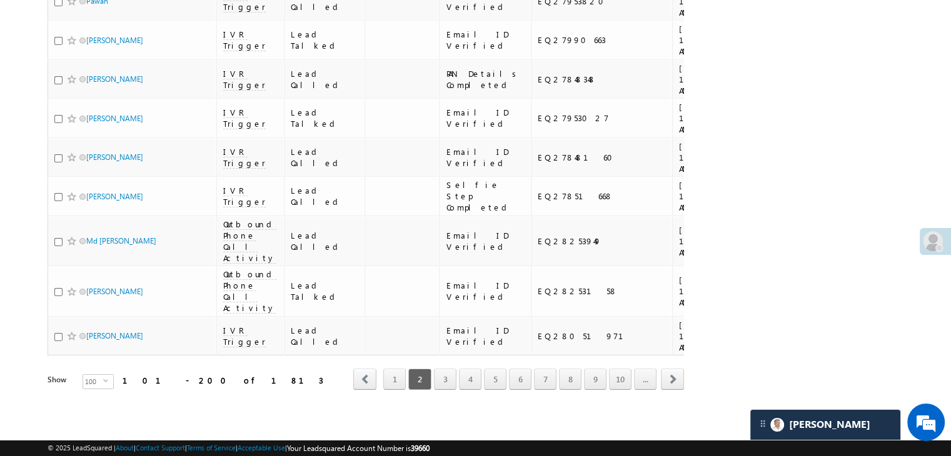
scroll to position [0, 0]
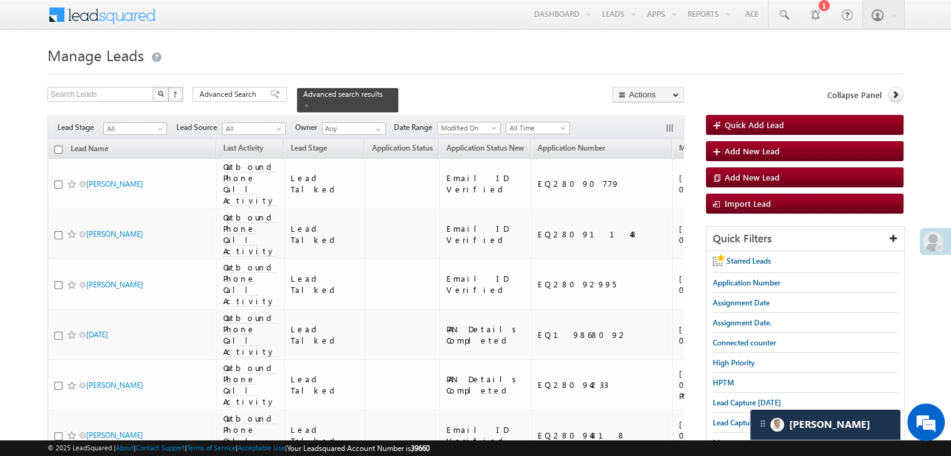
drag, startPoint x: 55, startPoint y: 138, endPoint x: 428, endPoint y: 161, distance: 373.3
click at [55, 146] on input "checkbox" at bounding box center [58, 150] width 8 height 8
checkbox input "true"
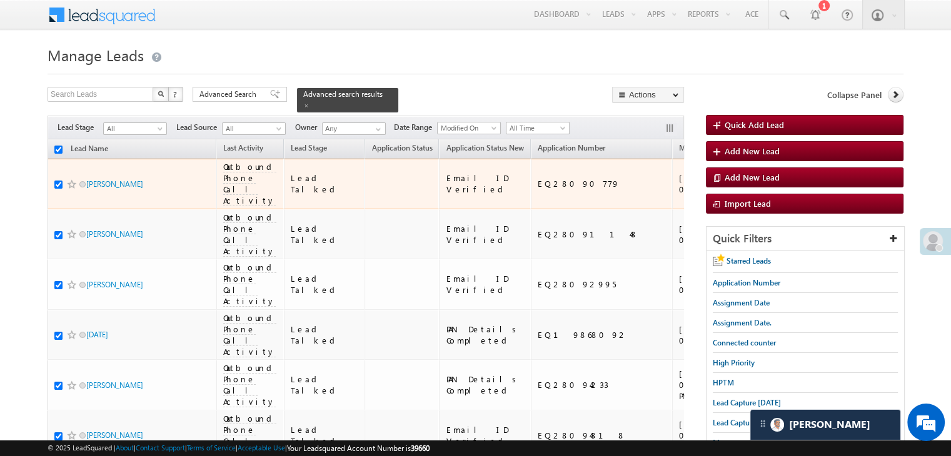
checkbox input "true"
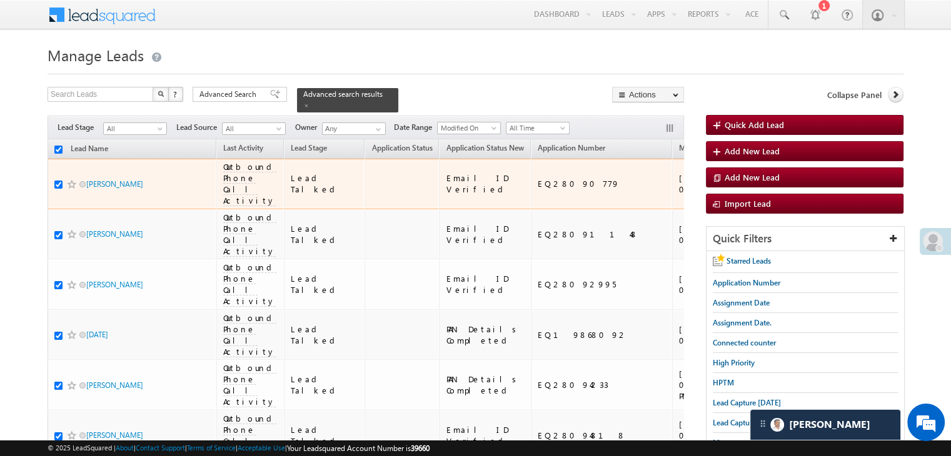
checkbox input "true"
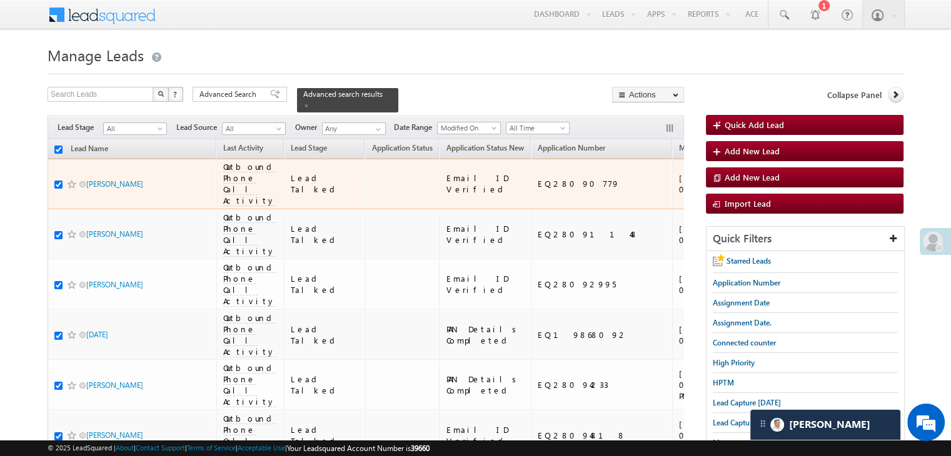
checkbox input "true"
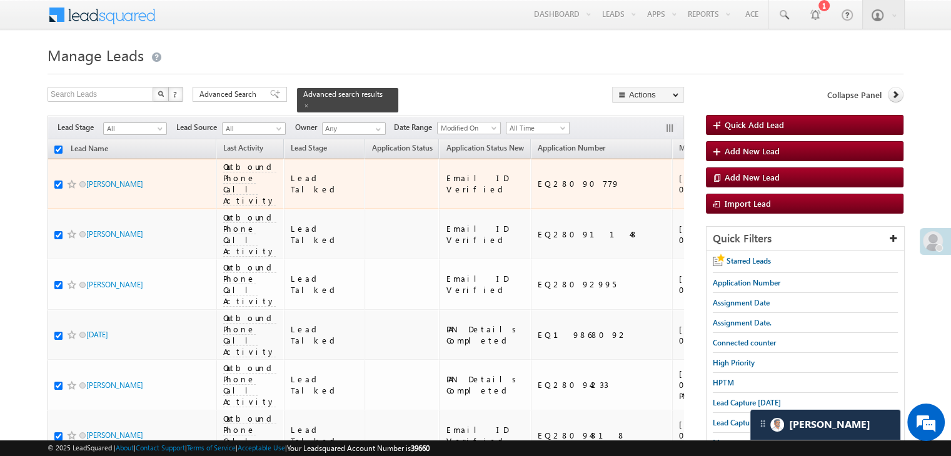
checkbox input "true"
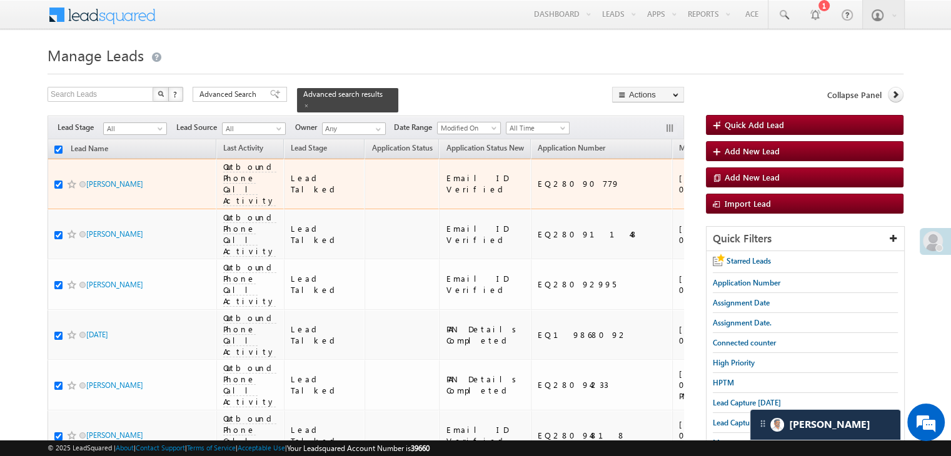
checkbox input "true"
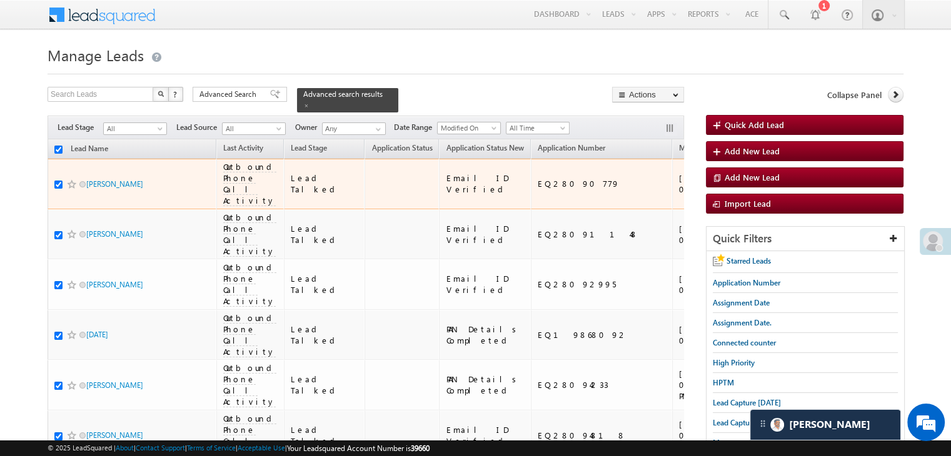
checkbox input "true"
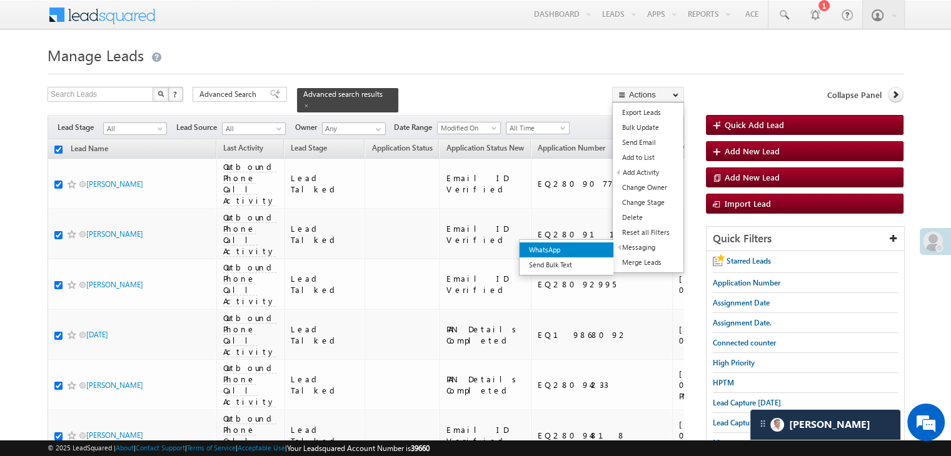
click at [591, 245] on link "WhatsApp" at bounding box center [567, 250] width 94 height 15
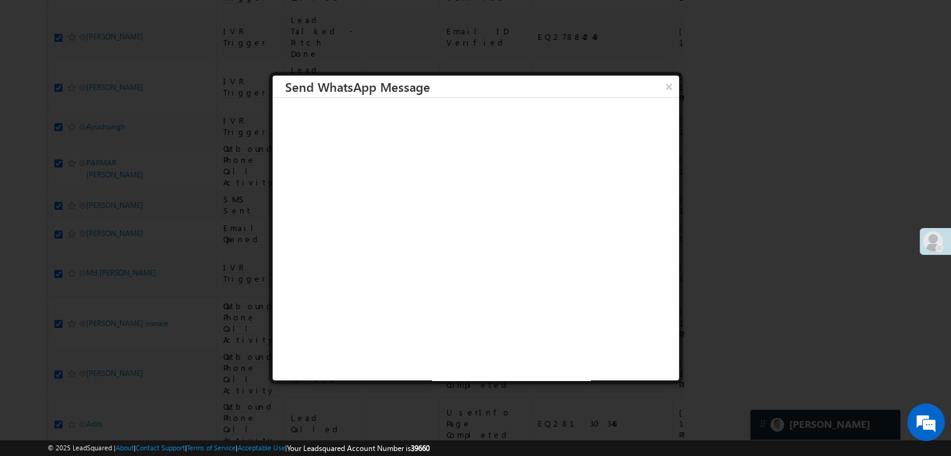
scroll to position [7062, 0]
click at [661, 88] on button "×" at bounding box center [668, 87] width 21 height 22
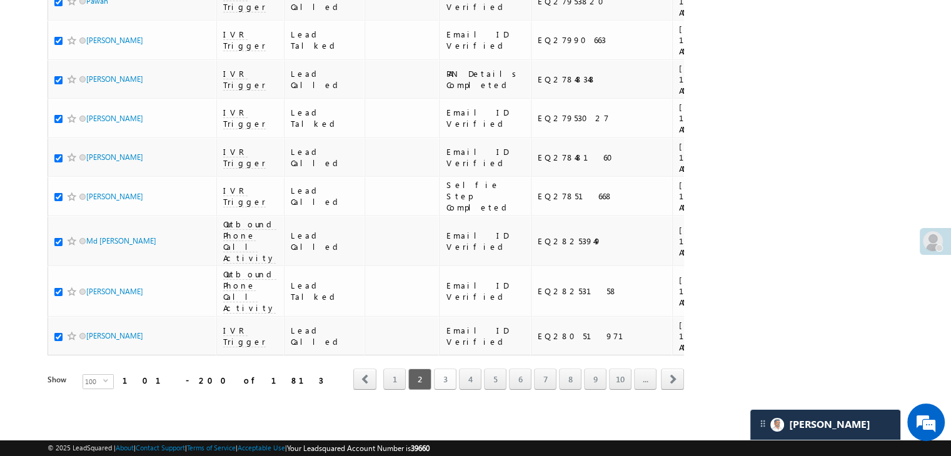
click at [447, 374] on link "3" at bounding box center [445, 379] width 23 height 21
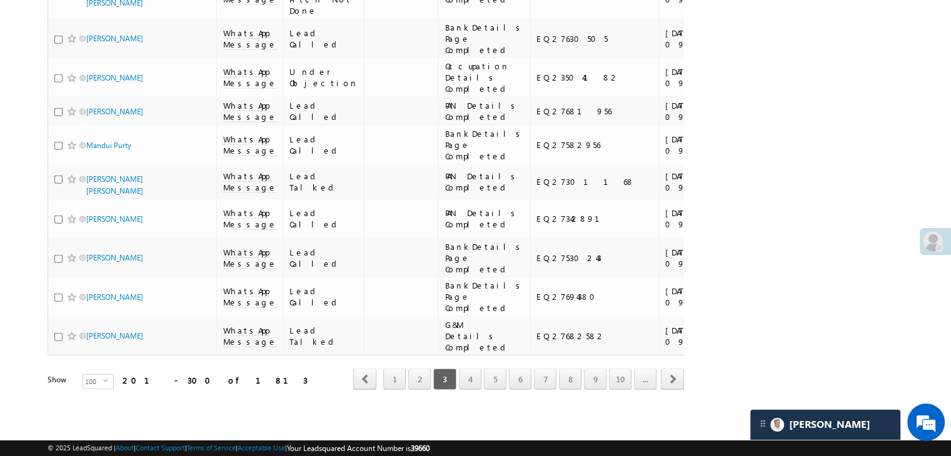
scroll to position [0, 0]
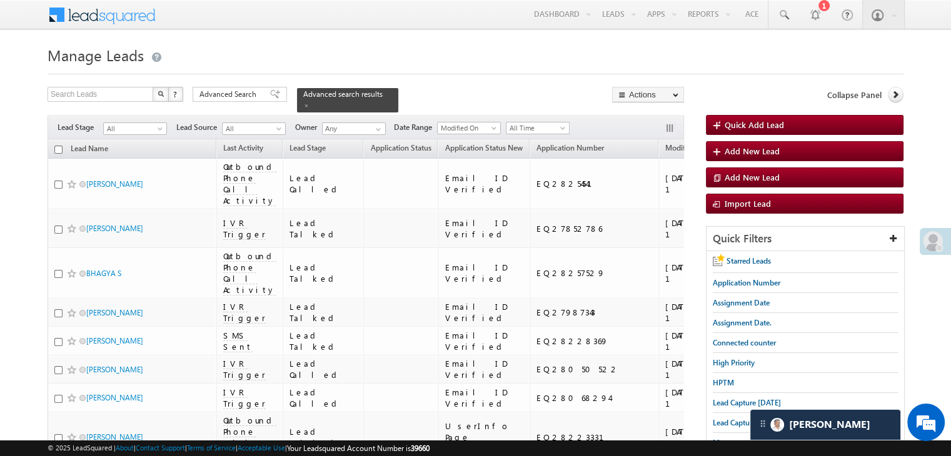
click at [58, 146] on input "checkbox" at bounding box center [58, 150] width 8 height 8
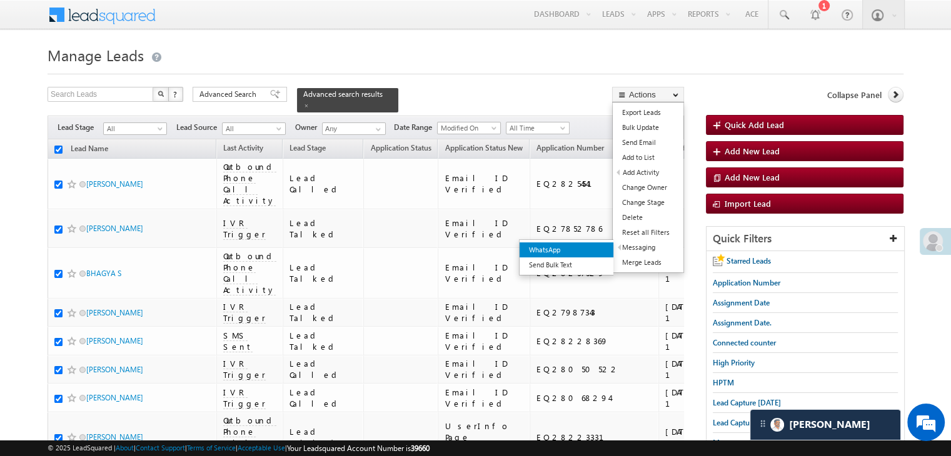
click at [586, 249] on link "WhatsApp" at bounding box center [567, 250] width 94 height 15
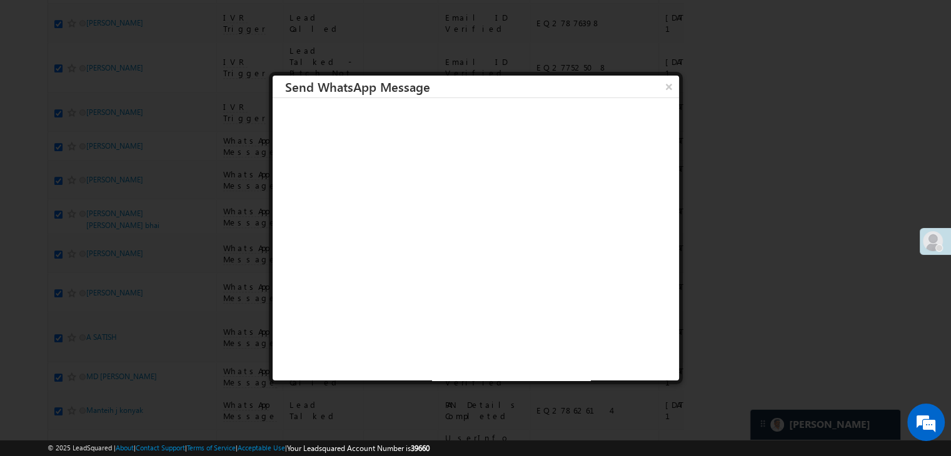
scroll to position [7062, 0]
click at [658, 83] on button "×" at bounding box center [668, 87] width 21 height 22
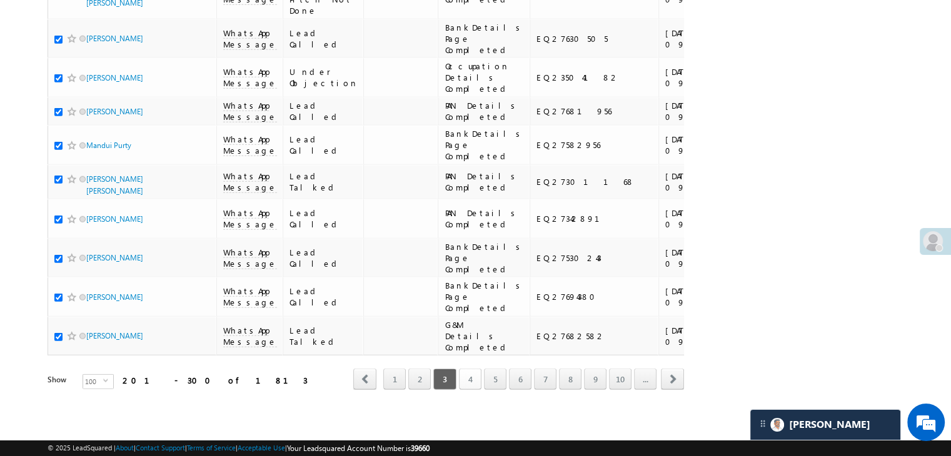
click at [473, 375] on link "4" at bounding box center [470, 379] width 23 height 21
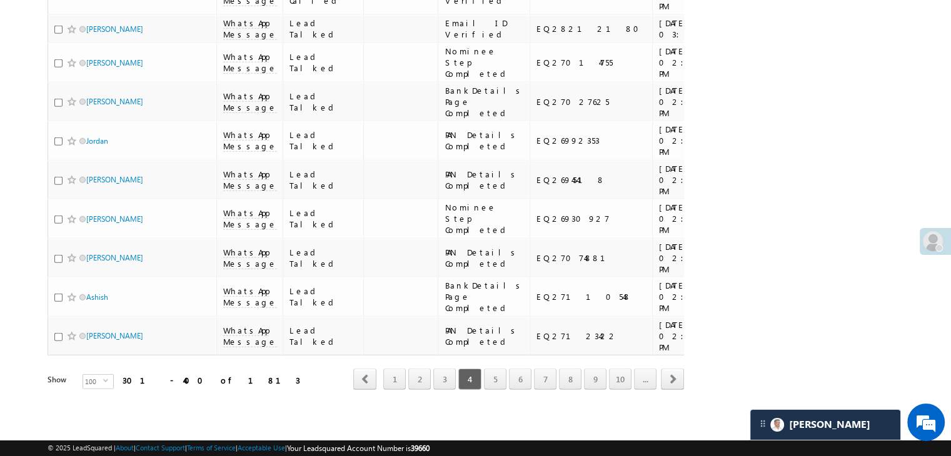
scroll to position [0, 0]
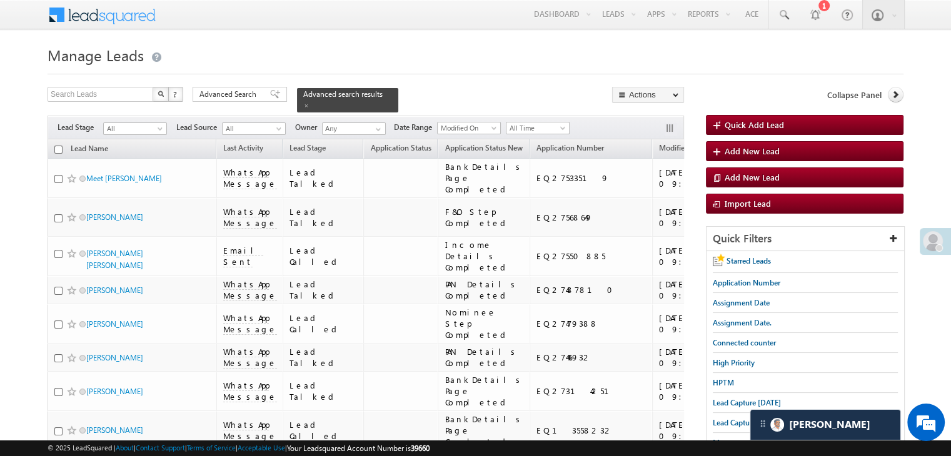
click at [58, 146] on input "checkbox" at bounding box center [58, 150] width 8 height 8
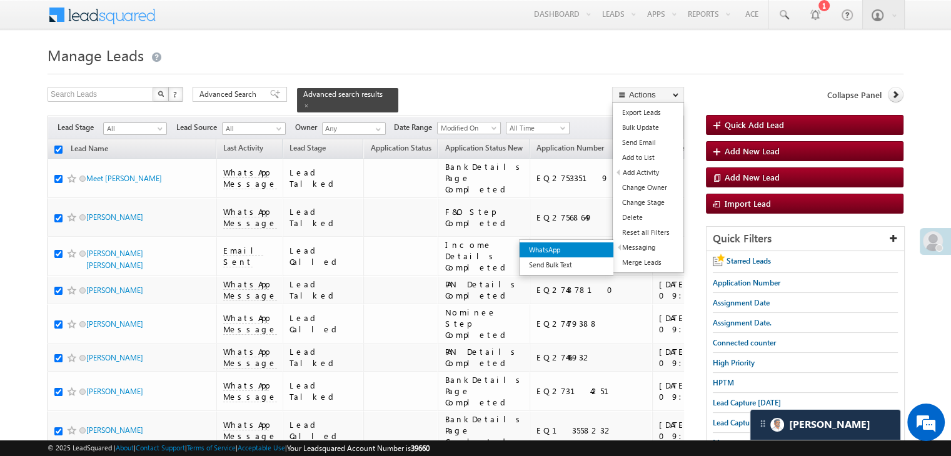
click at [580, 249] on link "WhatsApp" at bounding box center [567, 250] width 94 height 15
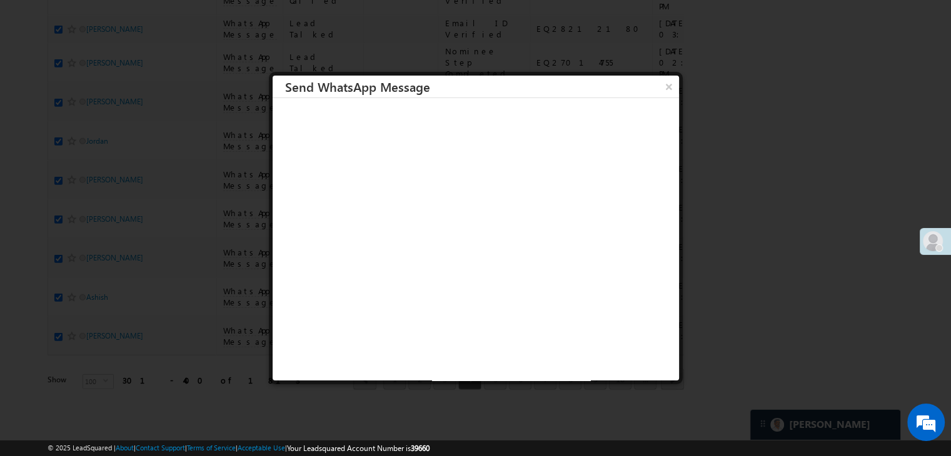
scroll to position [7062, 0]
click at [658, 86] on button "×" at bounding box center [668, 87] width 21 height 22
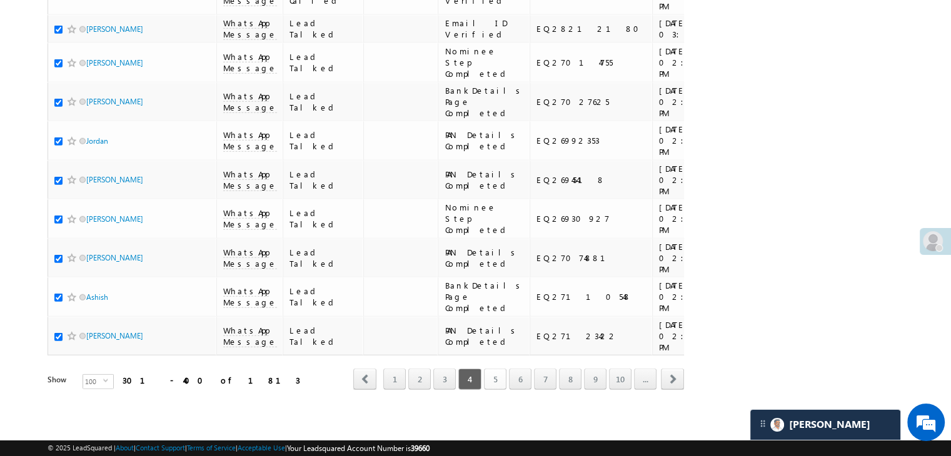
click at [493, 371] on link "5" at bounding box center [495, 379] width 23 height 21
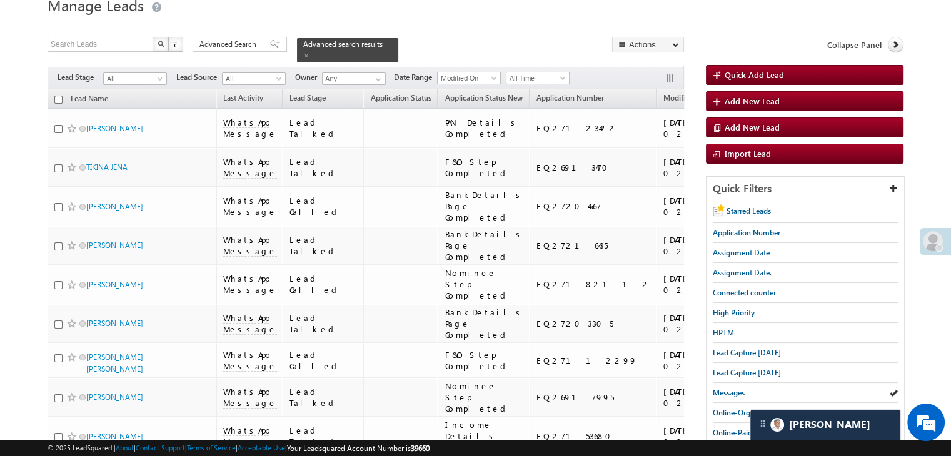
scroll to position [0, 0]
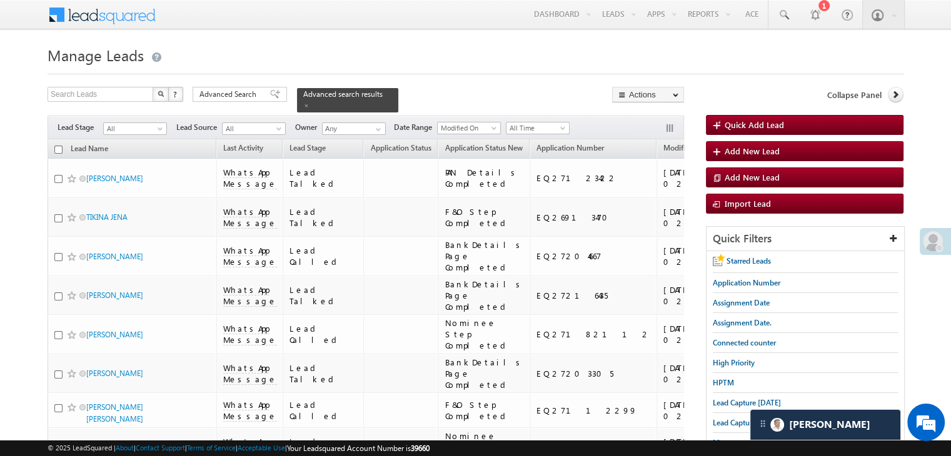
drag, startPoint x: 58, startPoint y: 141, endPoint x: 139, endPoint y: 201, distance: 101.5
click at [58, 146] on input "checkbox" at bounding box center [58, 150] width 8 height 8
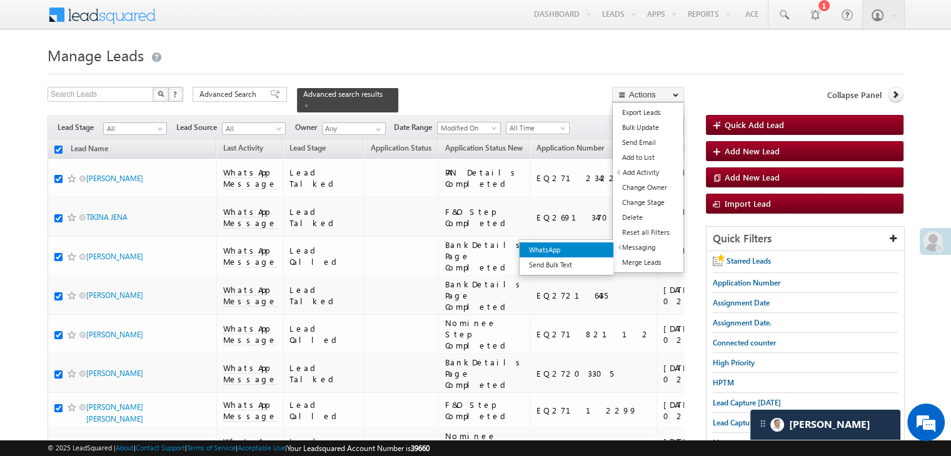
click at [578, 250] on link "WhatsApp" at bounding box center [567, 250] width 94 height 15
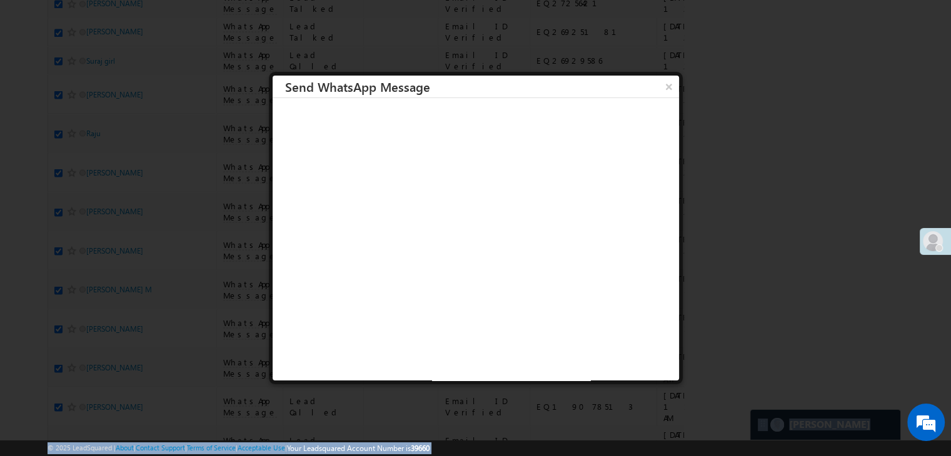
scroll to position [7062, 0]
click at [765, 282] on div at bounding box center [475, 228] width 951 height 456
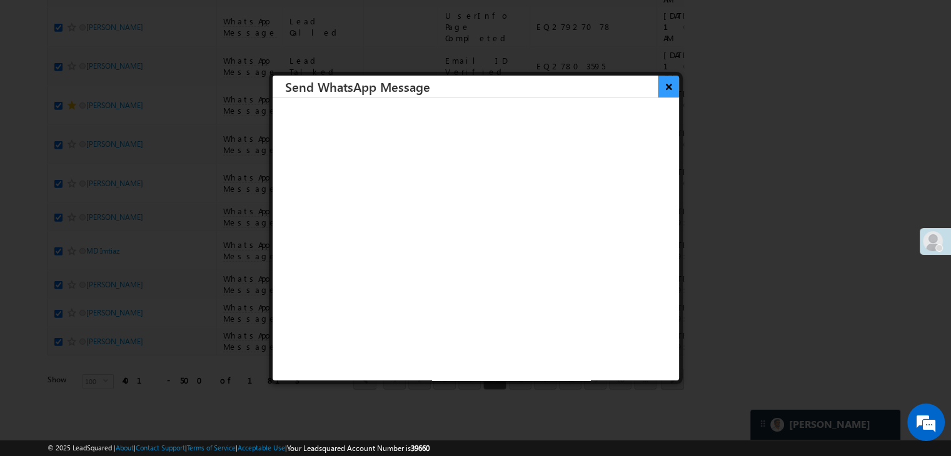
click at [662, 90] on button "×" at bounding box center [668, 87] width 21 height 22
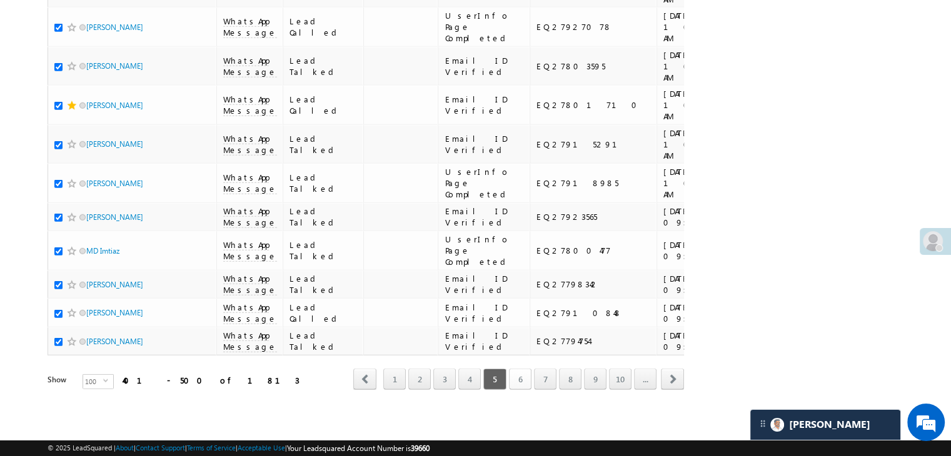
click at [516, 370] on link "6" at bounding box center [520, 379] width 23 height 21
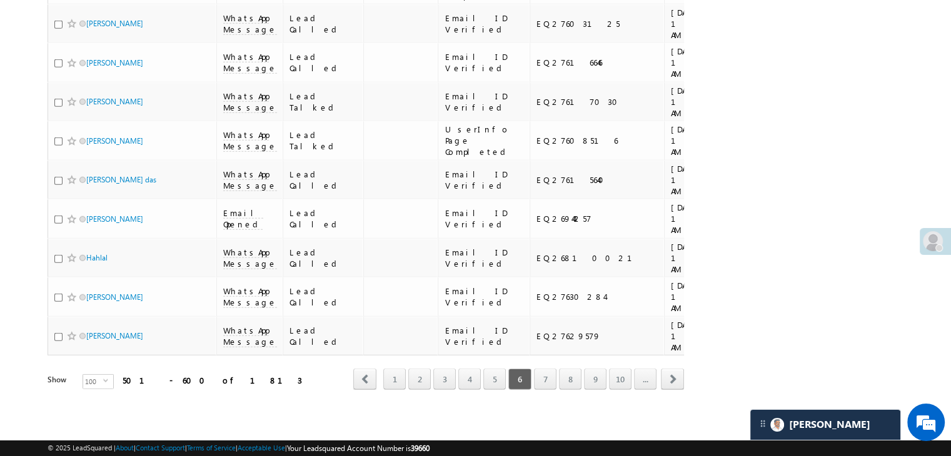
scroll to position [0, 0]
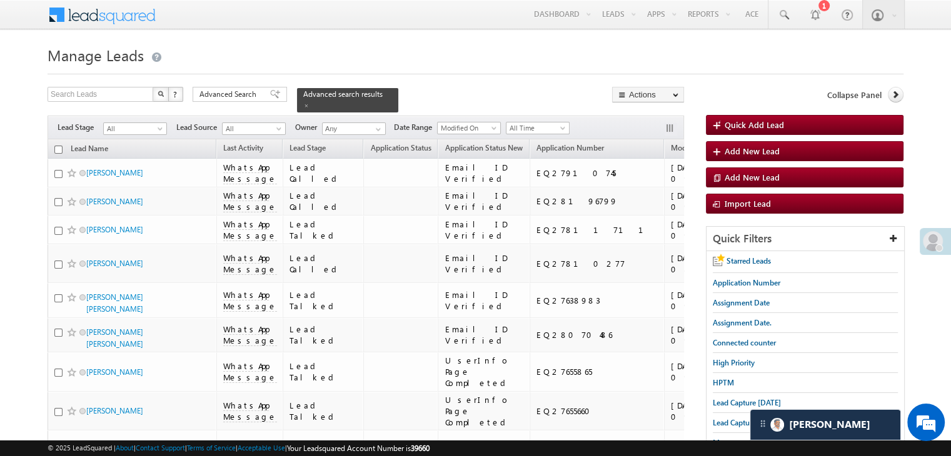
click at [56, 146] on input "checkbox" at bounding box center [58, 150] width 8 height 8
click at [585, 246] on link "WhatsApp" at bounding box center [601, 248] width 94 height 15
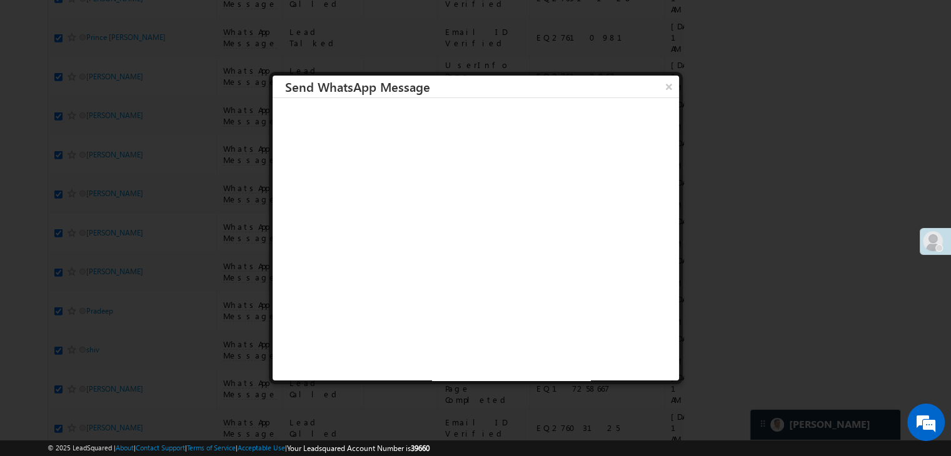
scroll to position [7062, 0]
click at [828, 339] on div at bounding box center [475, 228] width 951 height 456
click at [658, 88] on button "×" at bounding box center [668, 87] width 21 height 22
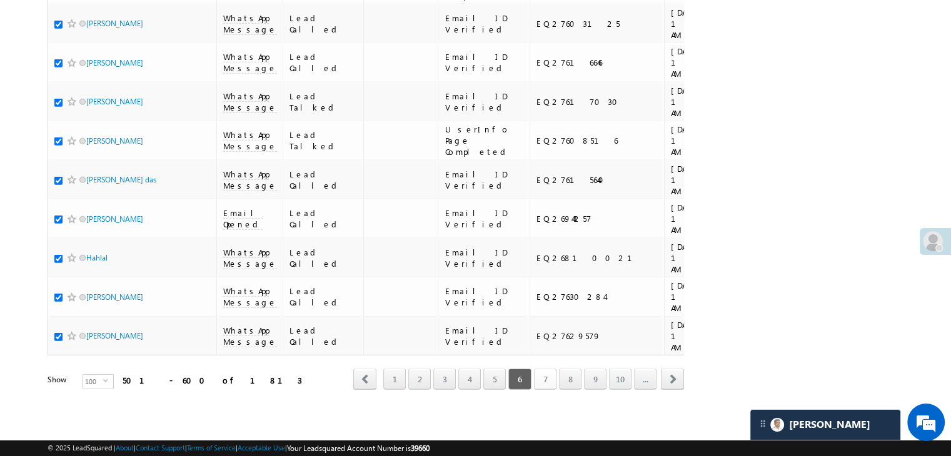
click at [545, 373] on link "7" at bounding box center [545, 379] width 23 height 21
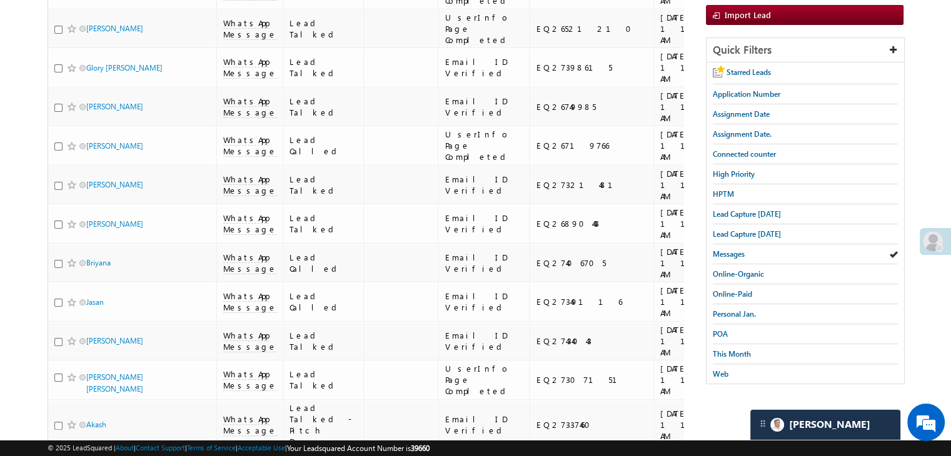
scroll to position [0, 0]
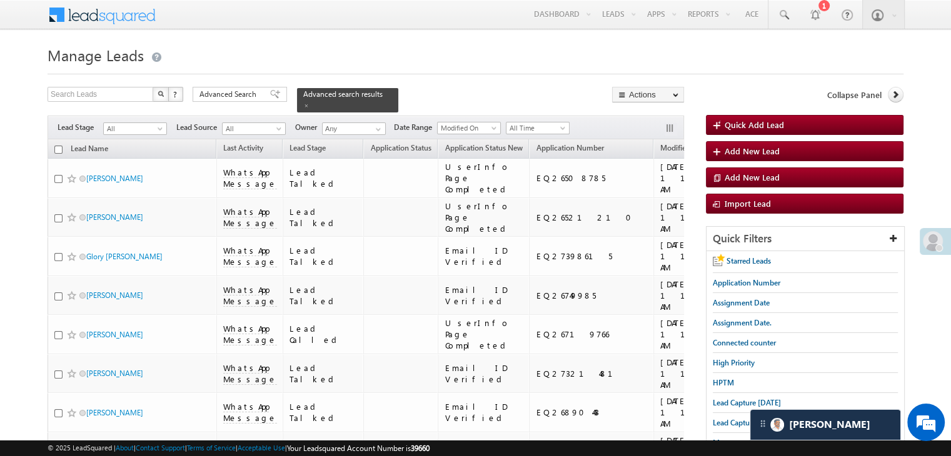
click at [58, 146] on input "checkbox" at bounding box center [58, 150] width 8 height 8
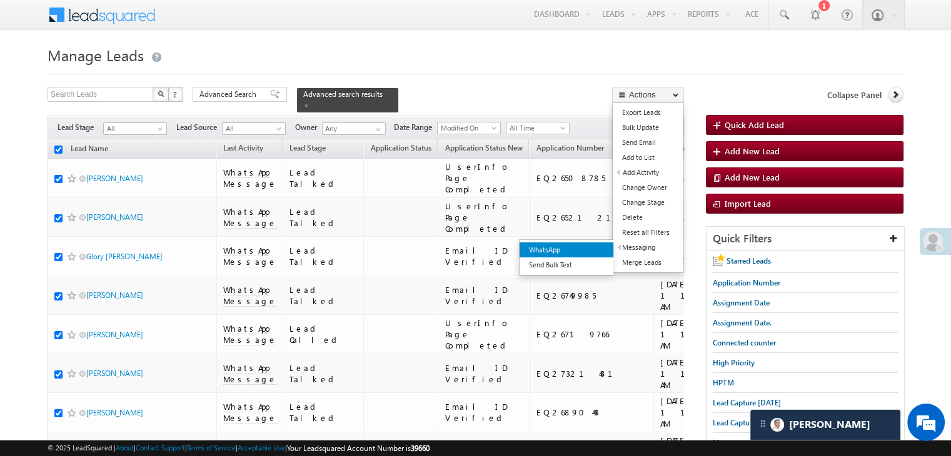
click at [580, 252] on link "WhatsApp" at bounding box center [567, 250] width 94 height 15
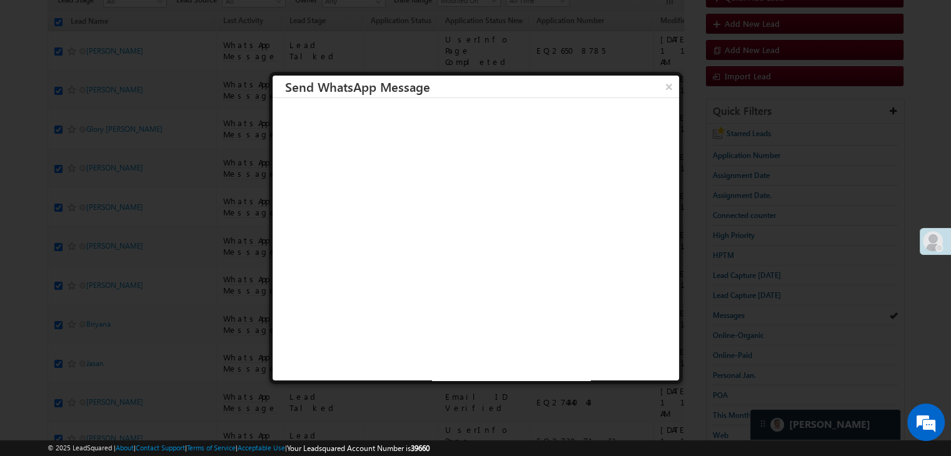
scroll to position [7062, 0]
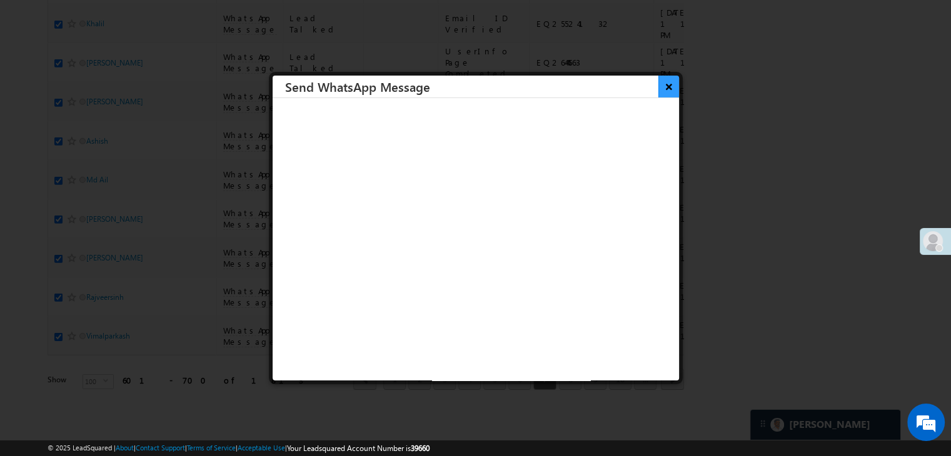
click at [665, 84] on button "×" at bounding box center [668, 87] width 21 height 22
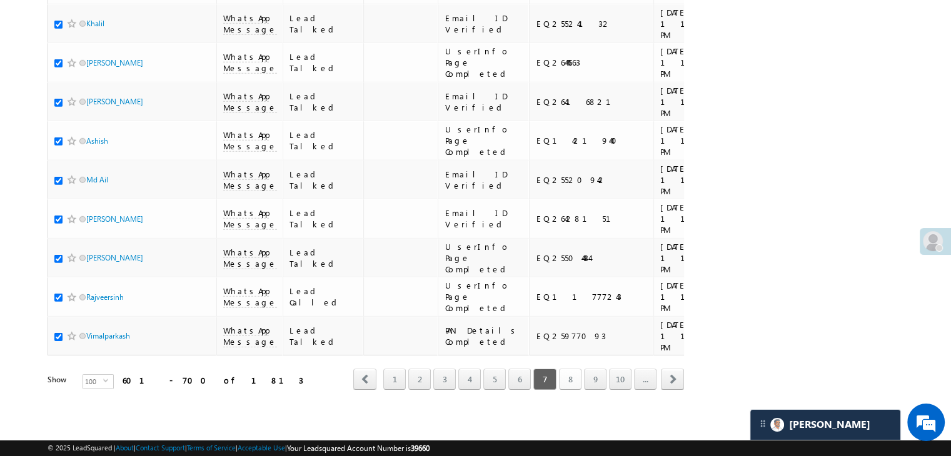
click at [567, 369] on link "8" at bounding box center [570, 379] width 23 height 21
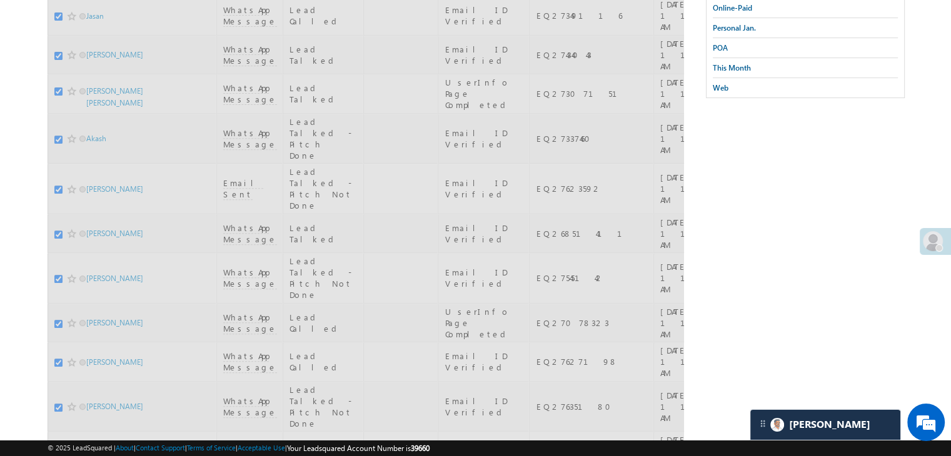
scroll to position [0, 0]
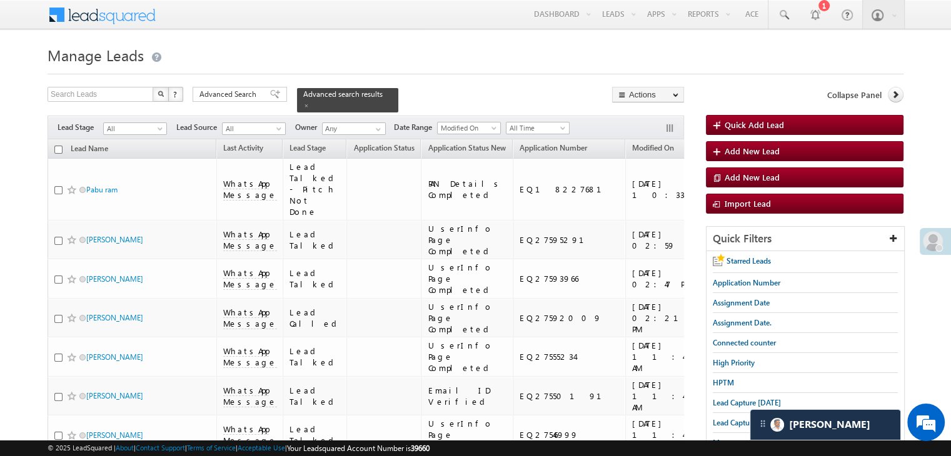
click at [56, 146] on input "checkbox" at bounding box center [58, 150] width 8 height 8
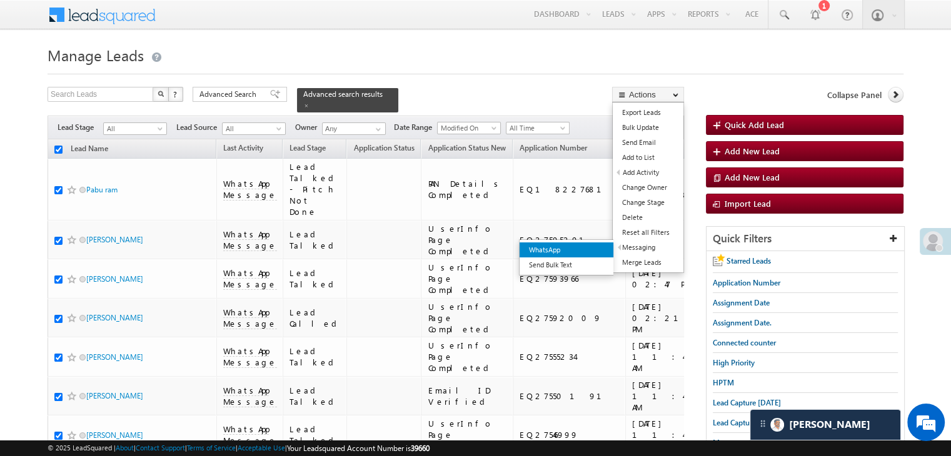
click at [578, 253] on link "WhatsApp" at bounding box center [567, 250] width 94 height 15
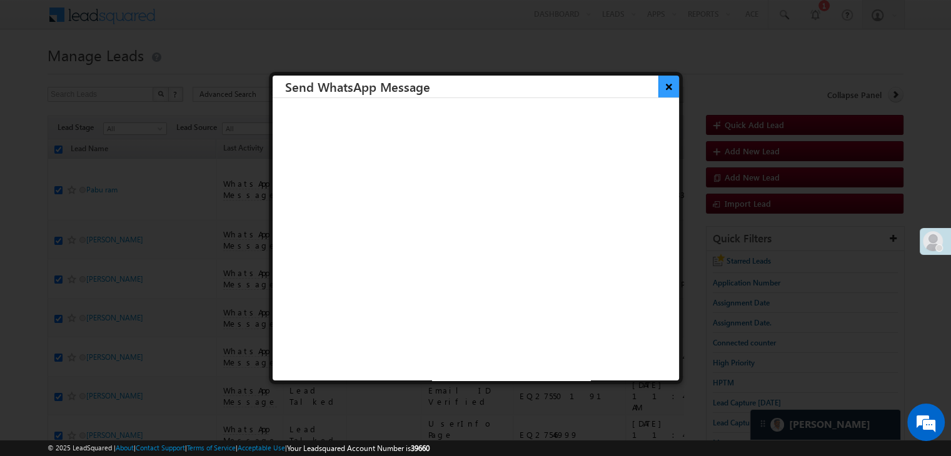
click at [661, 89] on button "×" at bounding box center [668, 87] width 21 height 22
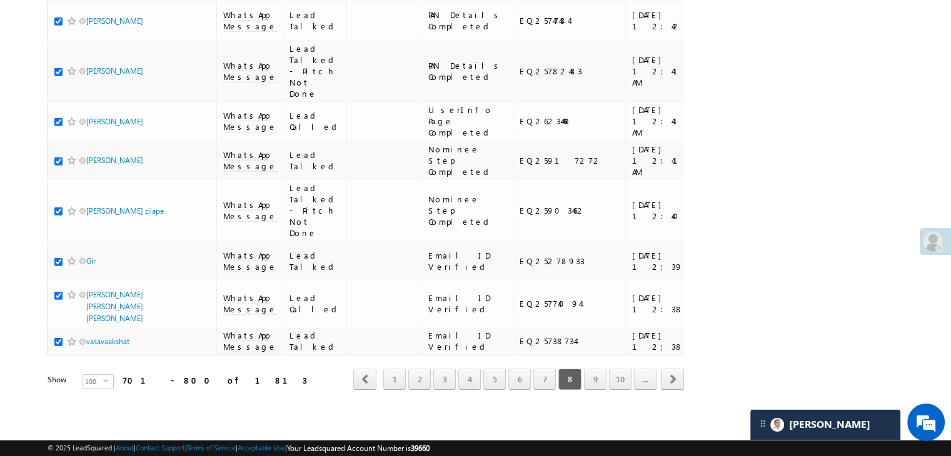
scroll to position [7062, 0]
click at [594, 371] on link "9" at bounding box center [595, 379] width 23 height 21
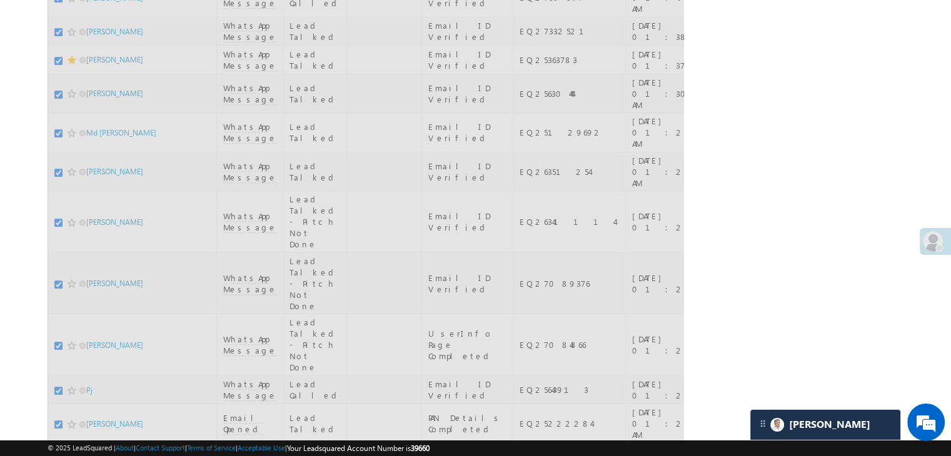
scroll to position [0, 0]
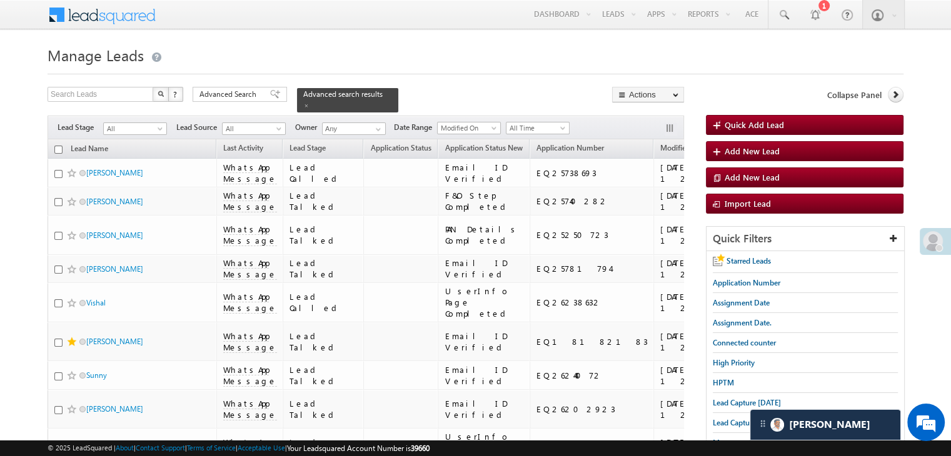
click at [56, 146] on input "checkbox" at bounding box center [58, 150] width 8 height 8
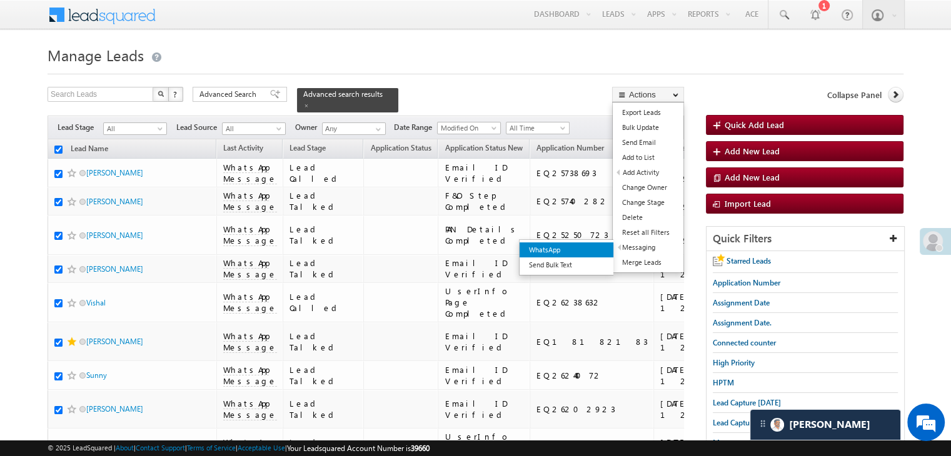
click at [583, 254] on link "WhatsApp" at bounding box center [567, 250] width 94 height 15
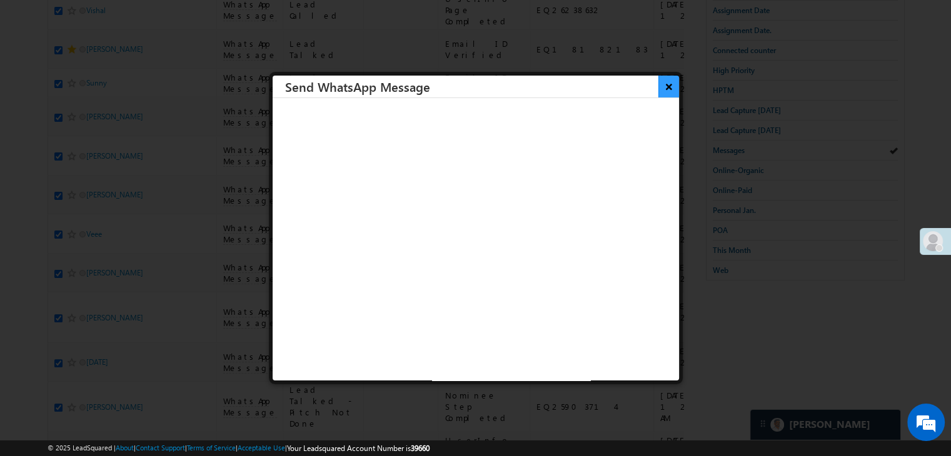
scroll to position [7062, 0]
click at [660, 83] on button "×" at bounding box center [668, 87] width 21 height 22
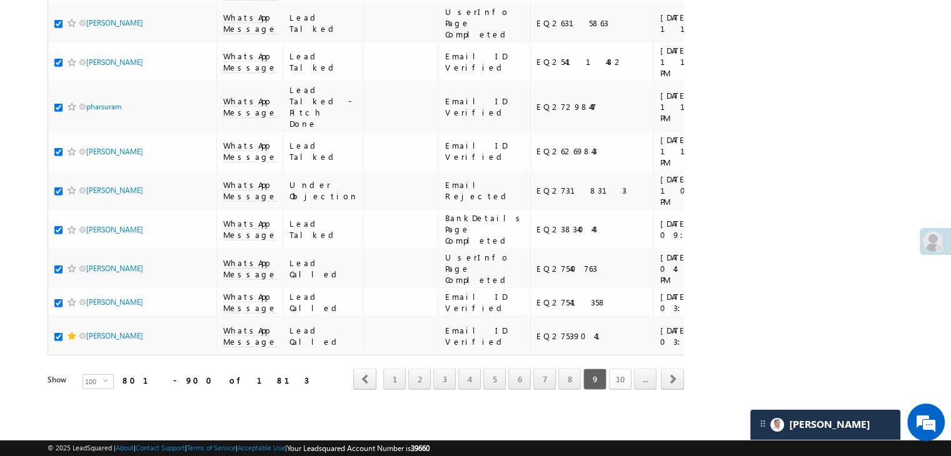
click at [615, 369] on link "10" at bounding box center [620, 379] width 23 height 21
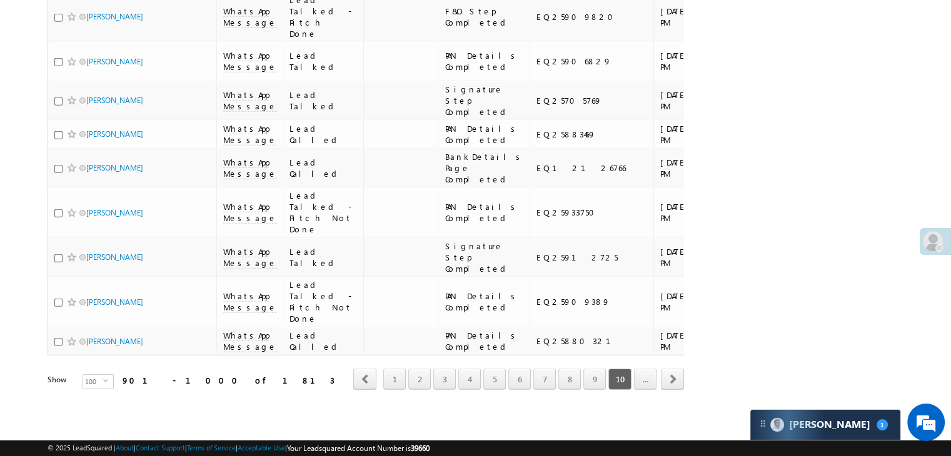
scroll to position [0, 0]
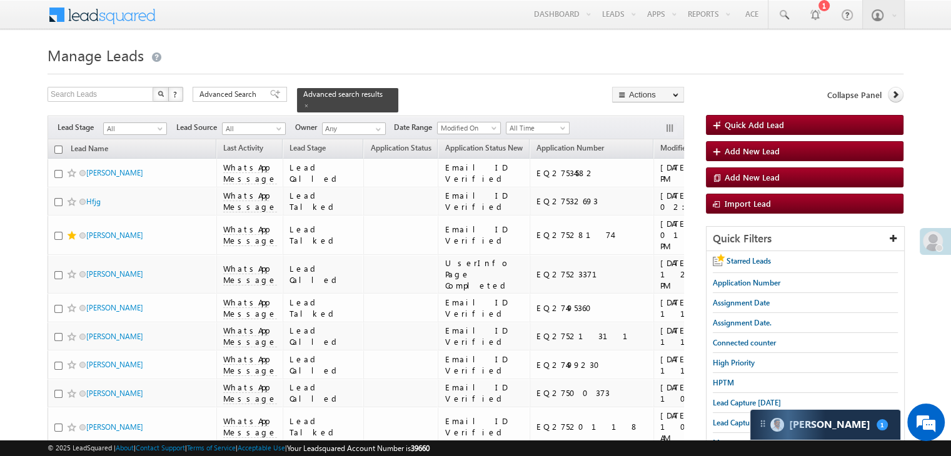
click at [57, 146] on input "checkbox" at bounding box center [58, 150] width 8 height 8
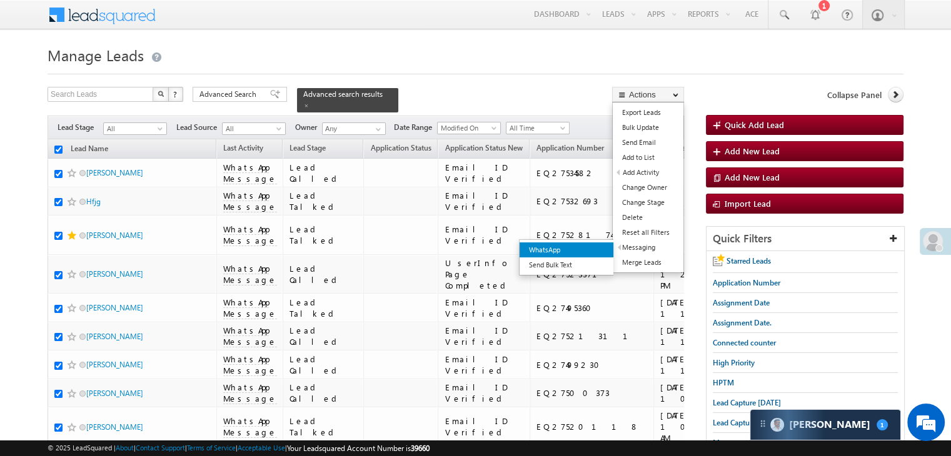
click at [585, 248] on link "WhatsApp" at bounding box center [567, 250] width 94 height 15
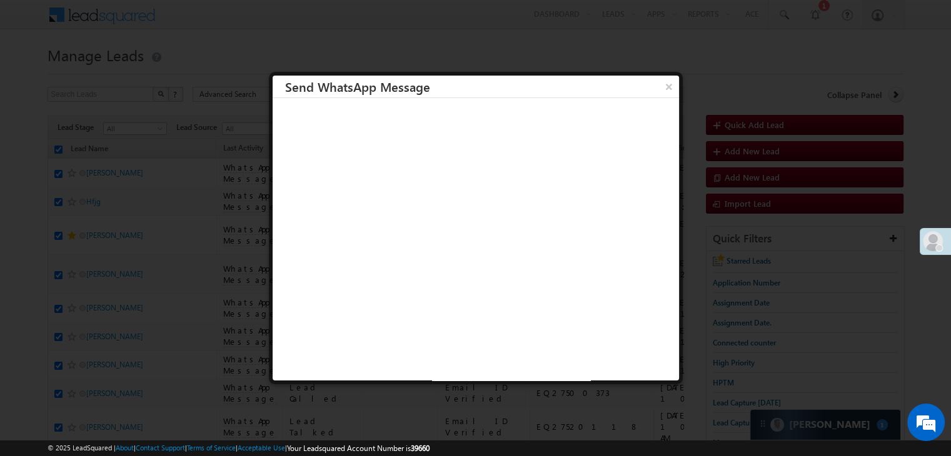
click at [659, 88] on button "×" at bounding box center [669, 87] width 20 height 22
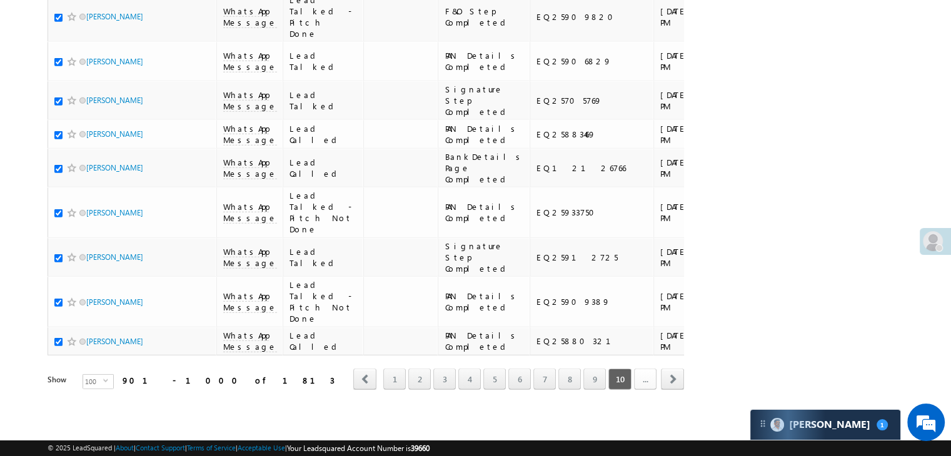
click at [641, 372] on link "..." at bounding box center [645, 379] width 23 height 21
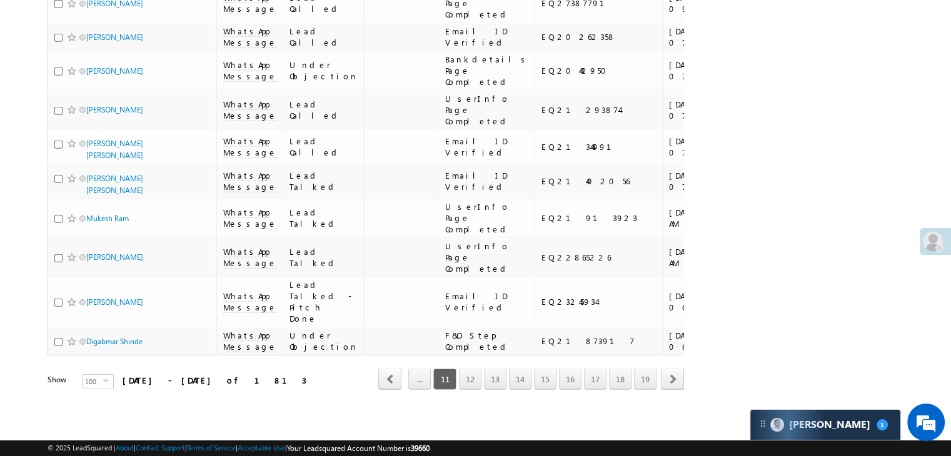
drag, startPoint x: 58, startPoint y: 141, endPoint x: 334, endPoint y: 245, distance: 295.4
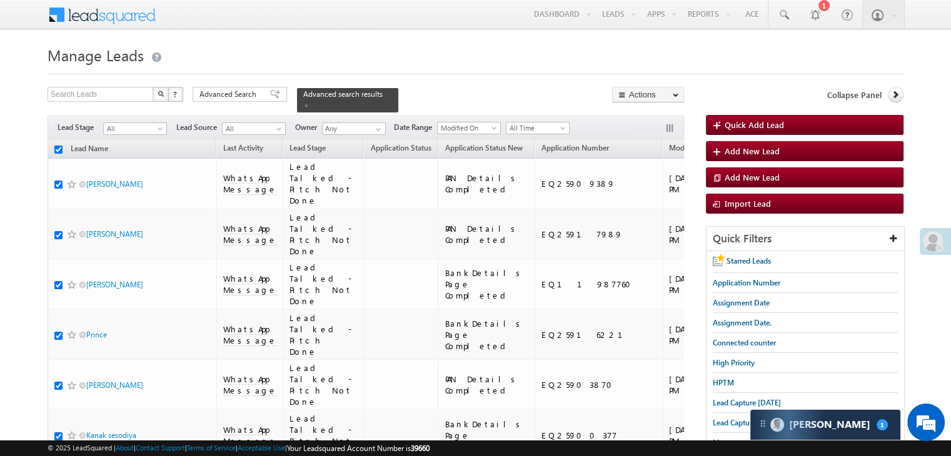
click at [593, 248] on link "WhatsApp" at bounding box center [601, 248] width 94 height 15
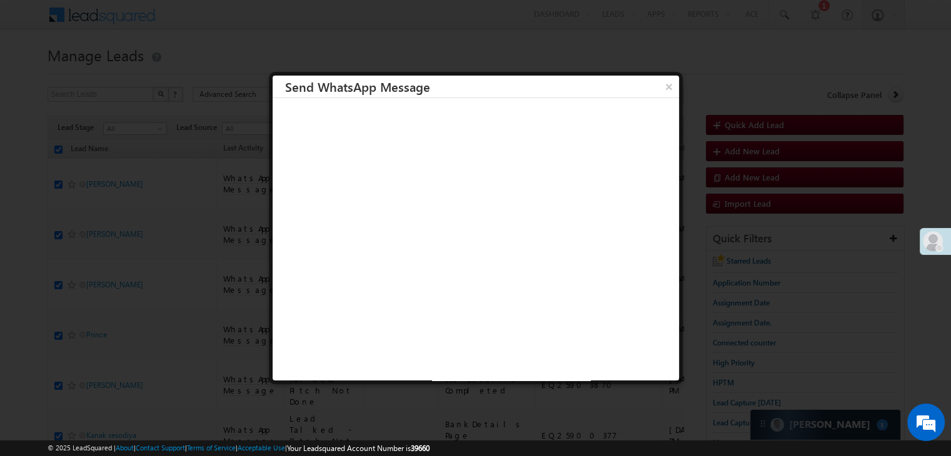
click at [659, 86] on button "×" at bounding box center [669, 87] width 20 height 22
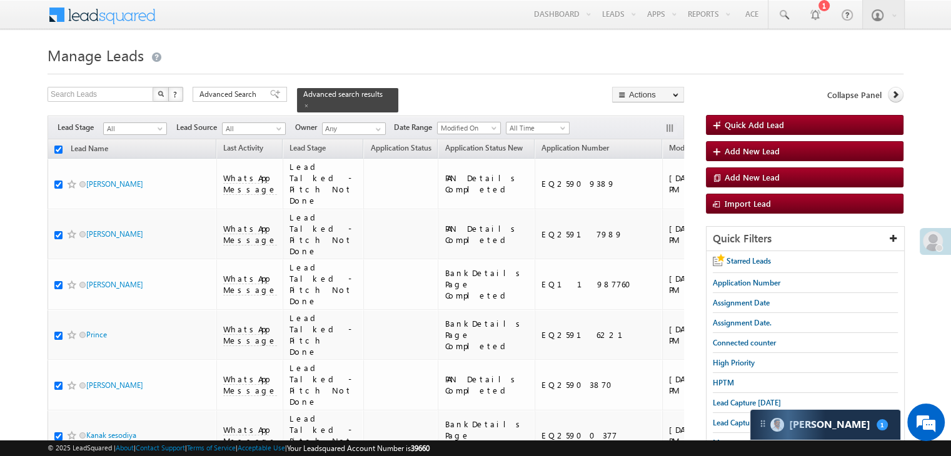
scroll to position [7062, 0]
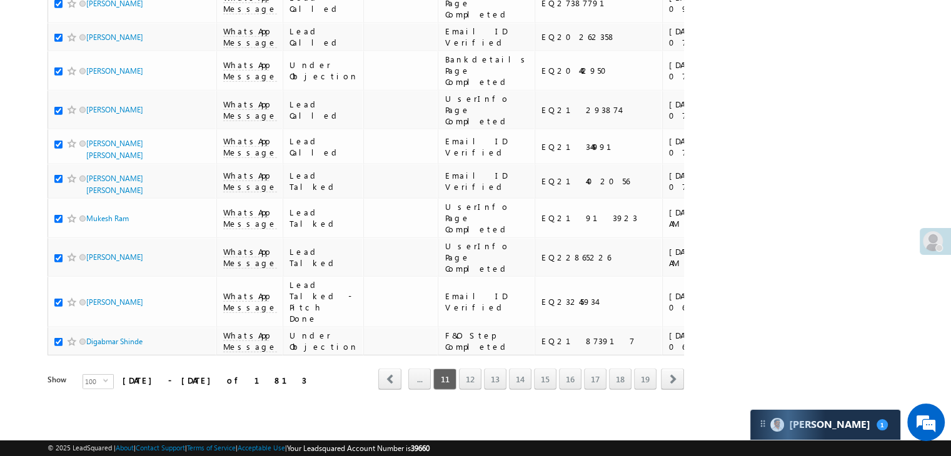
click at [467, 373] on link "12" at bounding box center [470, 379] width 23 height 21
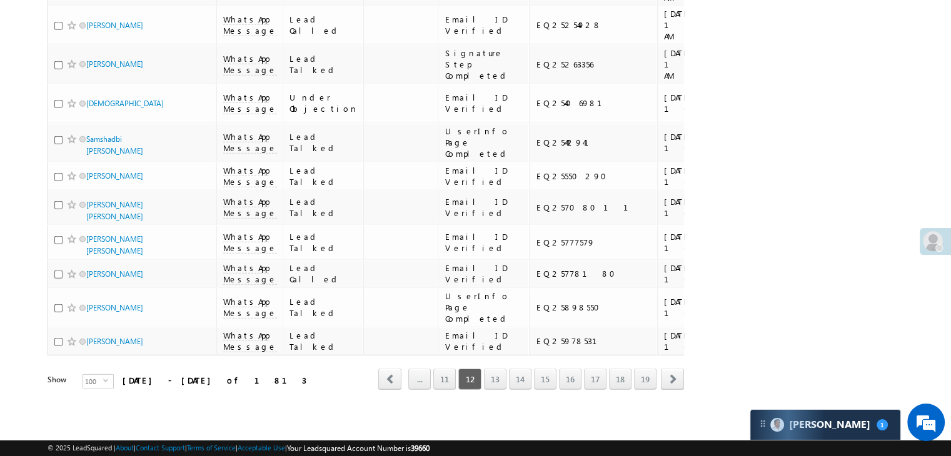
scroll to position [0, 0]
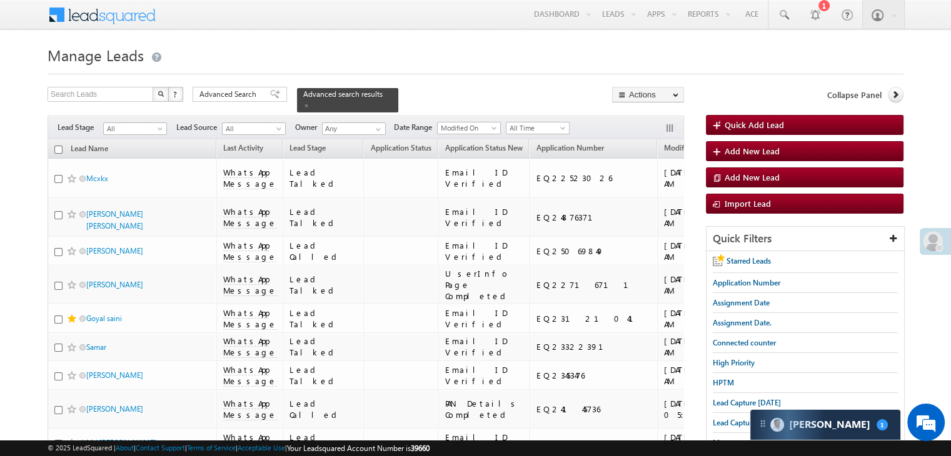
click at [59, 146] on input "checkbox" at bounding box center [58, 150] width 8 height 8
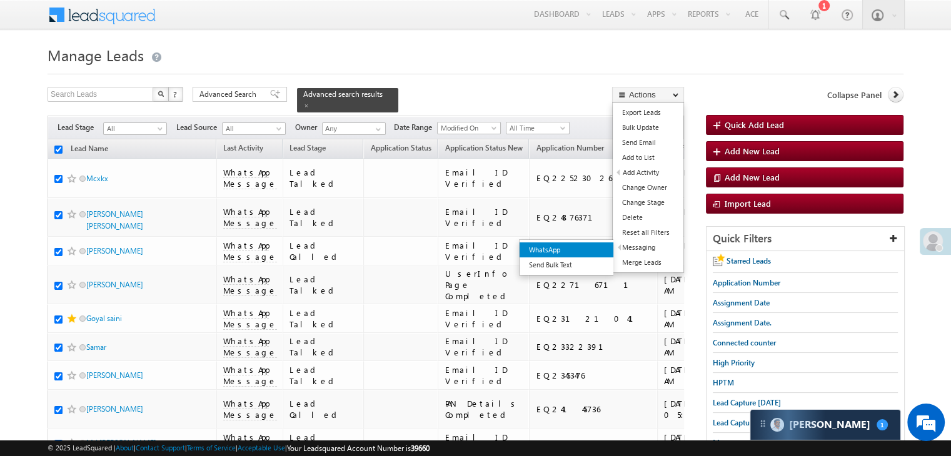
click at [591, 251] on link "WhatsApp" at bounding box center [567, 250] width 94 height 15
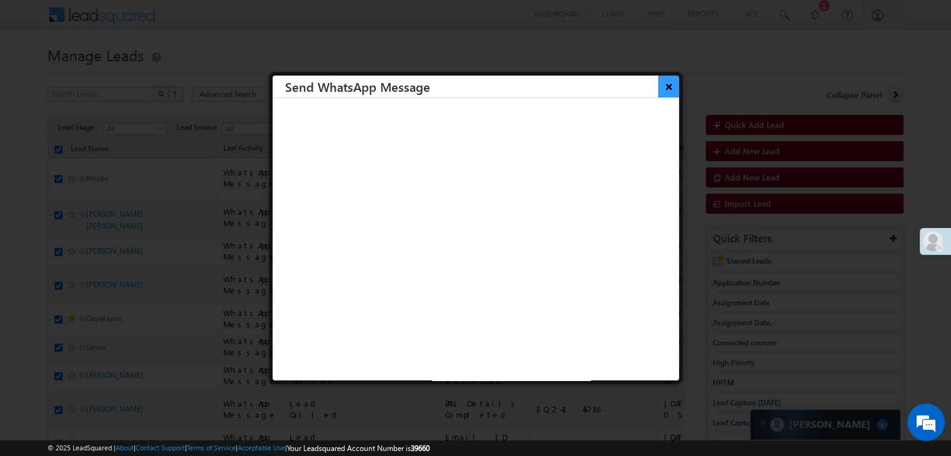
click at [659, 87] on button "×" at bounding box center [668, 87] width 21 height 22
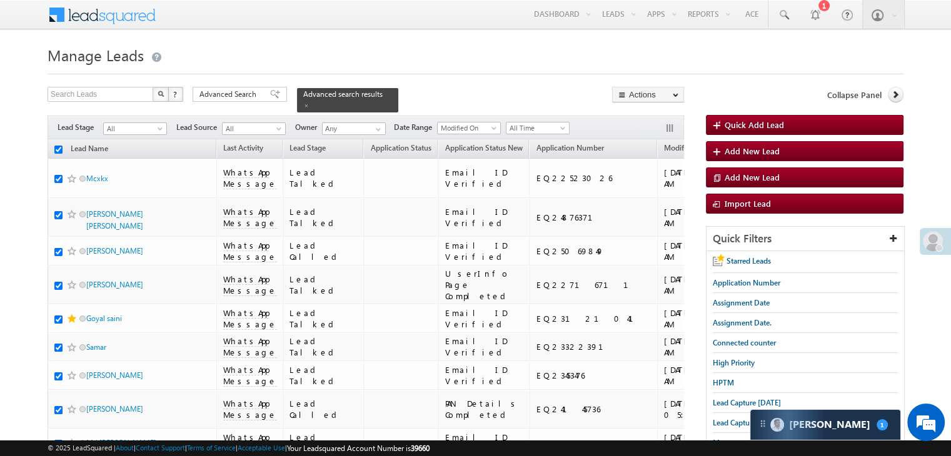
scroll to position [7062, 0]
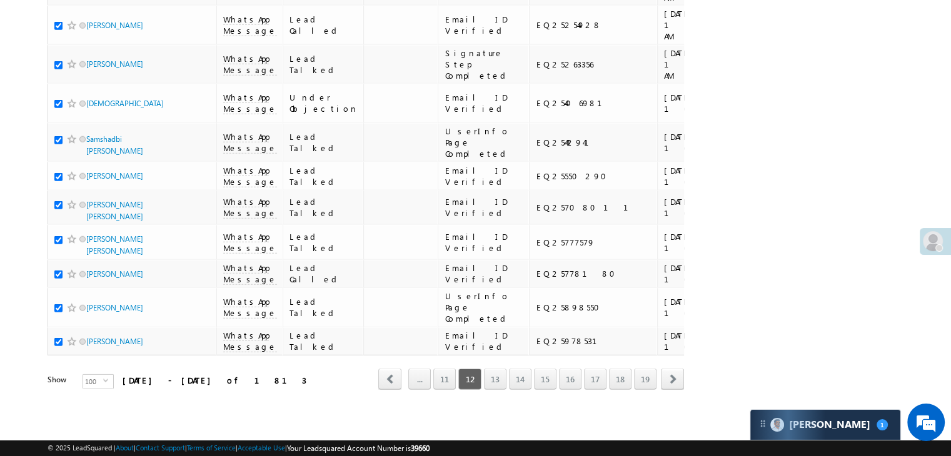
click at [495, 369] on link "13" at bounding box center [495, 379] width 23 height 21
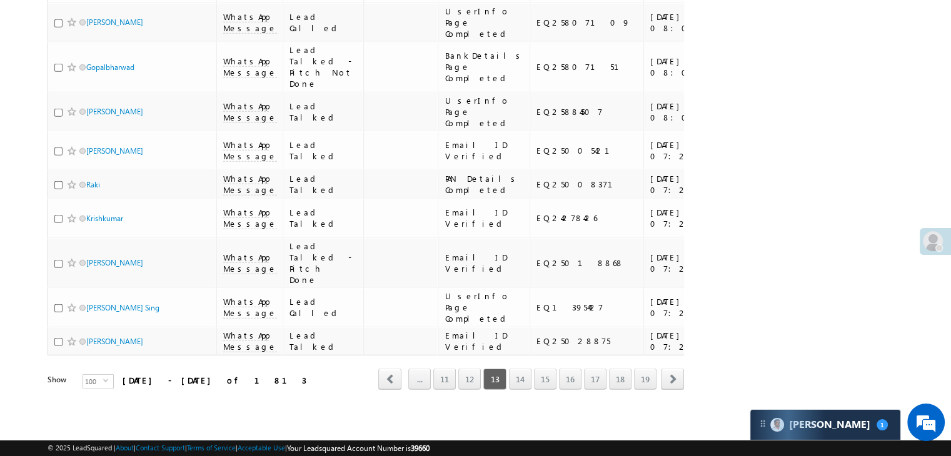
scroll to position [0, 0]
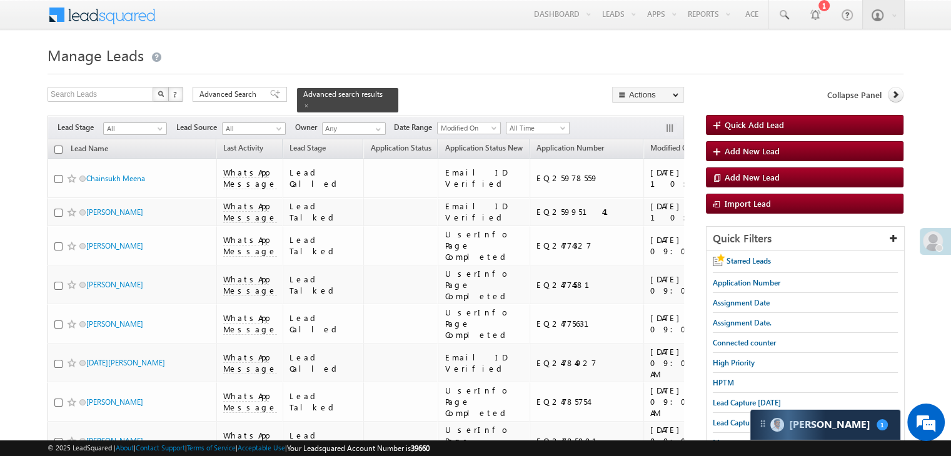
click at [58, 146] on input "checkbox" at bounding box center [58, 150] width 8 height 8
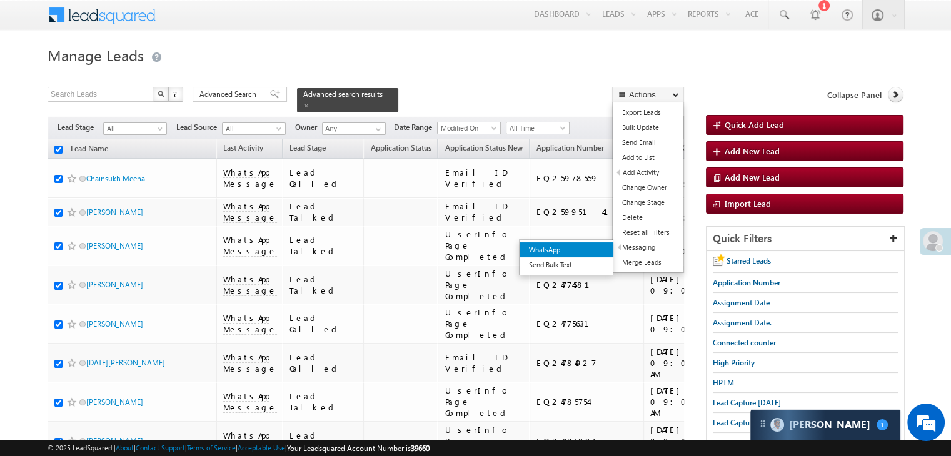
click at [581, 248] on link "WhatsApp" at bounding box center [567, 250] width 94 height 15
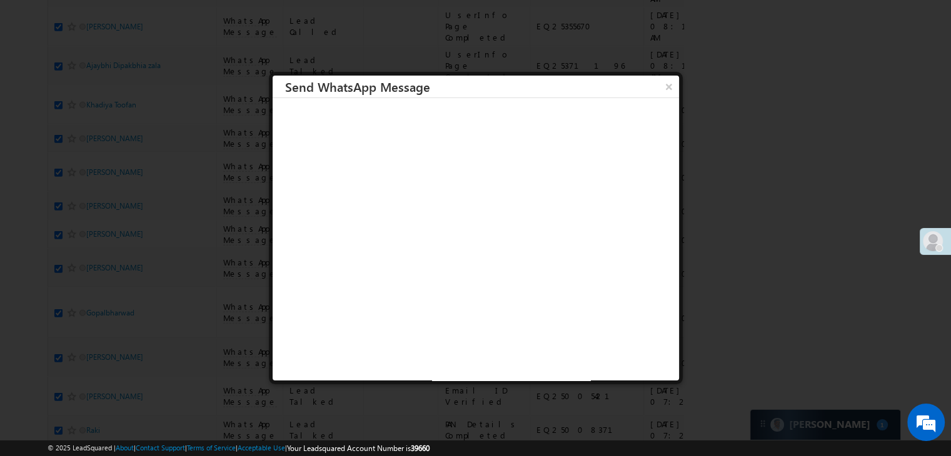
scroll to position [7062, 0]
drag, startPoint x: 665, startPoint y: 81, endPoint x: 654, endPoint y: 97, distance: 19.8
click at [665, 81] on button "×" at bounding box center [669, 87] width 20 height 22
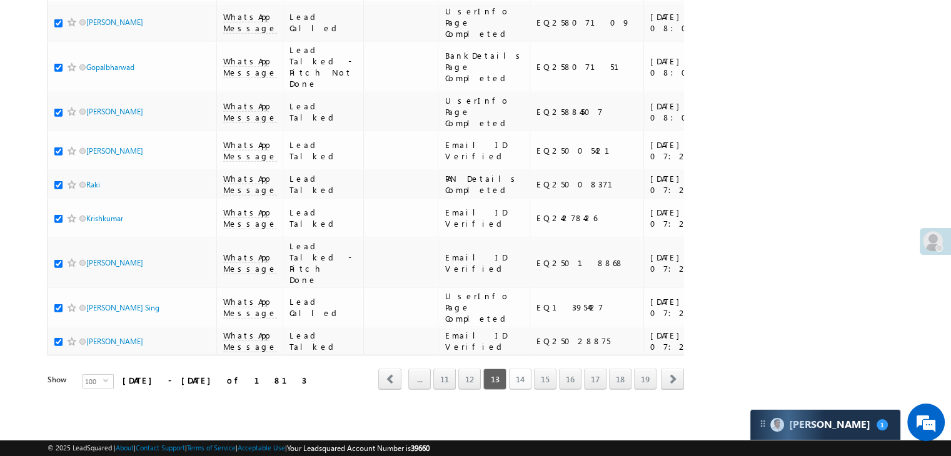
click at [518, 374] on link "14" at bounding box center [520, 379] width 23 height 21
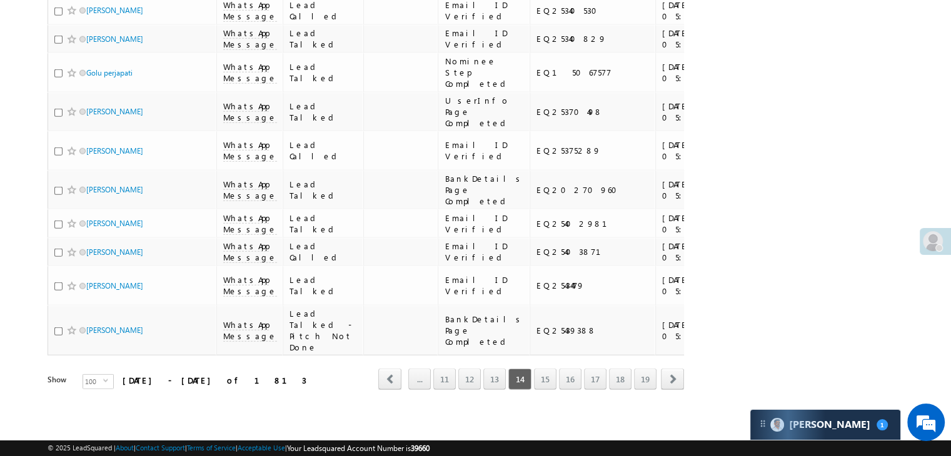
scroll to position [0, 0]
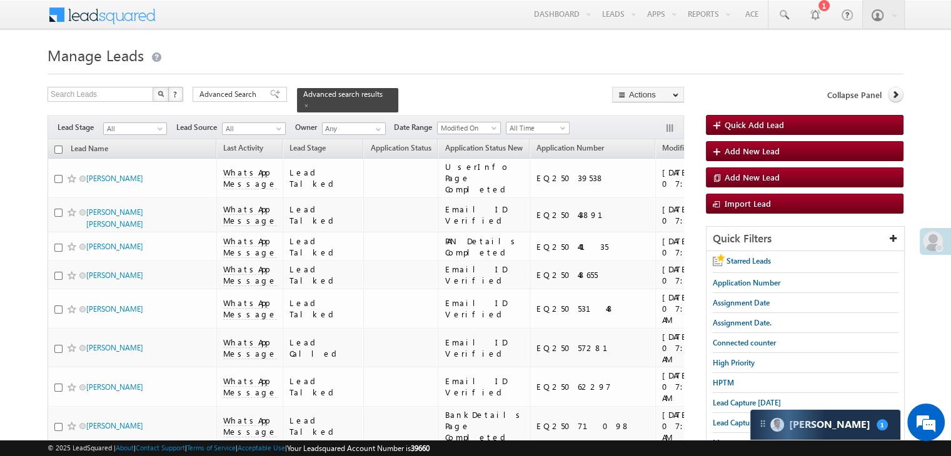
click at [59, 146] on input "checkbox" at bounding box center [58, 150] width 8 height 8
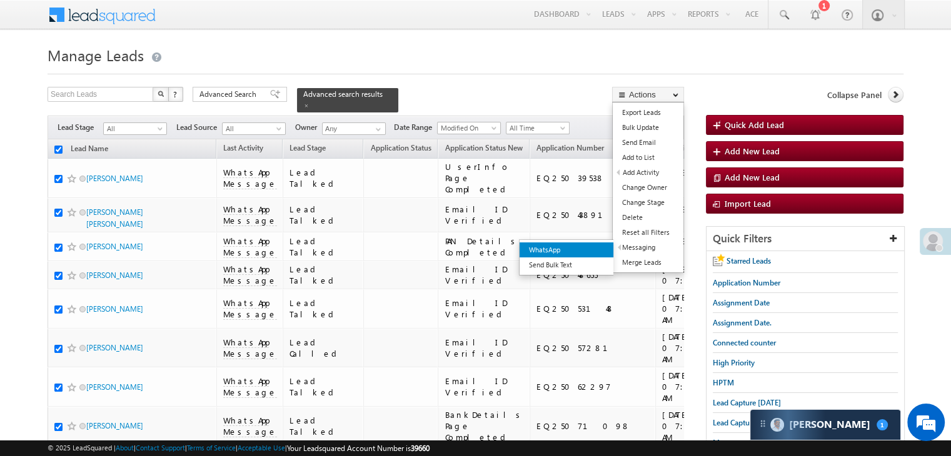
click at [585, 249] on link "WhatsApp" at bounding box center [567, 250] width 94 height 15
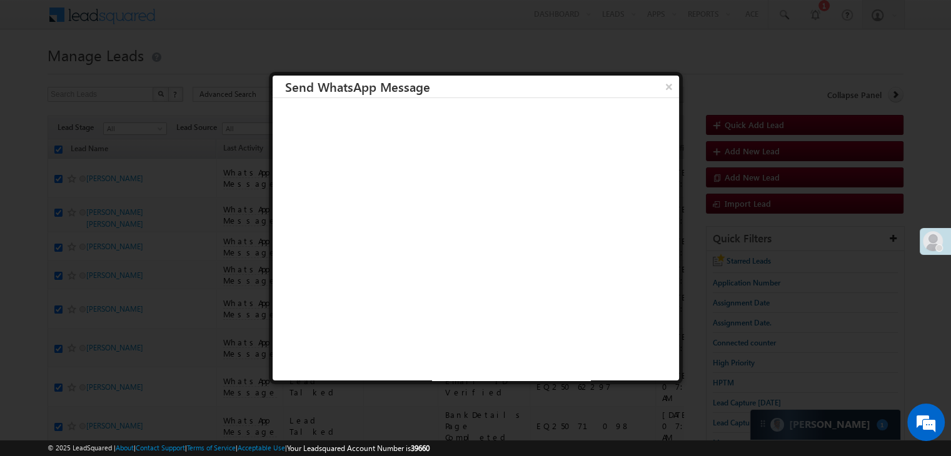
scroll to position [7062, 0]
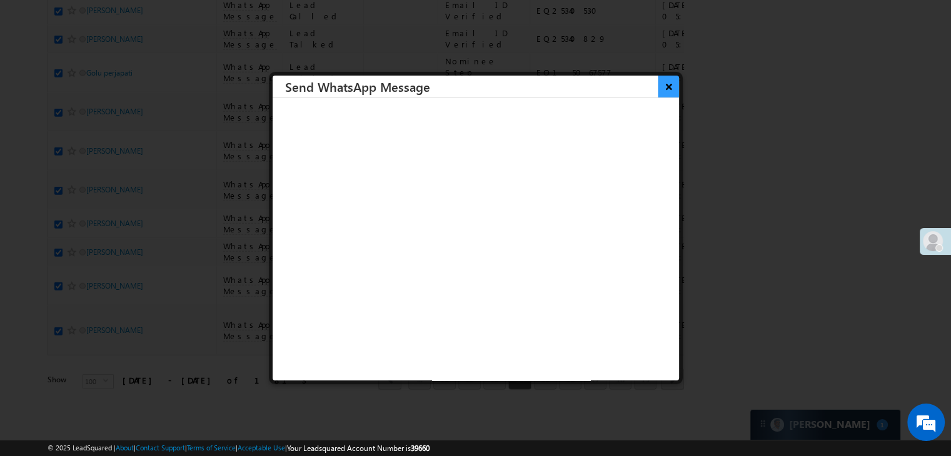
click at [663, 91] on button "×" at bounding box center [668, 87] width 21 height 22
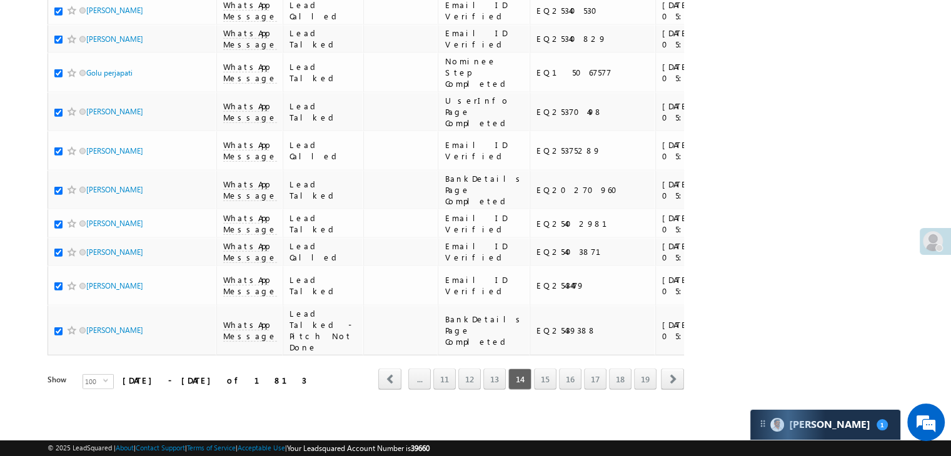
click at [545, 374] on link "15" at bounding box center [545, 379] width 23 height 21
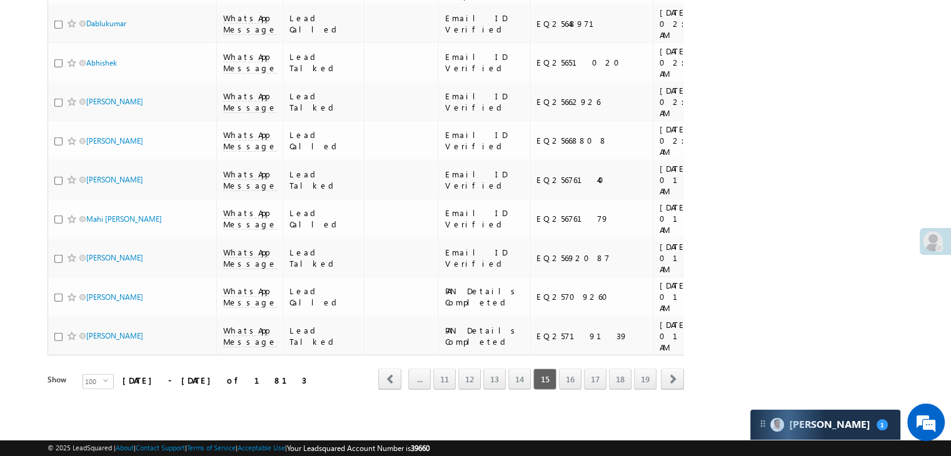
scroll to position [0, 0]
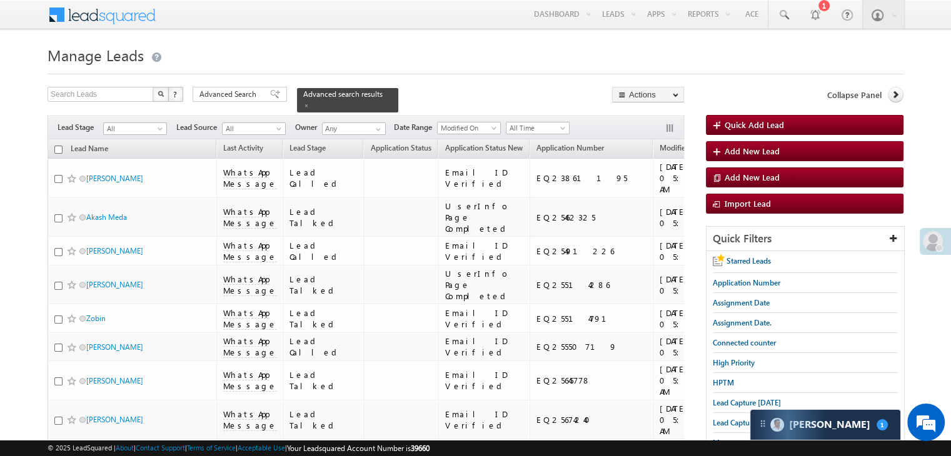
drag, startPoint x: 56, startPoint y: 141, endPoint x: 68, endPoint y: 157, distance: 19.8
click at [56, 146] on input "checkbox" at bounding box center [58, 150] width 8 height 8
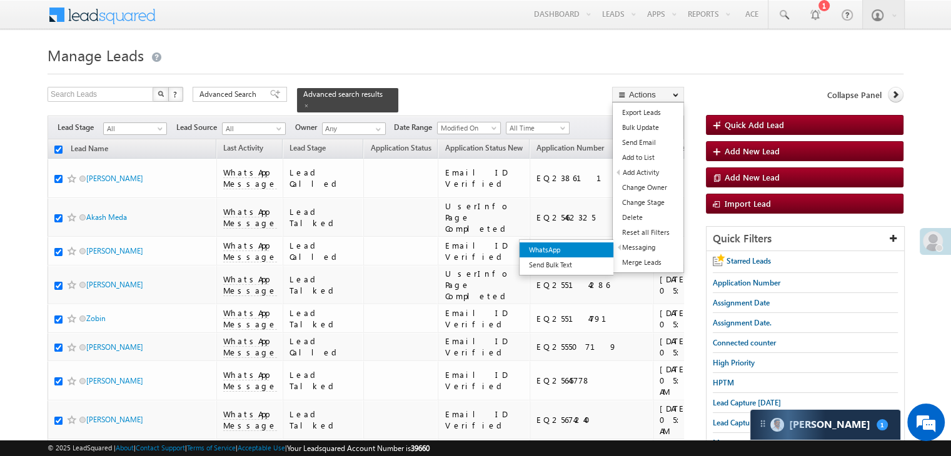
click at [590, 248] on link "WhatsApp" at bounding box center [567, 250] width 94 height 15
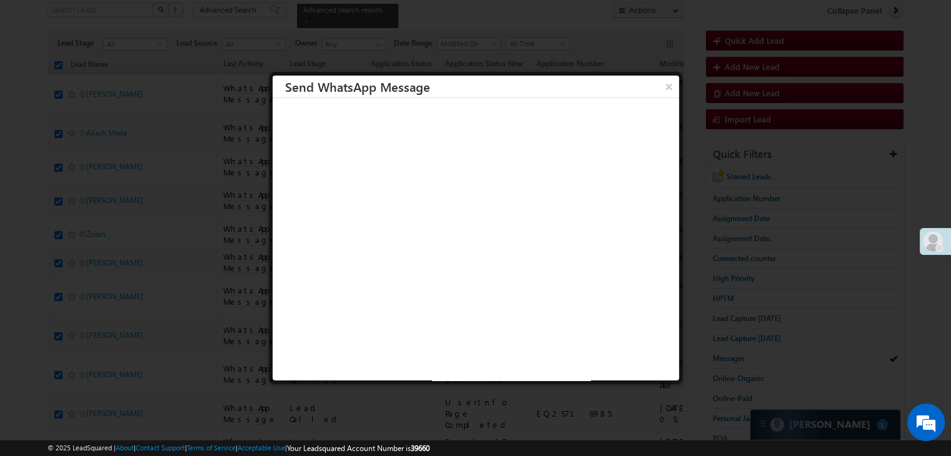
scroll to position [7062, 0]
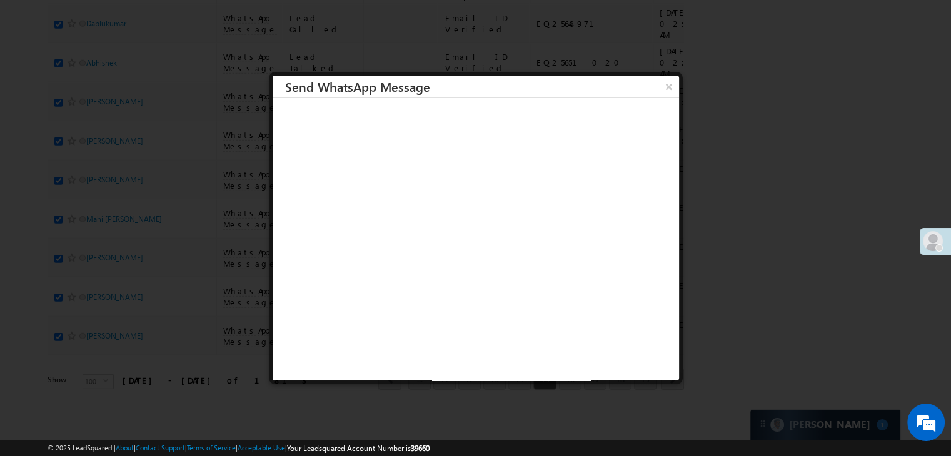
click at [659, 89] on button "×" at bounding box center [669, 87] width 20 height 22
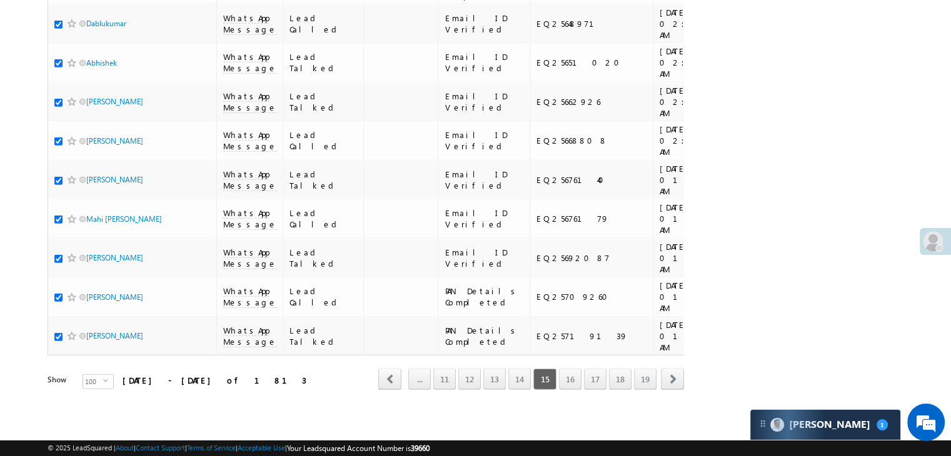
click at [568, 372] on link "16" at bounding box center [570, 379] width 23 height 21
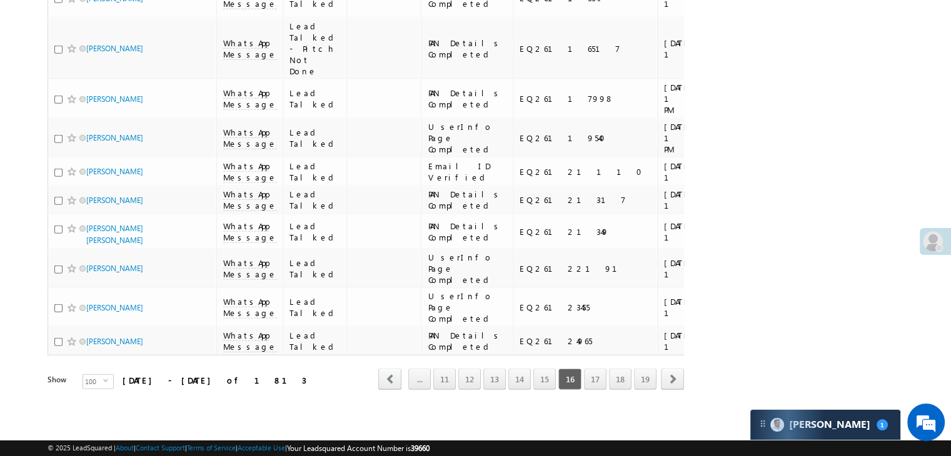
scroll to position [0, 0]
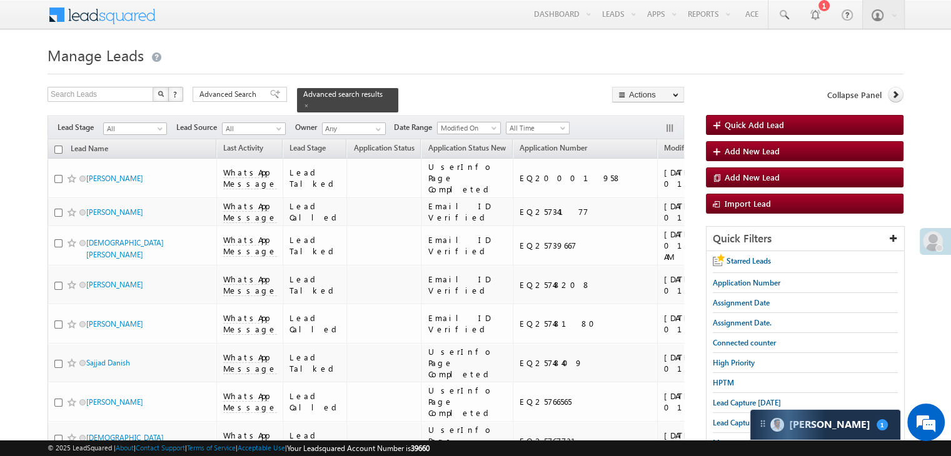
drag, startPoint x: 58, startPoint y: 141, endPoint x: 63, endPoint y: 153, distance: 12.9
click at [58, 146] on input "checkbox" at bounding box center [58, 150] width 8 height 8
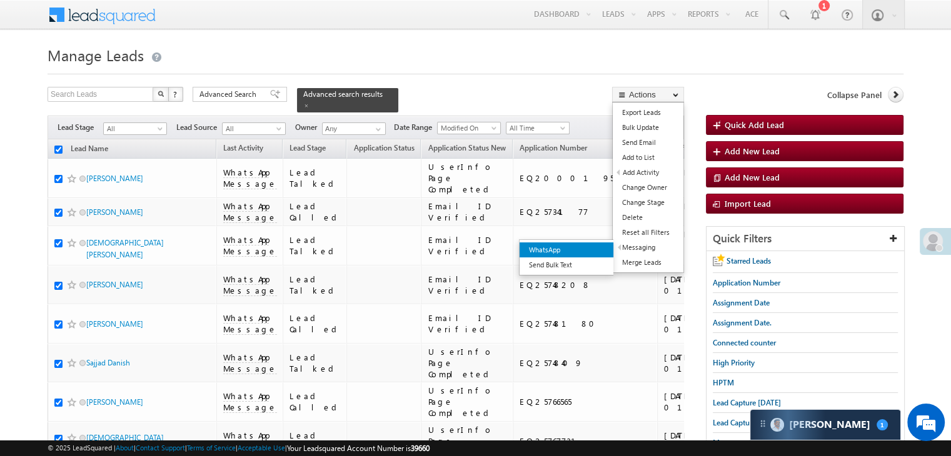
click at [586, 247] on link "WhatsApp" at bounding box center [567, 250] width 94 height 15
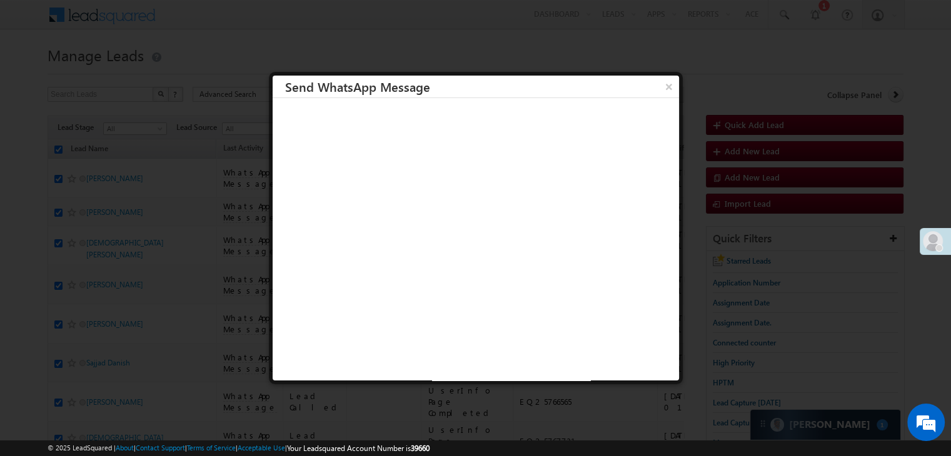
scroll to position [7062, 0]
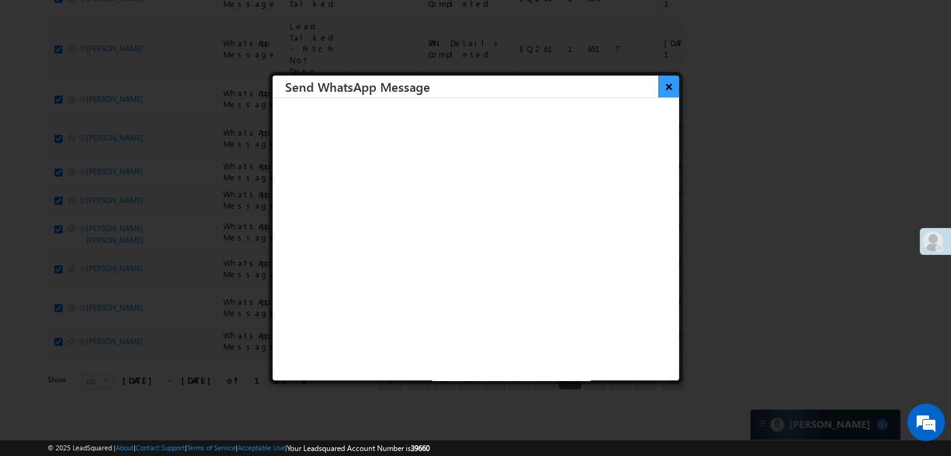
click at [658, 87] on button "×" at bounding box center [668, 87] width 21 height 22
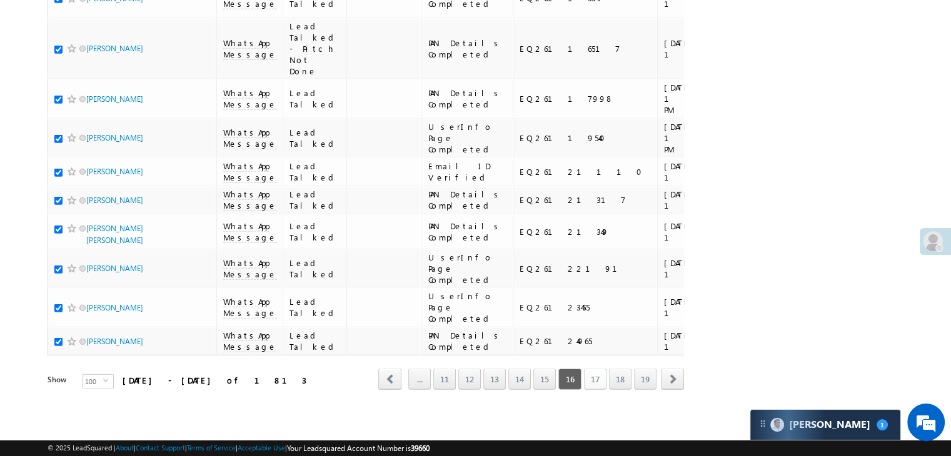
click at [593, 373] on link "17" at bounding box center [595, 379] width 23 height 21
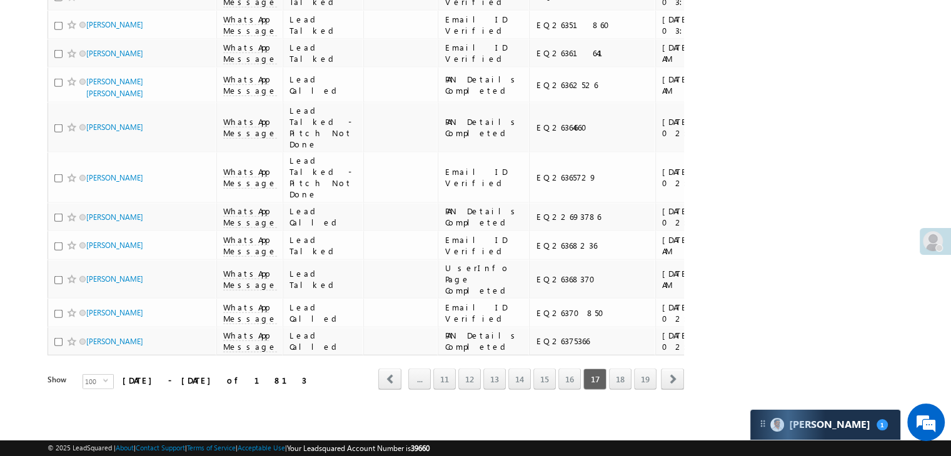
scroll to position [0, 0]
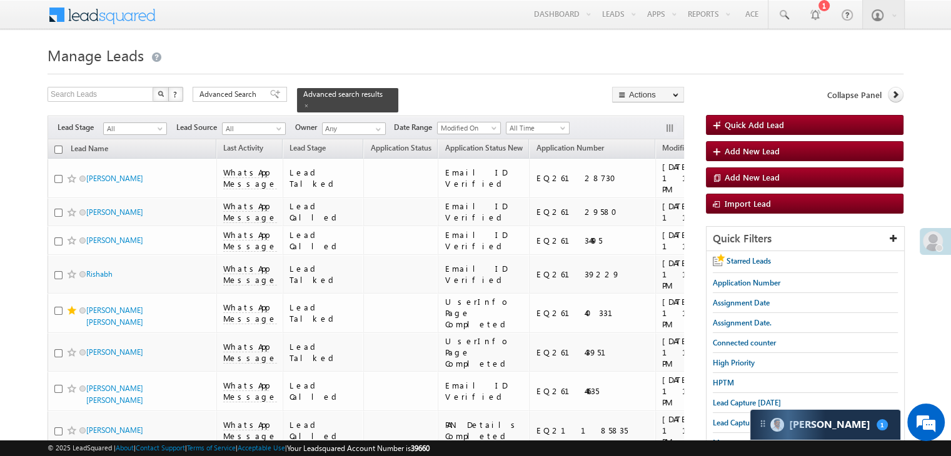
click at [59, 146] on input "checkbox" at bounding box center [58, 150] width 8 height 8
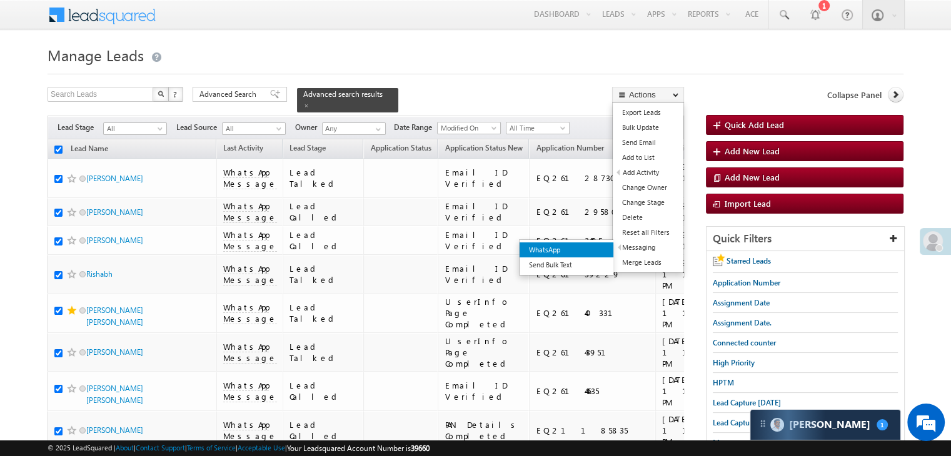
click at [581, 250] on link "WhatsApp" at bounding box center [567, 250] width 94 height 15
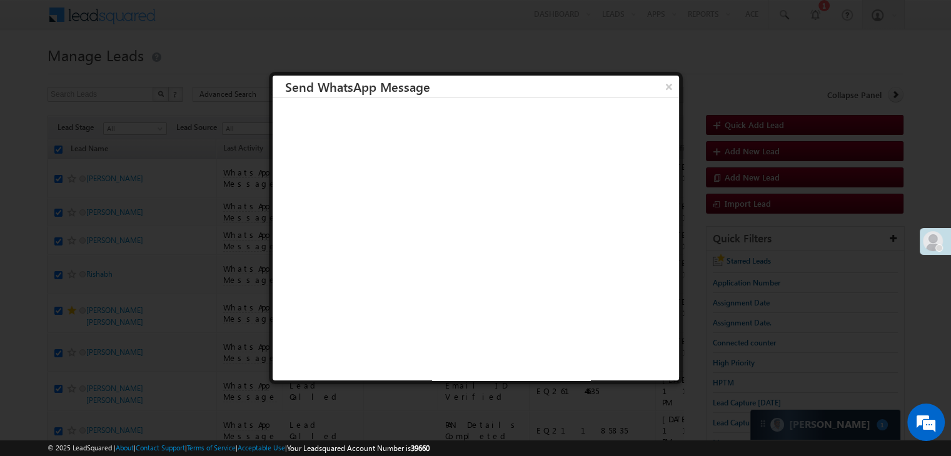
click at [659, 86] on button "×" at bounding box center [669, 87] width 20 height 22
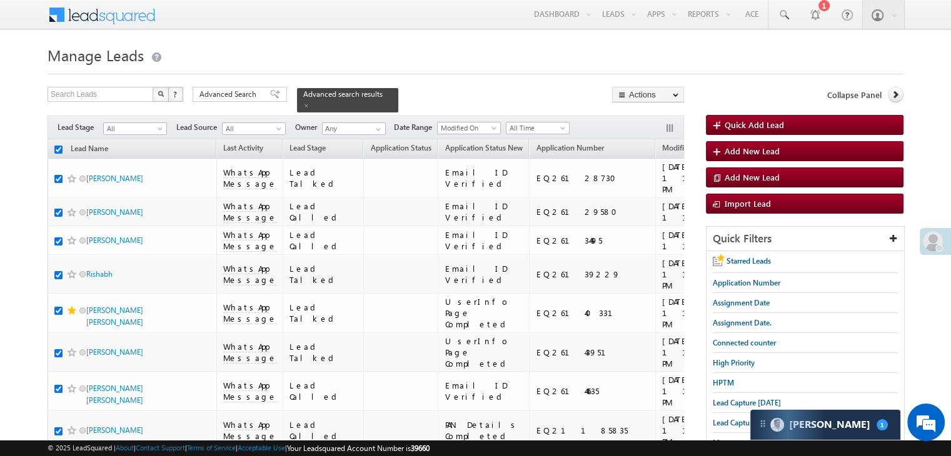
scroll to position [7062, 0]
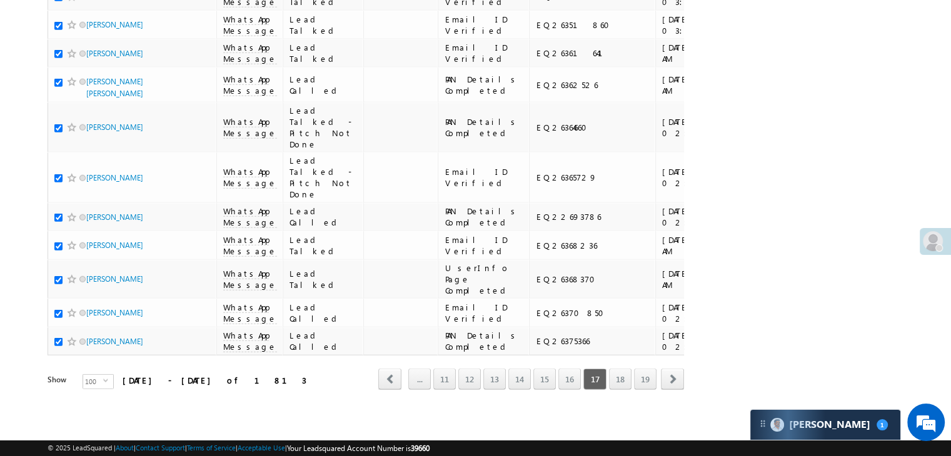
click at [619, 374] on link "18" at bounding box center [620, 379] width 23 height 21
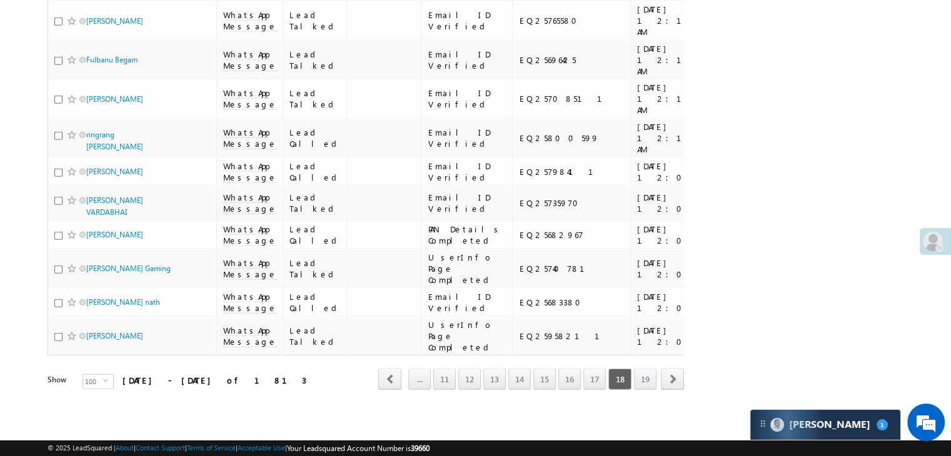
scroll to position [0, 0]
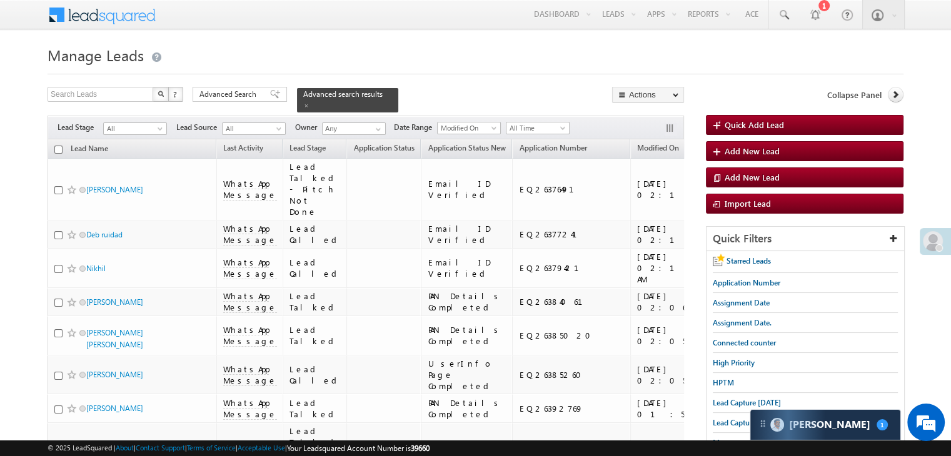
click at [59, 146] on input "checkbox" at bounding box center [58, 150] width 8 height 8
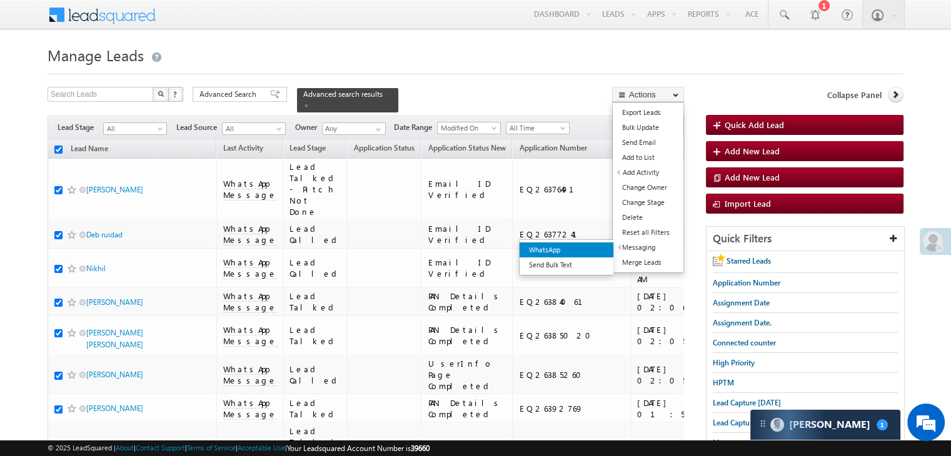
click at [583, 246] on link "WhatsApp" at bounding box center [567, 250] width 94 height 15
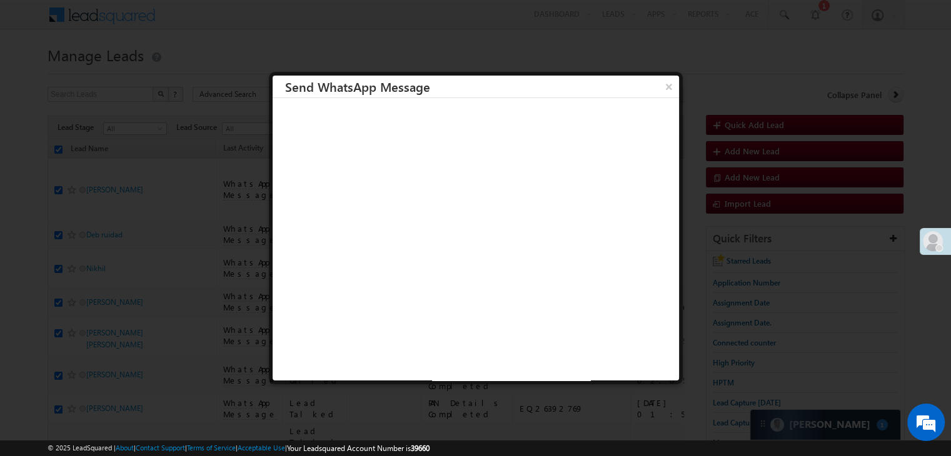
scroll to position [7062, 0]
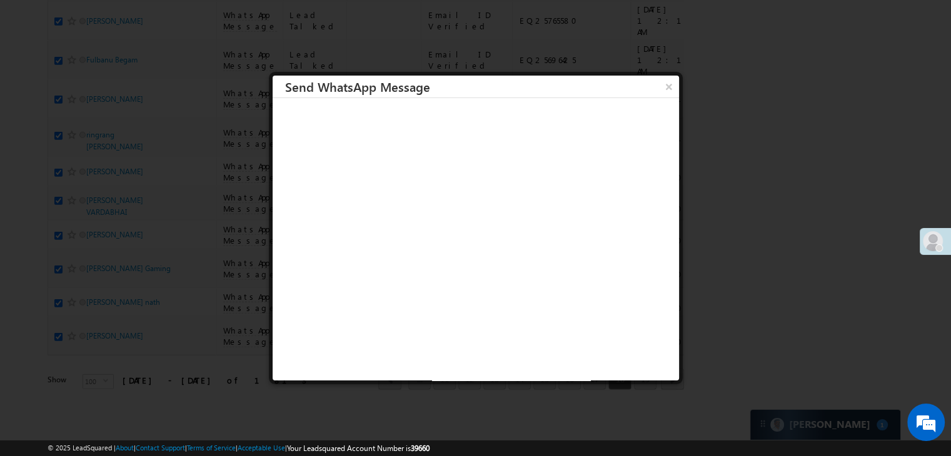
click at [625, 418] on div at bounding box center [475, 228] width 951 height 456
click at [660, 87] on button "×" at bounding box center [668, 87] width 21 height 22
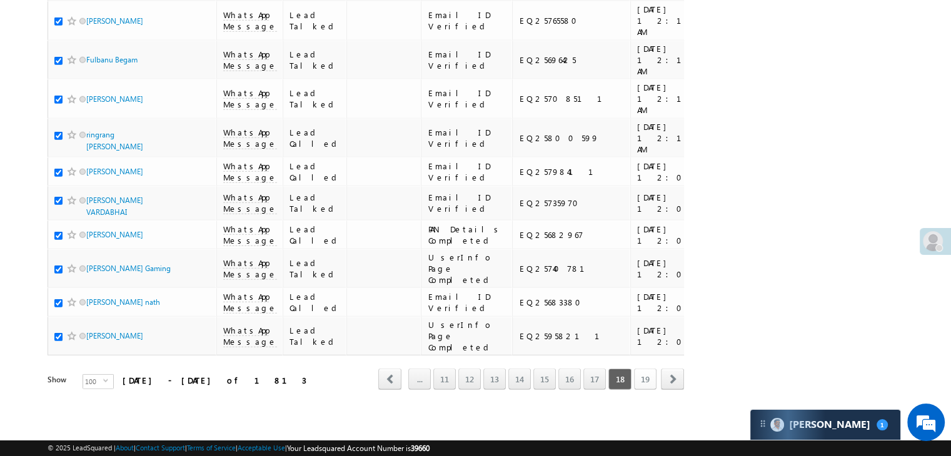
click at [649, 374] on link "19" at bounding box center [645, 379] width 23 height 21
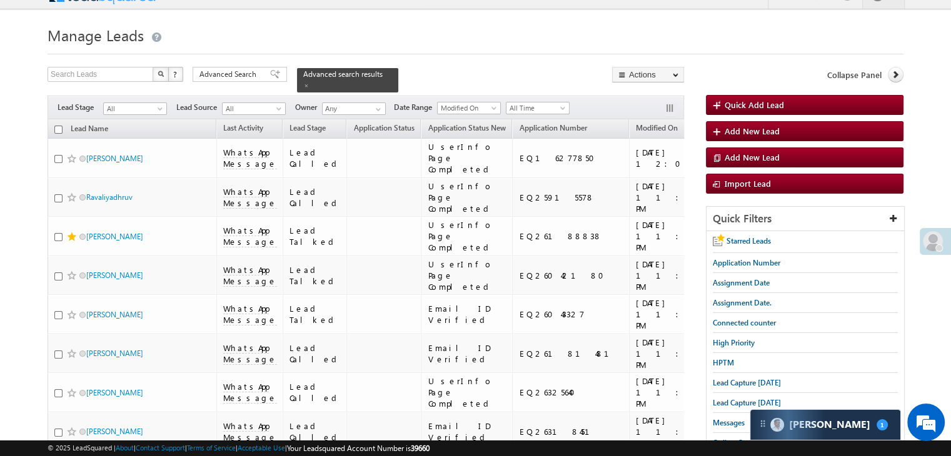
scroll to position [0, 0]
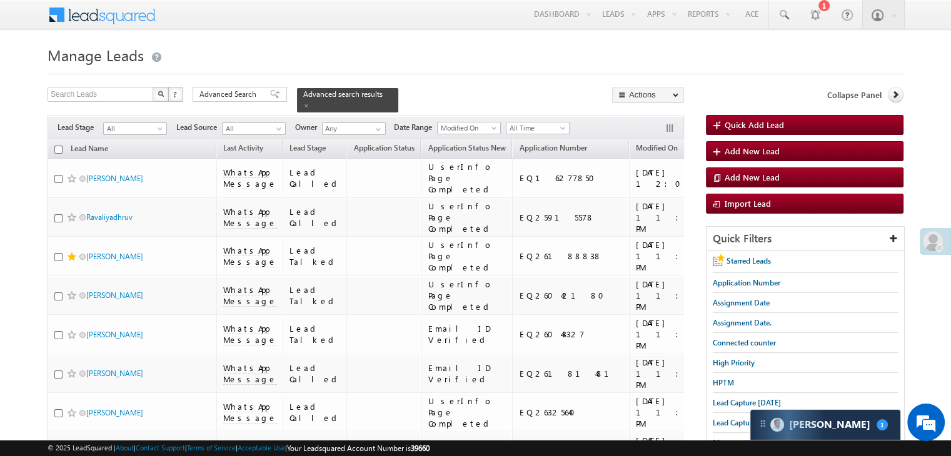
click at [60, 146] on input "checkbox" at bounding box center [58, 150] width 8 height 8
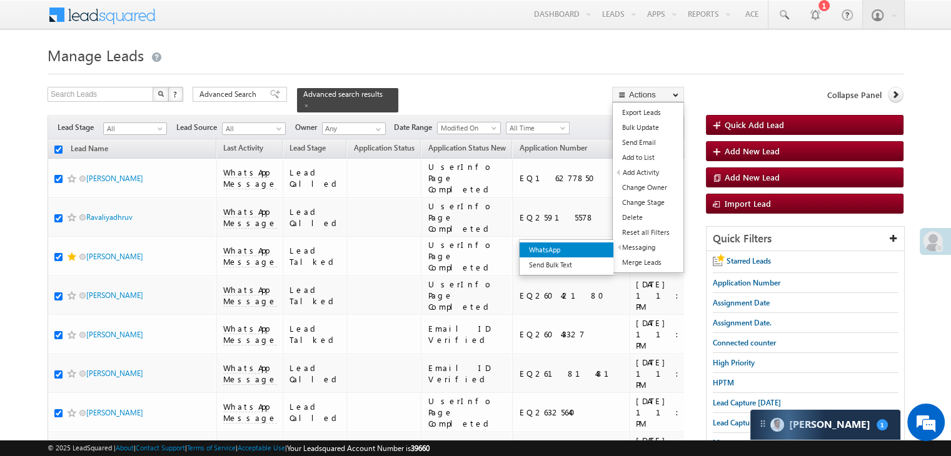
click at [584, 246] on link "WhatsApp" at bounding box center [567, 250] width 94 height 15
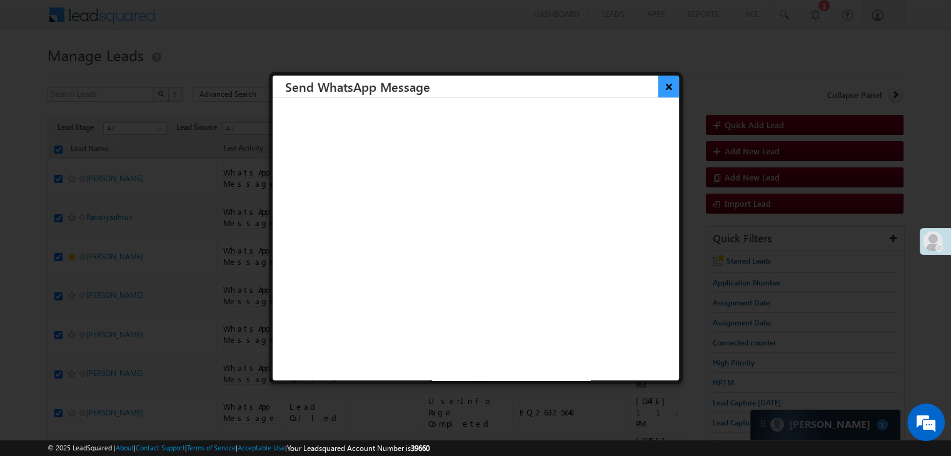
click at [661, 89] on button "×" at bounding box center [668, 87] width 21 height 22
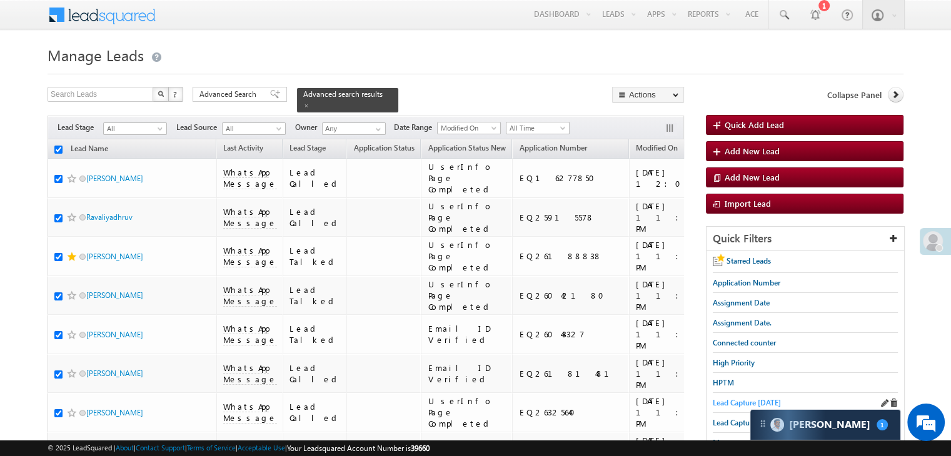
click at [731, 401] on span "Lead Capture [DATE]" at bounding box center [747, 402] width 68 height 9
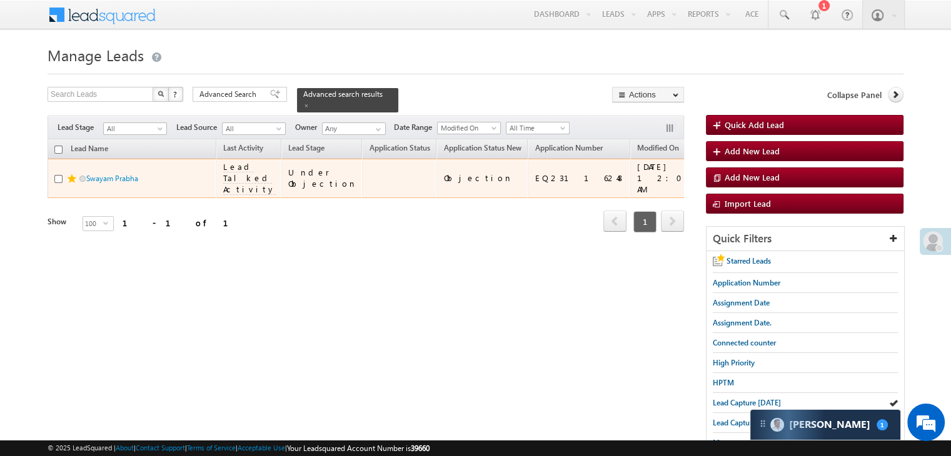
click at [709, 189] on div "[URL][DOMAIN_NAME]" at bounding box center [747, 178] width 76 height 23
